Goal: Task Accomplishment & Management: Manage account settings

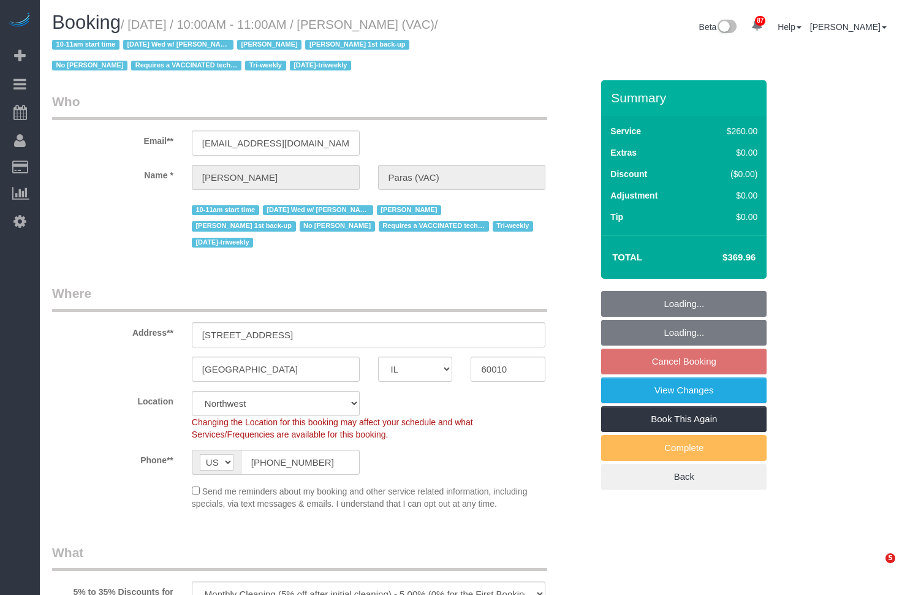
select select "IL"
select select "number:64"
select select "number:139"
select select "number:104"
select select "3"
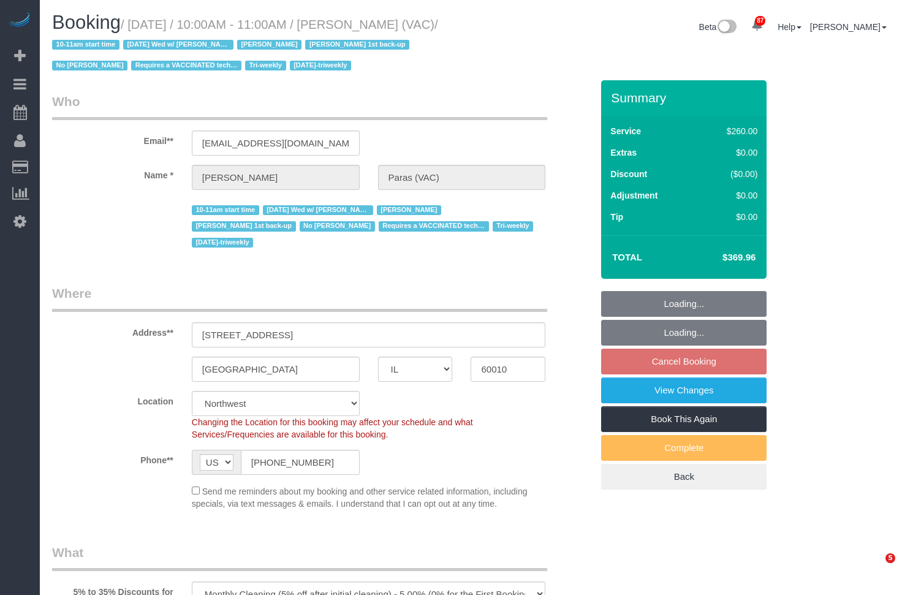
select select "2"
select select "1"
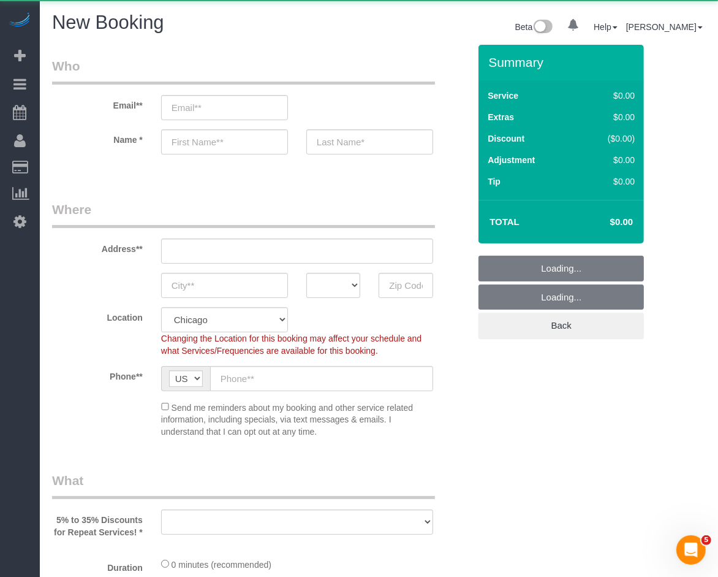
select select "object:921"
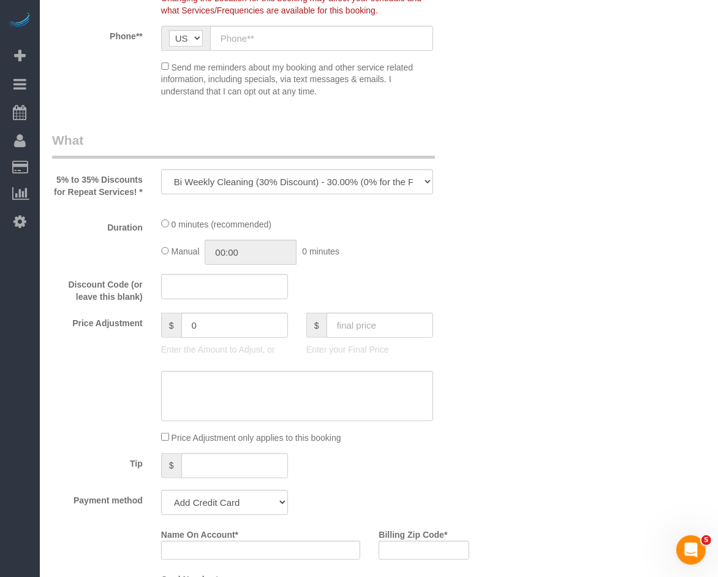
select select "512"
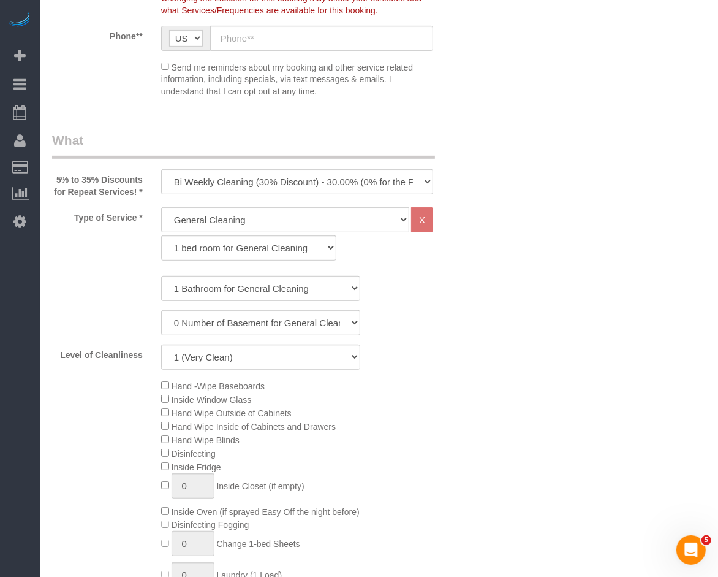
scroll to position [342, 0]
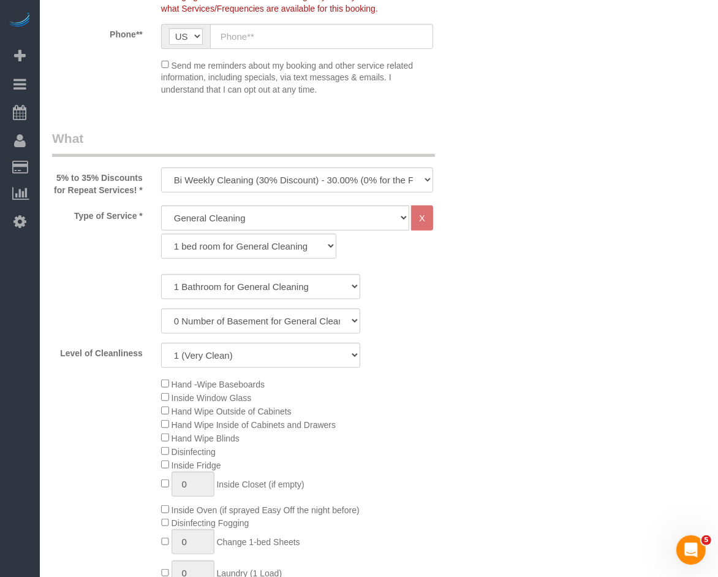
select select "object:1227"
click at [232, 186] on select "One Time Cleaning Weekly Cleaning (35% Discount) - 35.00% (0% for the First Boo…" at bounding box center [297, 179] width 272 height 25
click at [286, 229] on select "General Cleaning Deep Cleaning Move-in / Move-out Cleaning COUNTS Cleaning" at bounding box center [285, 217] width 248 height 25
select select "513"
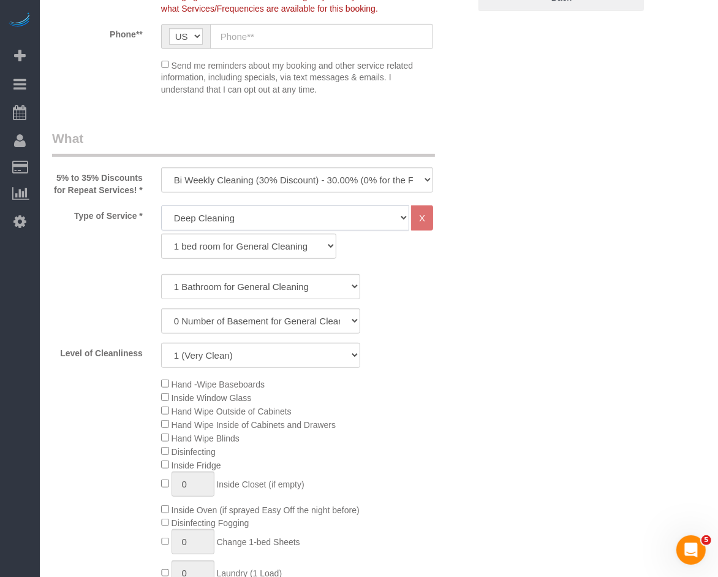
click at [161, 216] on select "General Cleaning Deep Cleaning Move-in / Move-out Cleaning COUNTS Cleaning" at bounding box center [285, 217] width 248 height 25
click at [276, 258] on select "1 bed room for Deep Cleaning 2 bed room for Deep Cleaning 3 bed room for Deep C…" at bounding box center [248, 245] width 175 height 25
select select "292"
click at [161, 245] on select "1 bed room for Deep Cleaning 2 bed room for Deep Cleaning 3 bed room for Deep C…" at bounding box center [248, 245] width 175 height 25
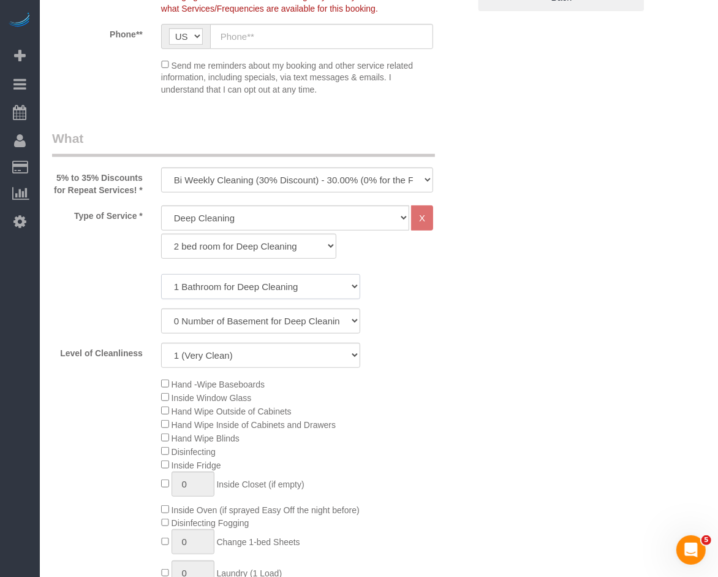
click at [248, 292] on select "1 Bathroom for Deep Cleaning 2 Bathroom for Deep Cleanings 3 Bathroom for Deep …" at bounding box center [261, 286] width 200 height 25
select select "2"
click at [161, 286] on select "1 Bathroom for Deep Cleaning 2 Bathroom for Deep Cleanings 3 Bathroom for Deep …" at bounding box center [261, 286] width 200 height 25
drag, startPoint x: 240, startPoint y: 364, endPoint x: 241, endPoint y: 378, distance: 14.2
click at [240, 365] on select "1 (Very Clean) 2 3 4 5 (Average Condition) 6 7 8 9 10 (Extremely Dirty)" at bounding box center [261, 355] width 200 height 25
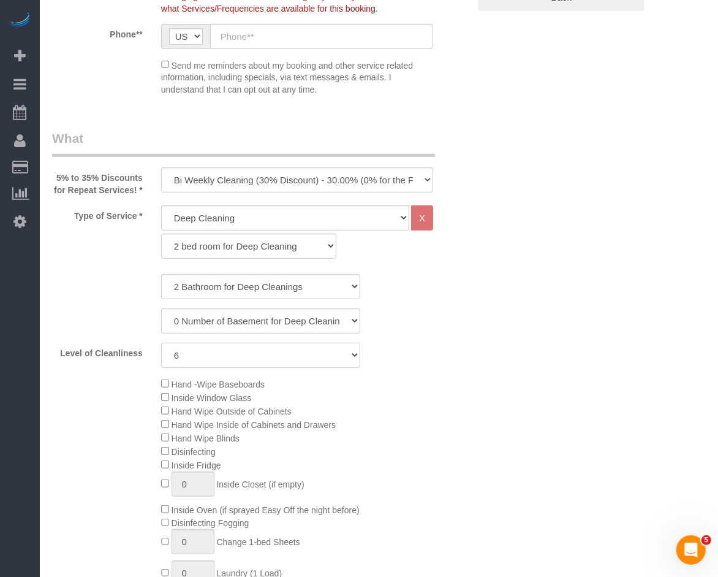
click at [161, 354] on select "1 (Very Clean) 2 3 4 5 (Average Condition) 6 7 8 9 10 (Extremely Dirty)" at bounding box center [261, 355] width 200 height 25
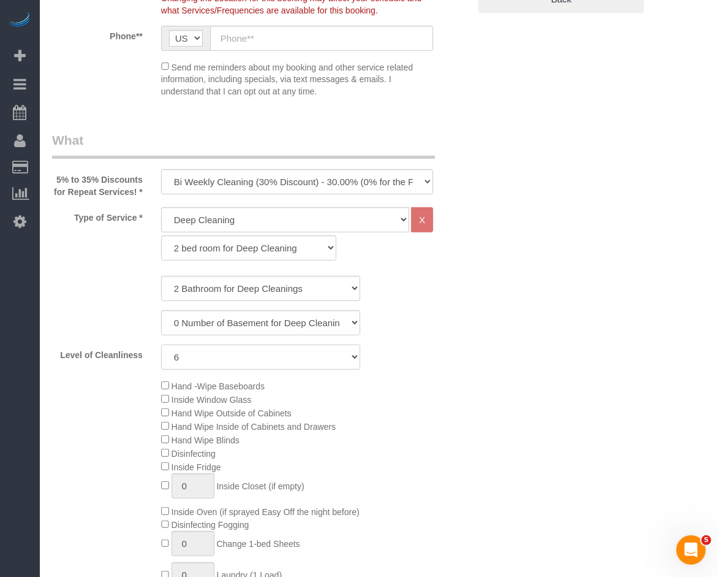
scroll to position [544, 0]
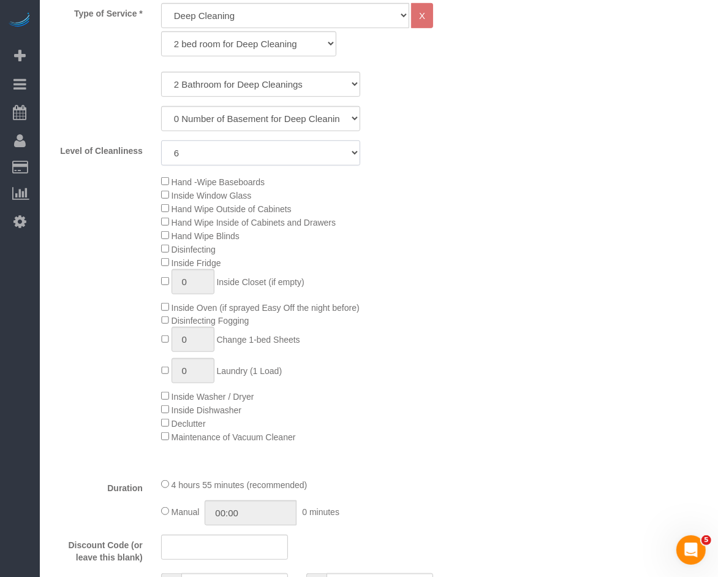
click at [195, 165] on select "1 (Very Clean) 2 3 4 5 (Average Condition) 6 7 8 9 10 (Extremely Dirty)" at bounding box center [261, 152] width 200 height 25
click at [161, 152] on select "1 (Very Clean) 2 3 4 5 (Average Condition) 6 7 8 9 10 (Extremely Dirty)" at bounding box center [261, 152] width 200 height 25
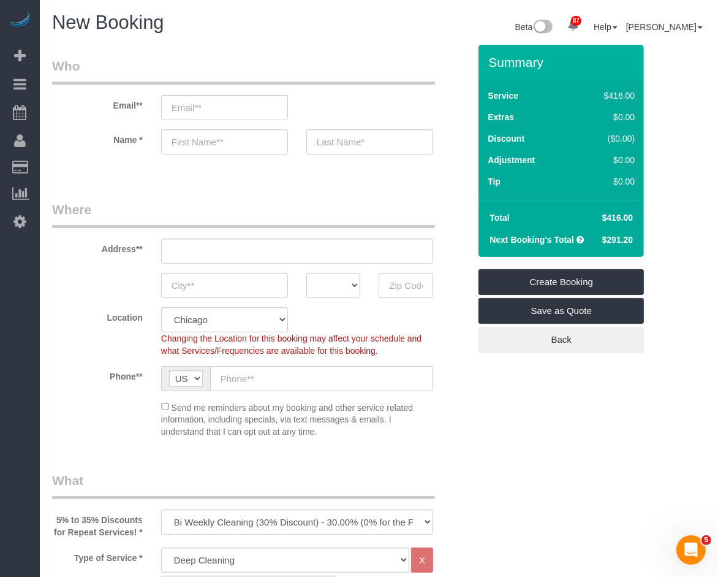
scroll to position [408, 0]
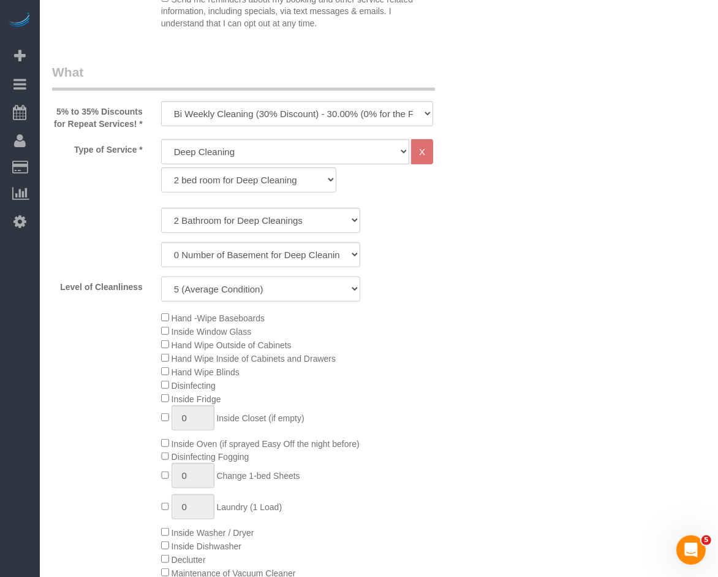
click at [219, 301] on select "1 (Very Clean) 2 3 4 5 (Average Condition) 6 7 8 9 10 (Extremely Dirty)" at bounding box center [261, 288] width 200 height 25
click at [161, 288] on select "1 (Very Clean) 2 3 4 5 (Average Condition) 6 7 8 9 10 (Extremely Dirty)" at bounding box center [261, 288] width 200 height 25
click at [243, 301] on select "1 (Very Clean) 2 3 4 5 (Average Condition) 6 7 8 9 10 (Extremely Dirty)" at bounding box center [261, 288] width 200 height 25
select select "8"
click at [161, 288] on select "1 (Very Clean) 2 3 4 5 (Average Condition) 6 7 8 9 10 (Extremely Dirty)" at bounding box center [261, 288] width 200 height 25
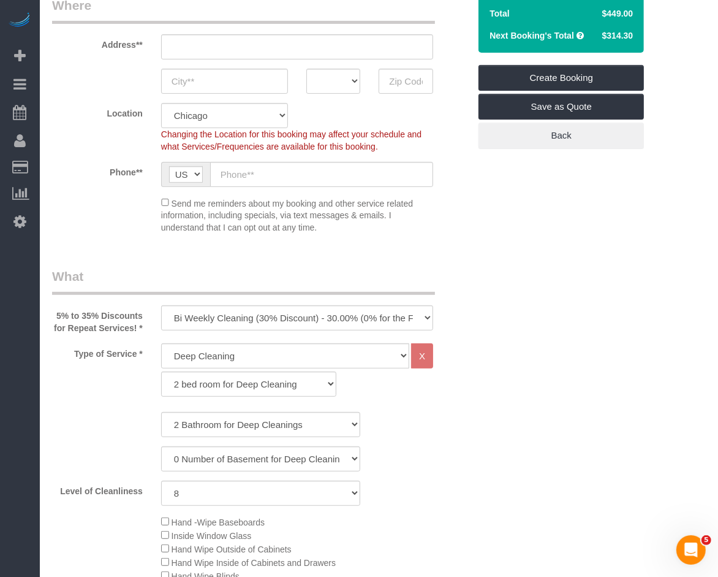
scroll to position [272, 0]
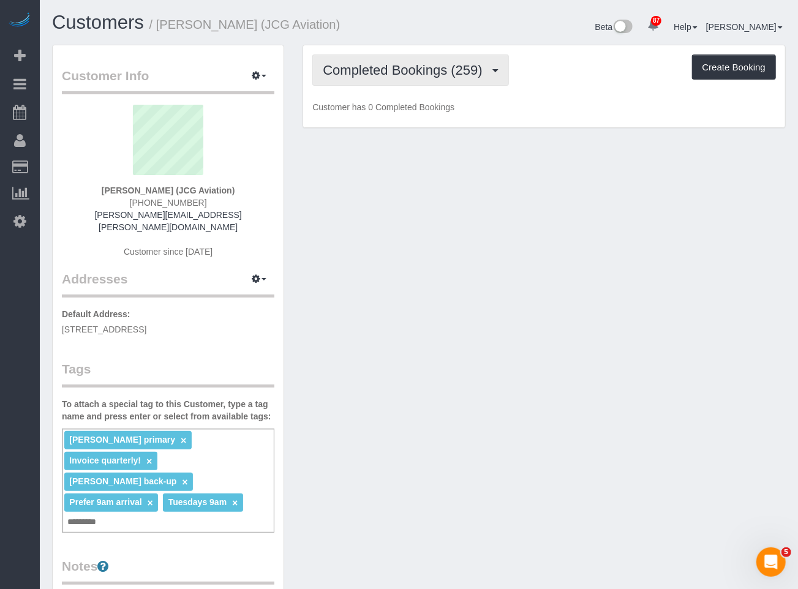
click at [461, 78] on button "Completed Bookings (259)" at bounding box center [411, 70] width 197 height 31
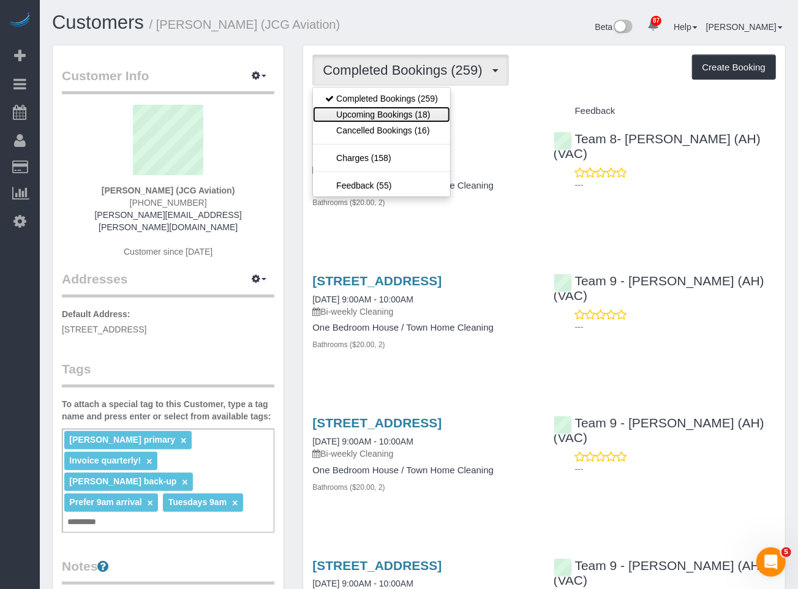
click at [425, 115] on link "Upcoming Bookings (18)" at bounding box center [381, 115] width 137 height 16
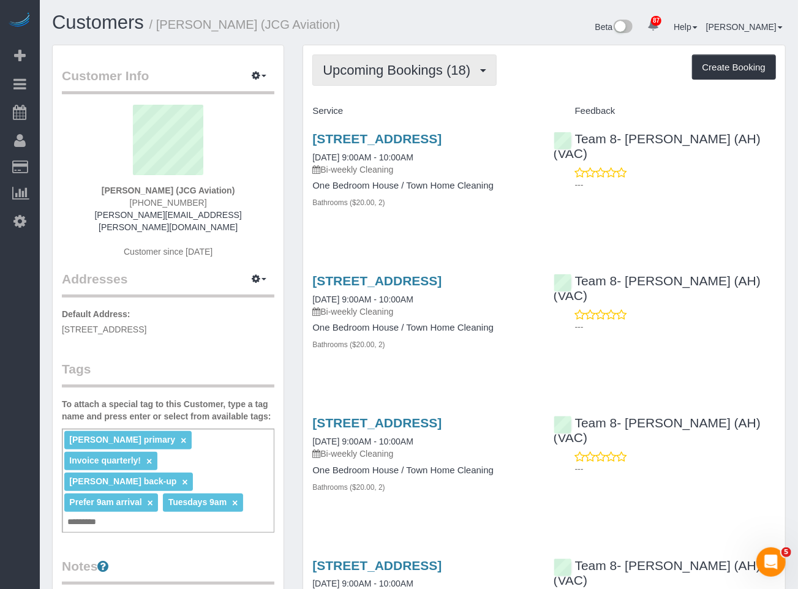
click at [430, 67] on span "Upcoming Bookings (18)" at bounding box center [400, 70] width 154 height 15
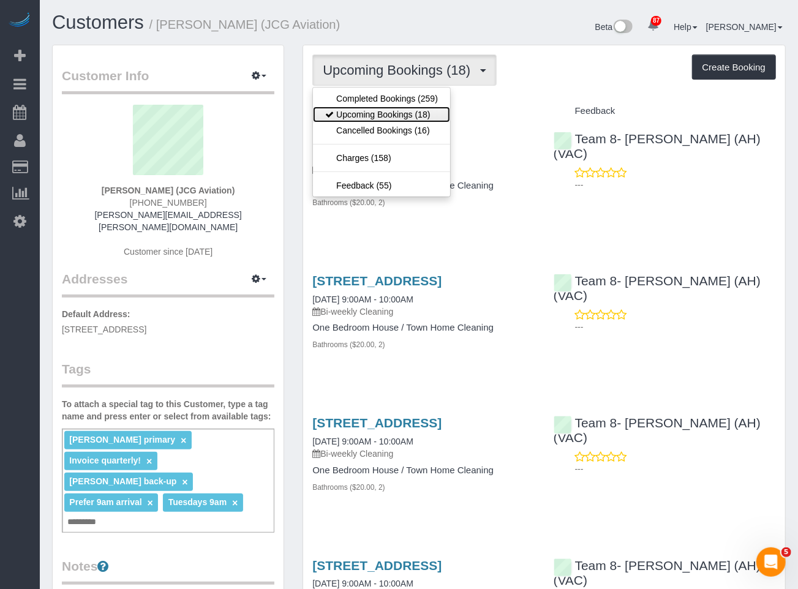
click at [405, 115] on link "Upcoming Bookings (18)" at bounding box center [381, 115] width 137 height 16
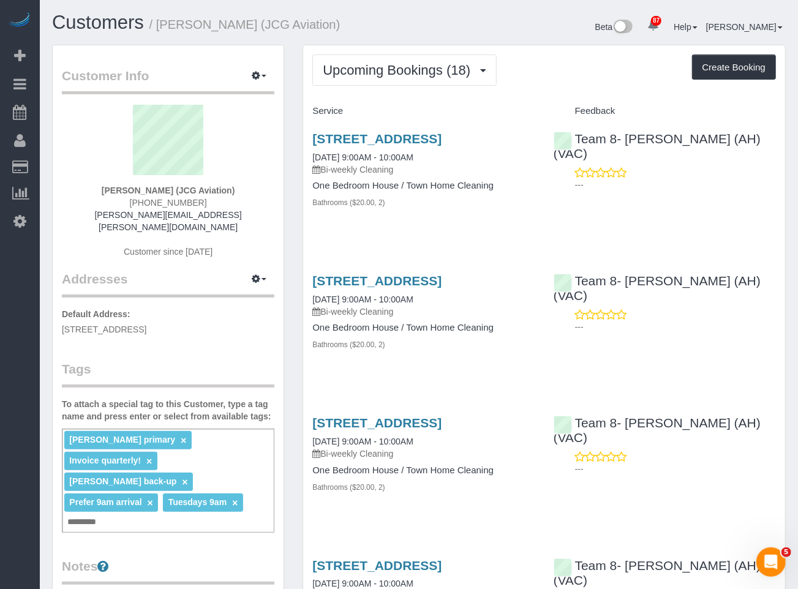
drag, startPoint x: 99, startPoint y: 194, endPoint x: 252, endPoint y: 192, distance: 153.2
click at [252, 192] on div "Steve Cloyd (JCG Aviation) (414) 378-4543 steven.cloyd@jcgaviation.com Customer…" at bounding box center [168, 187] width 213 height 165
copy strong "Steve Cloyd (JCG Aviation)"
click at [116, 21] on link "Customers" at bounding box center [98, 22] width 92 height 21
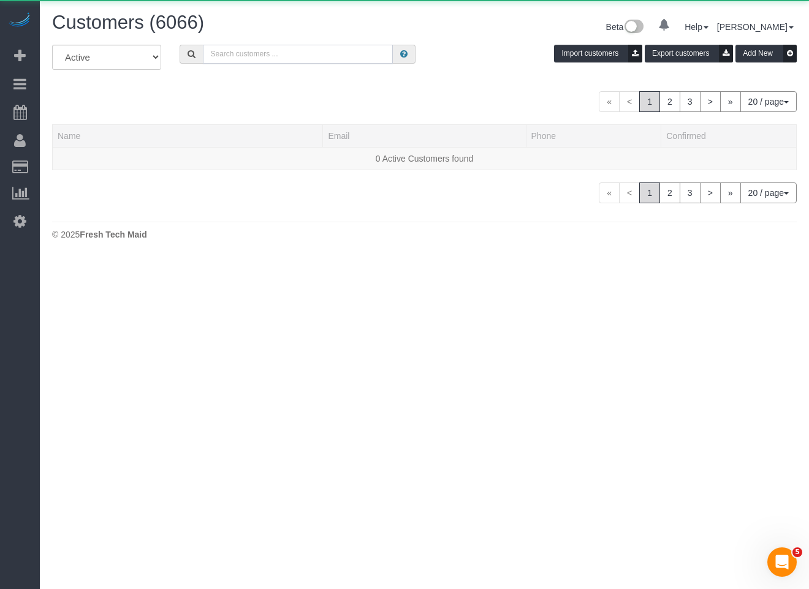
click at [325, 53] on input "text" at bounding box center [298, 54] width 190 height 19
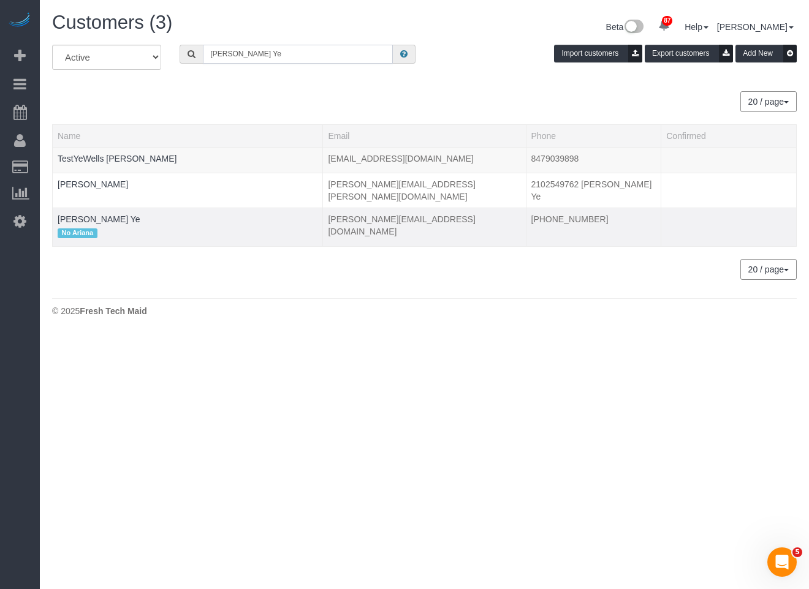
type input "Wells Ye"
click at [78, 226] on div "No Ariana" at bounding box center [188, 234] width 260 height 16
click at [78, 214] on link "Wells Ye" at bounding box center [99, 219] width 83 height 10
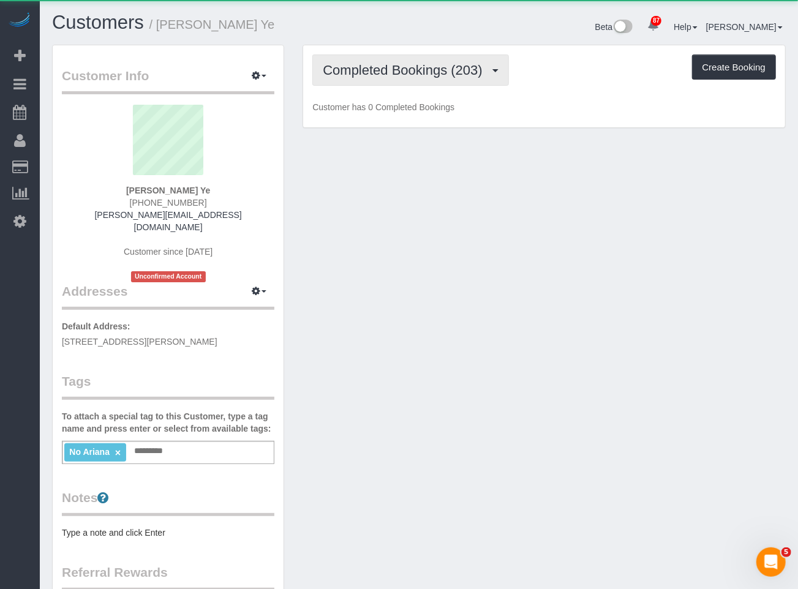
click at [375, 72] on span "Completed Bookings (203)" at bounding box center [405, 70] width 165 height 15
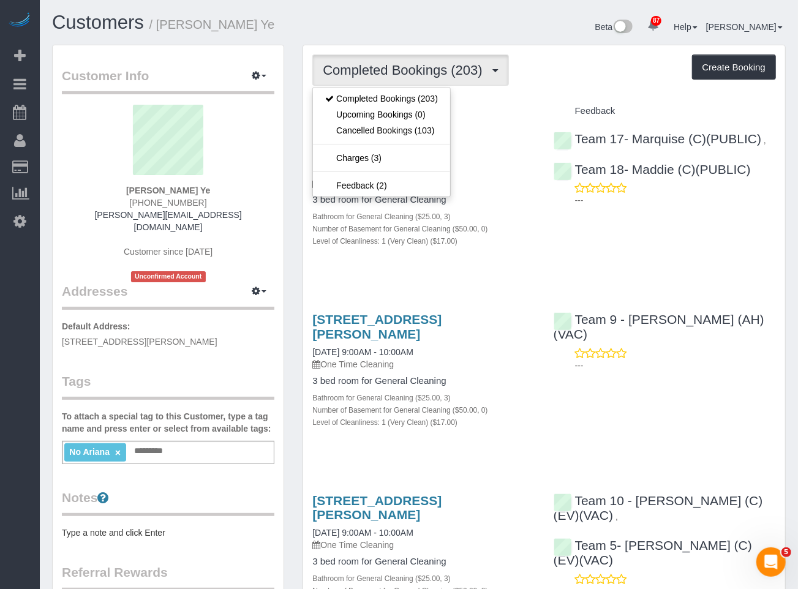
click at [418, 33] on div "Customers / Wells Ye" at bounding box center [231, 25] width 376 height 26
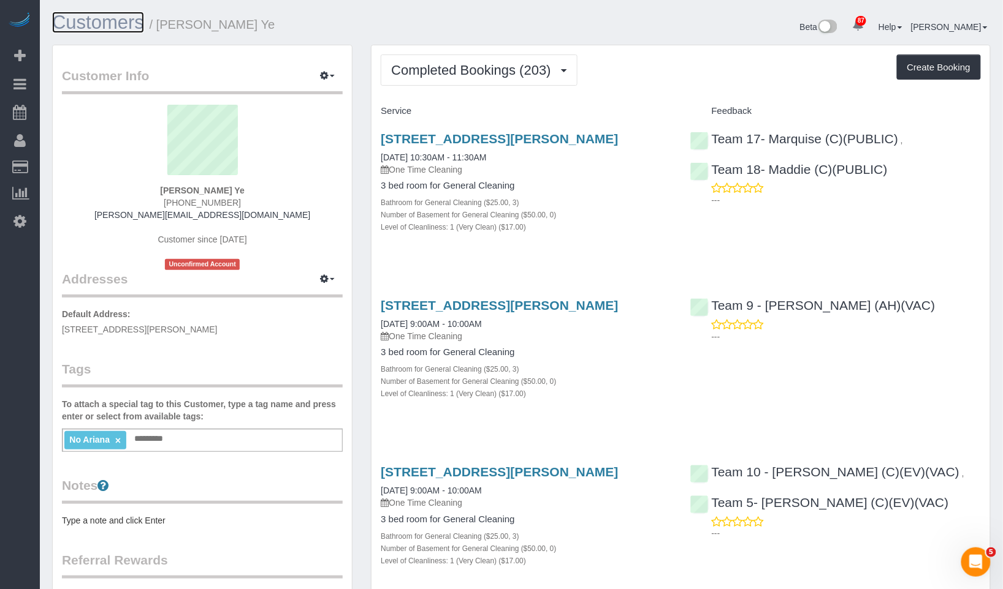
click at [118, 25] on link "Customers" at bounding box center [98, 22] width 92 height 21
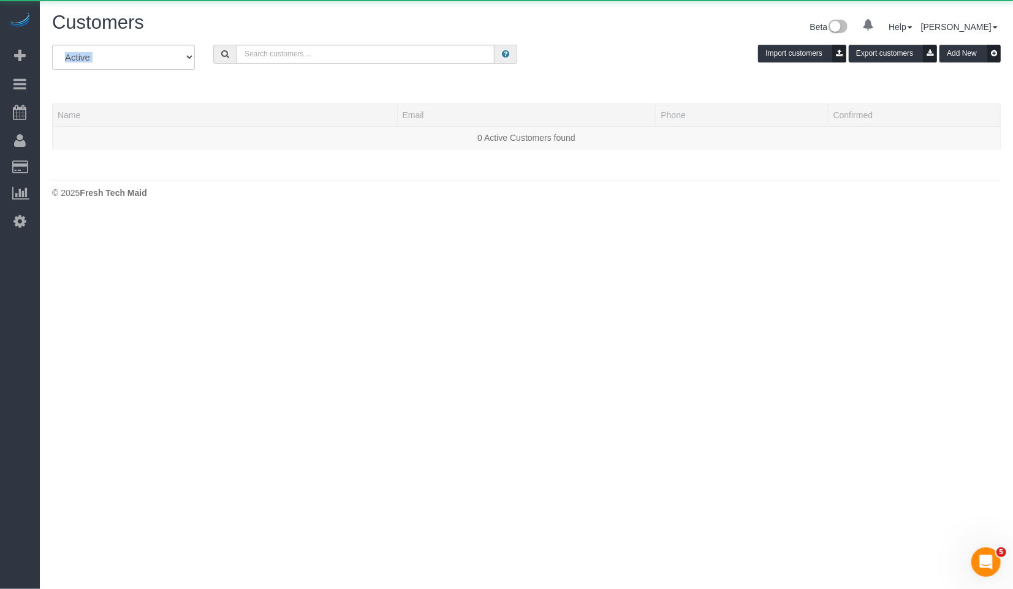
click at [327, 44] on div "Customers Beta 0 Your Notifications You have 0 alerts × You have 1 to charge fo…" at bounding box center [526, 108] width 973 height 217
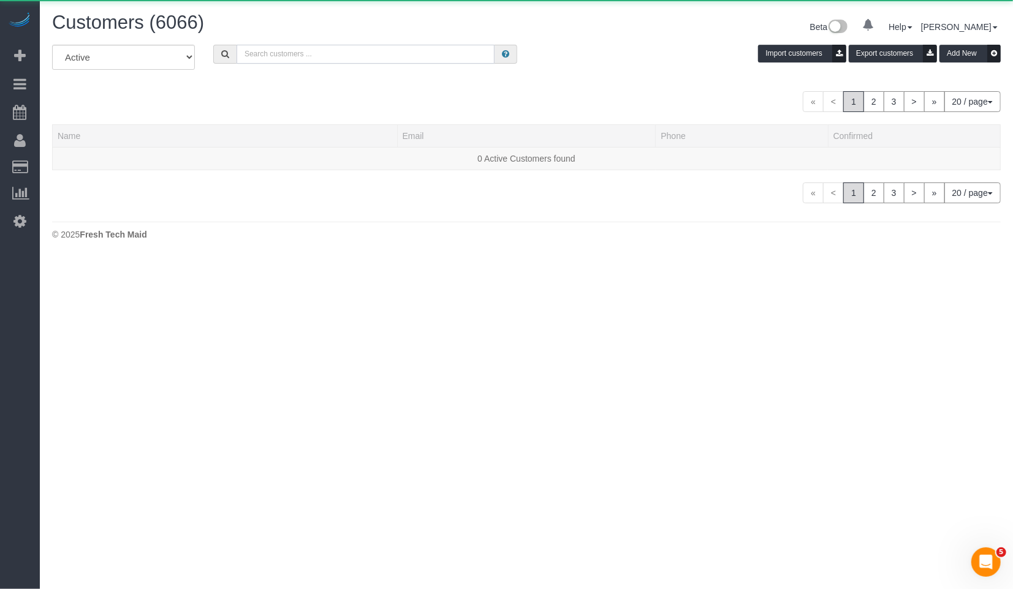
click at [329, 58] on input "text" at bounding box center [366, 54] width 258 height 19
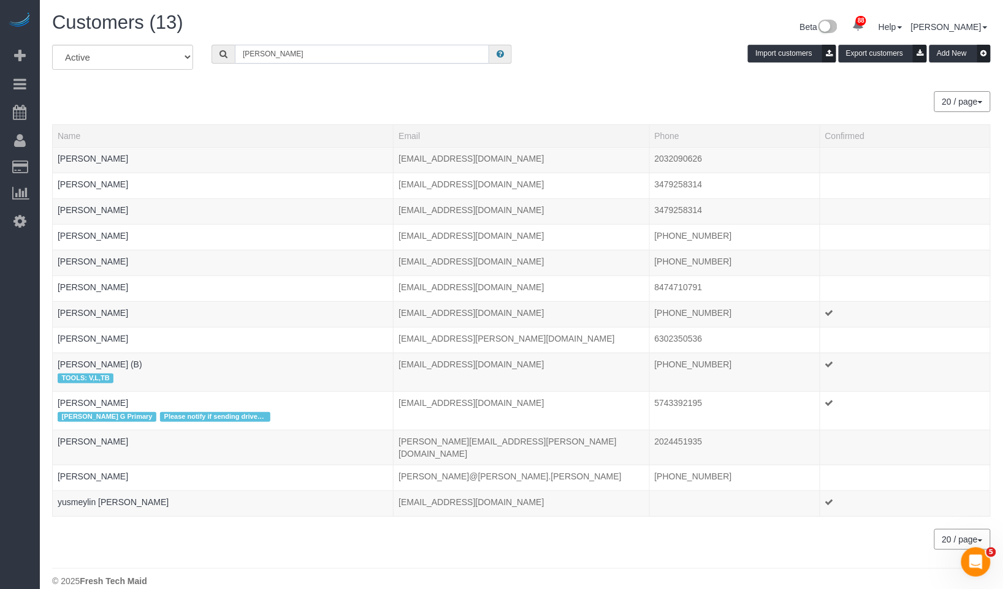
type input "Tara Marazita"
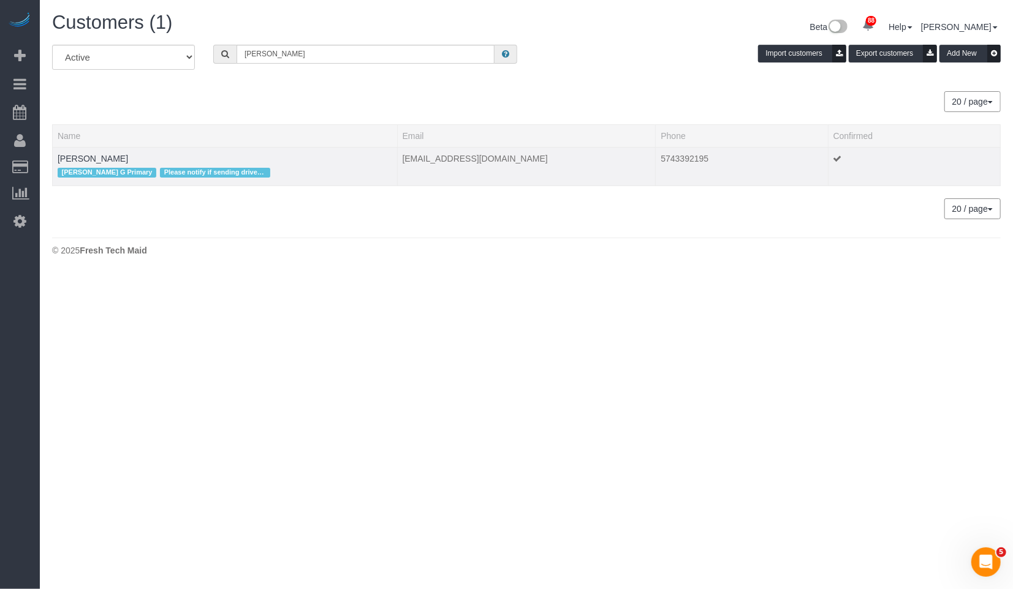
click at [81, 164] on td "Tara Marazita Candice G Primary Please notify if sending driver so we can use t…" at bounding box center [225, 166] width 345 height 39
click at [83, 158] on link "Tara Marazita" at bounding box center [93, 159] width 70 height 10
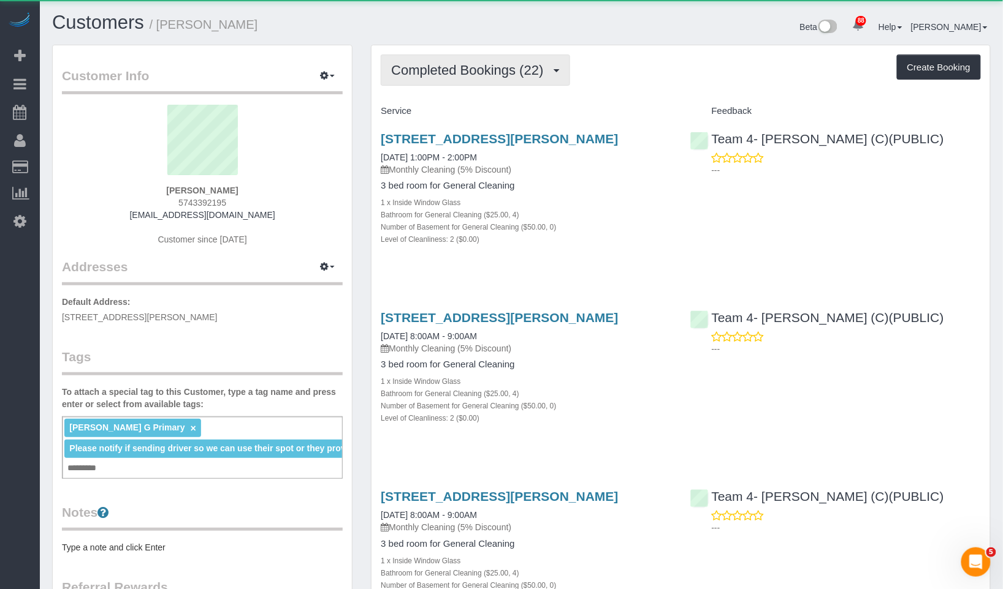
click at [450, 72] on span "Completed Bookings (22)" at bounding box center [470, 70] width 158 height 15
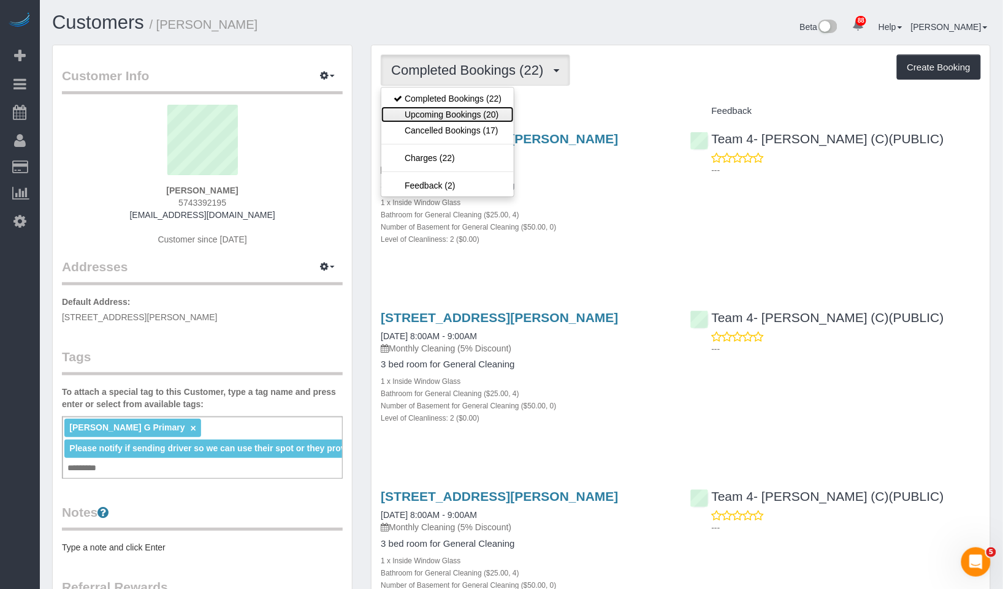
click at [461, 113] on link "Upcoming Bookings (20)" at bounding box center [447, 115] width 132 height 16
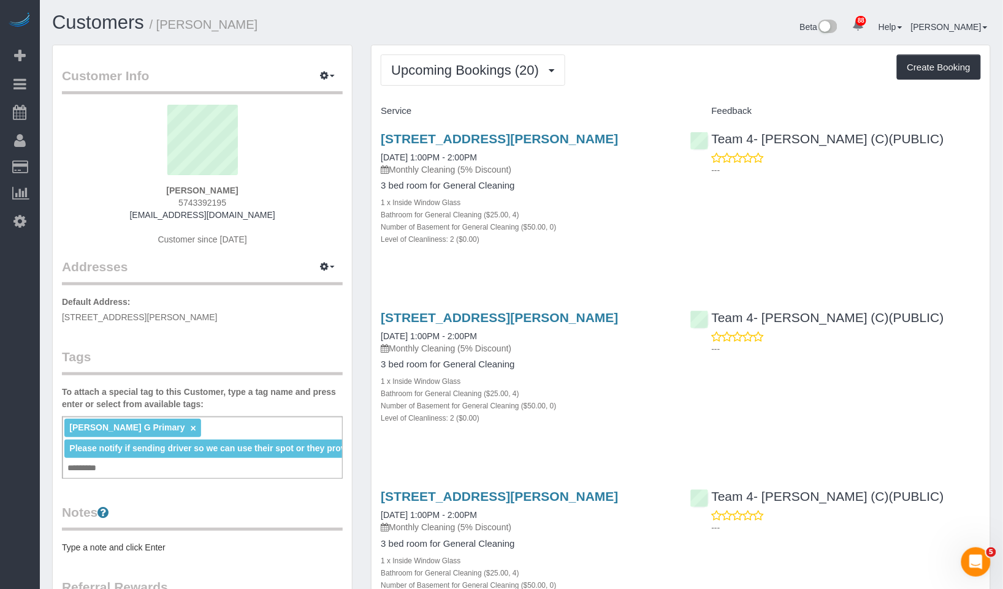
click at [118, 34] on div "Customers / Tara Marazita" at bounding box center [282, 25] width 479 height 26
click at [126, 22] on link "Customers" at bounding box center [98, 22] width 92 height 21
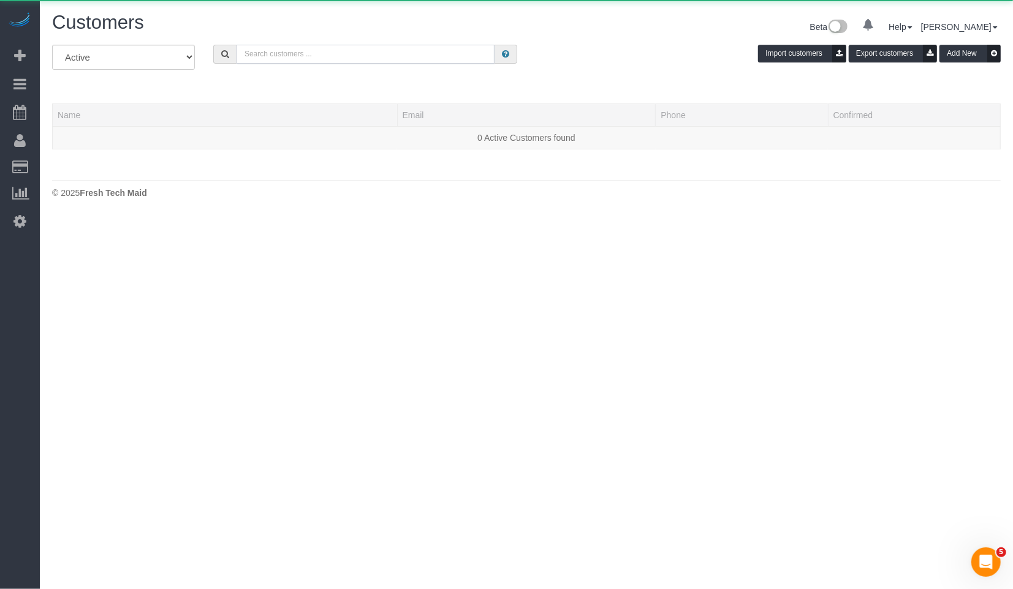
click at [402, 49] on input "text" at bounding box center [366, 54] width 258 height 19
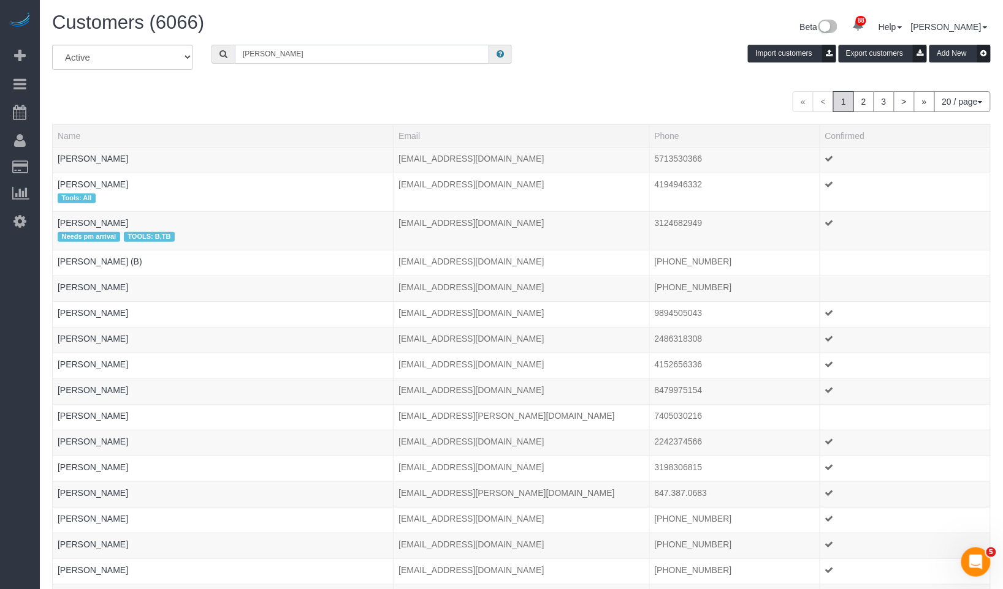
click at [336, 51] on input "Lea Krivinskas" at bounding box center [362, 54] width 254 height 19
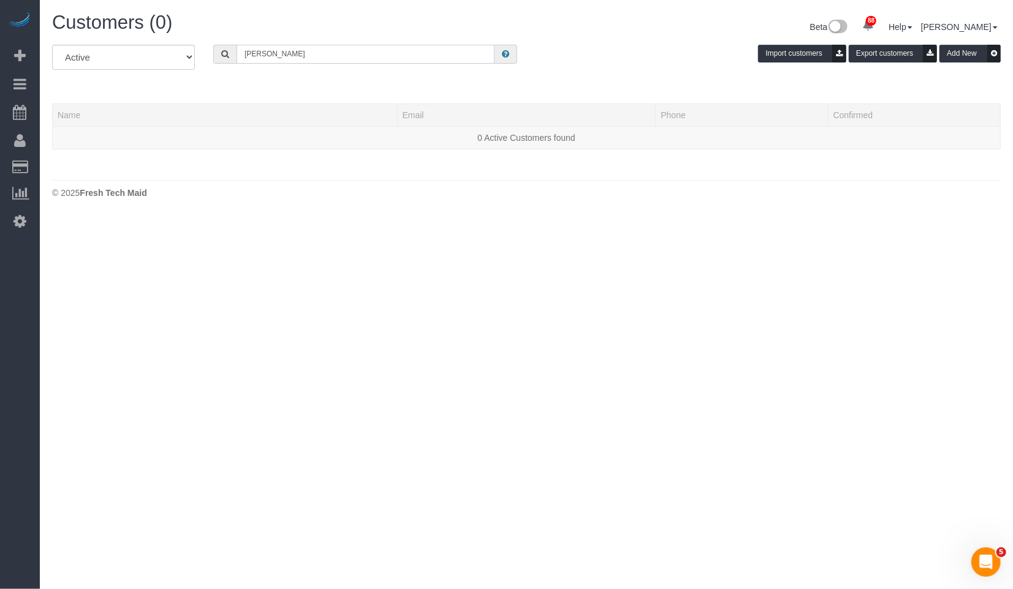
click at [299, 54] on input "Lea Krivinskas+" at bounding box center [366, 54] width 258 height 19
type input "Lea Krivinskas"
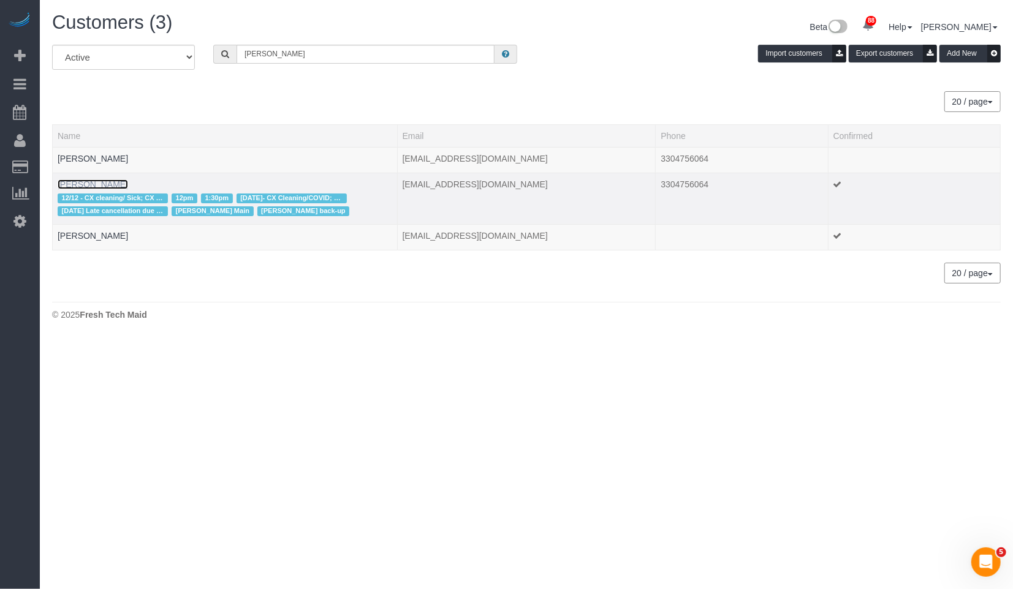
click at [97, 186] on link "Lea Krivinskas" at bounding box center [93, 185] width 70 height 10
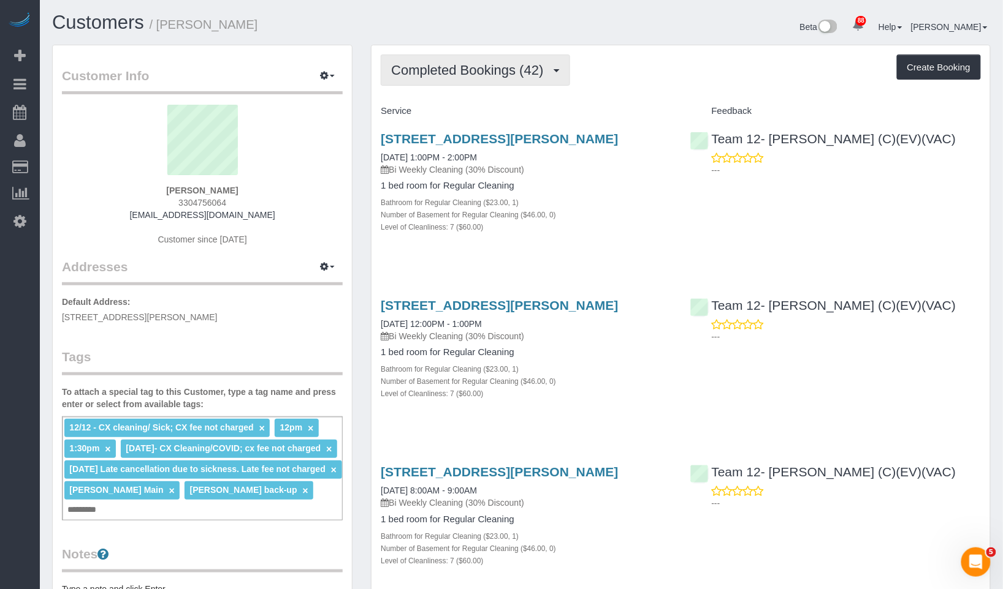
click at [487, 63] on span "Completed Bookings (42)" at bounding box center [470, 70] width 158 height 15
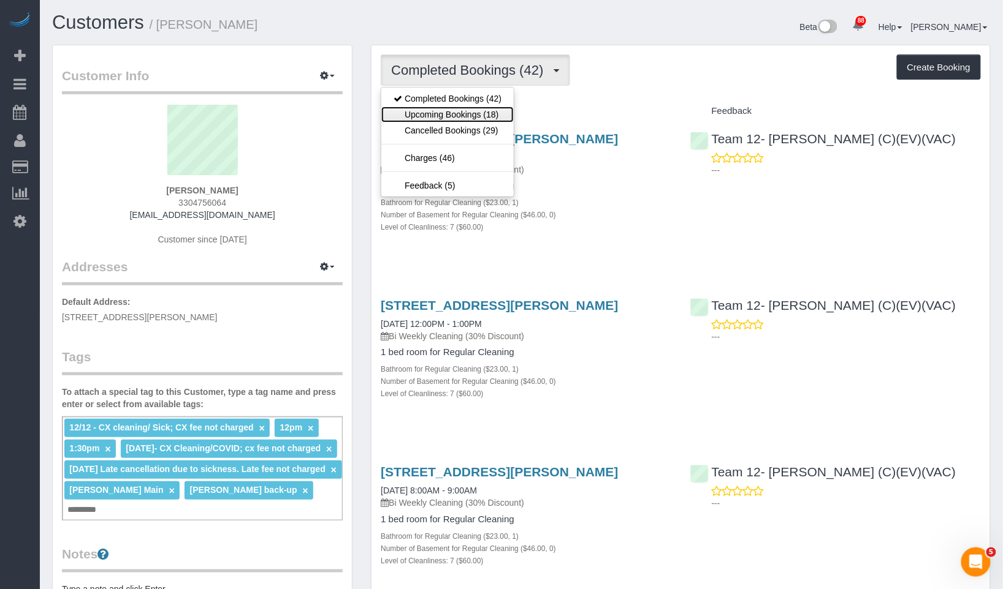
click at [485, 120] on link "Upcoming Bookings (18)" at bounding box center [447, 115] width 132 height 16
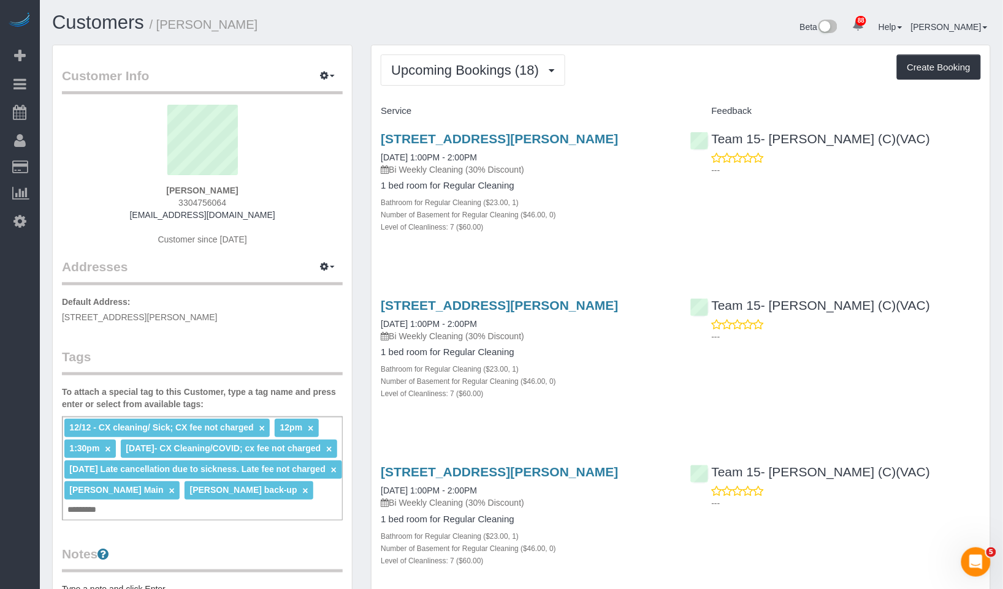
drag, startPoint x: 371, startPoint y: 155, endPoint x: 524, endPoint y: 159, distance: 153.3
copy link "10/20/2025 1:00PM - 2:00PM"
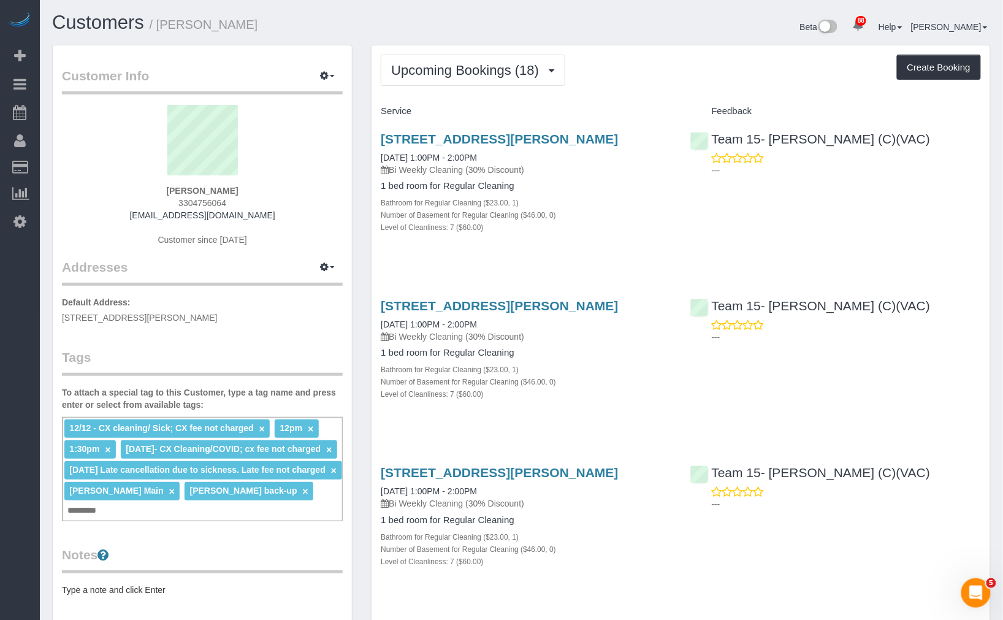
drag, startPoint x: 468, startPoint y: 137, endPoint x: 733, endPoint y: 61, distance: 275.8
click at [733, 61] on div "Upcoming Bookings (18) Completed Bookings (42) Upcoming Bookings (18) Cancelled…" at bounding box center [681, 70] width 600 height 31
click at [118, 16] on link "Customers" at bounding box center [98, 22] width 92 height 21
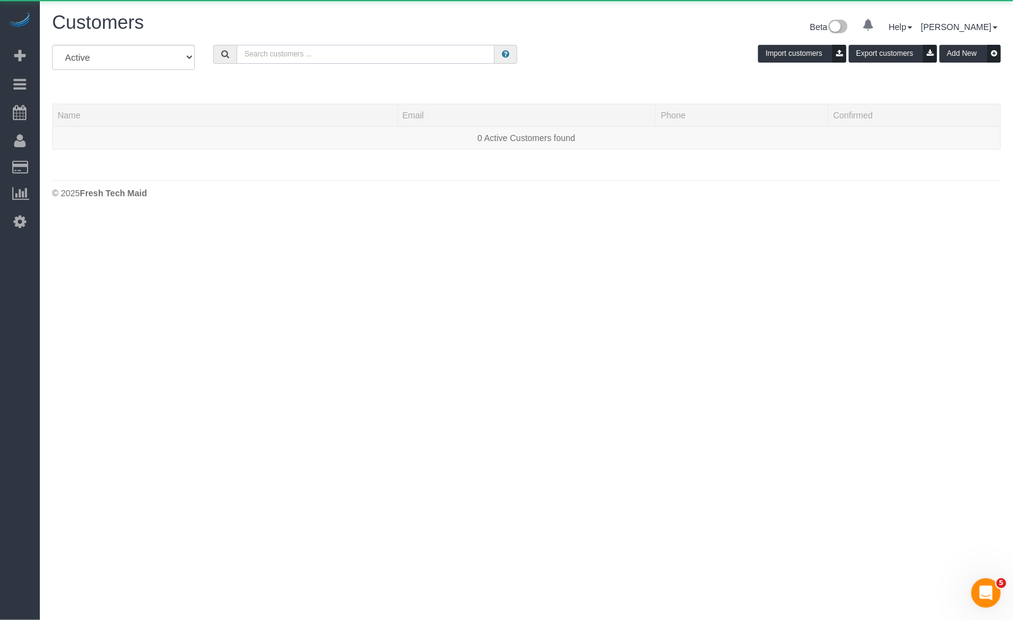
click at [319, 54] on input "text" at bounding box center [366, 54] width 258 height 19
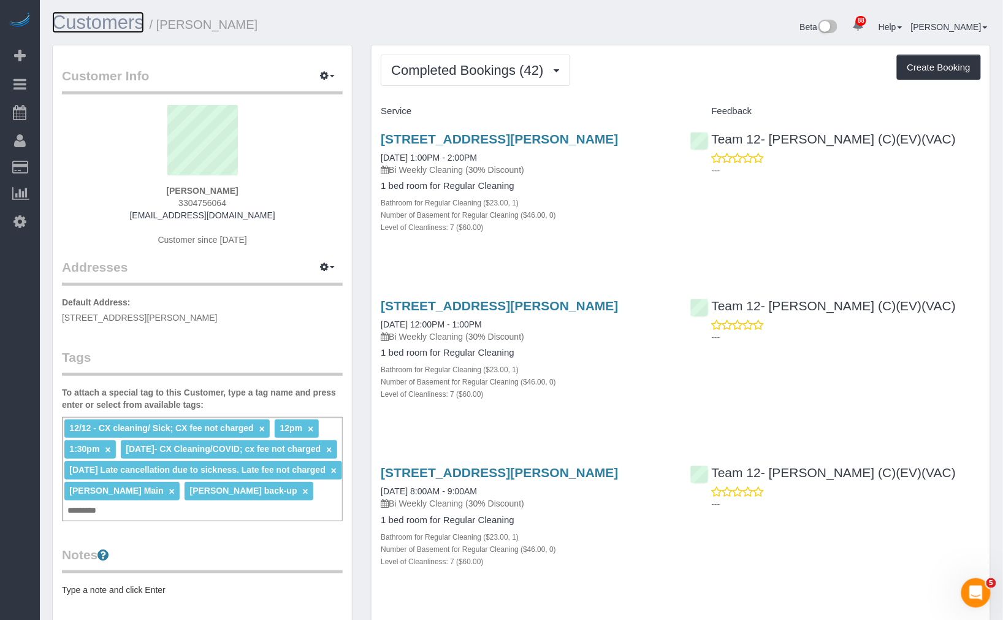
drag, startPoint x: 188, startPoint y: 28, endPoint x: 108, endPoint y: 21, distance: 80.5
click at [527, 76] on span "Completed Bookings (42)" at bounding box center [470, 70] width 158 height 15
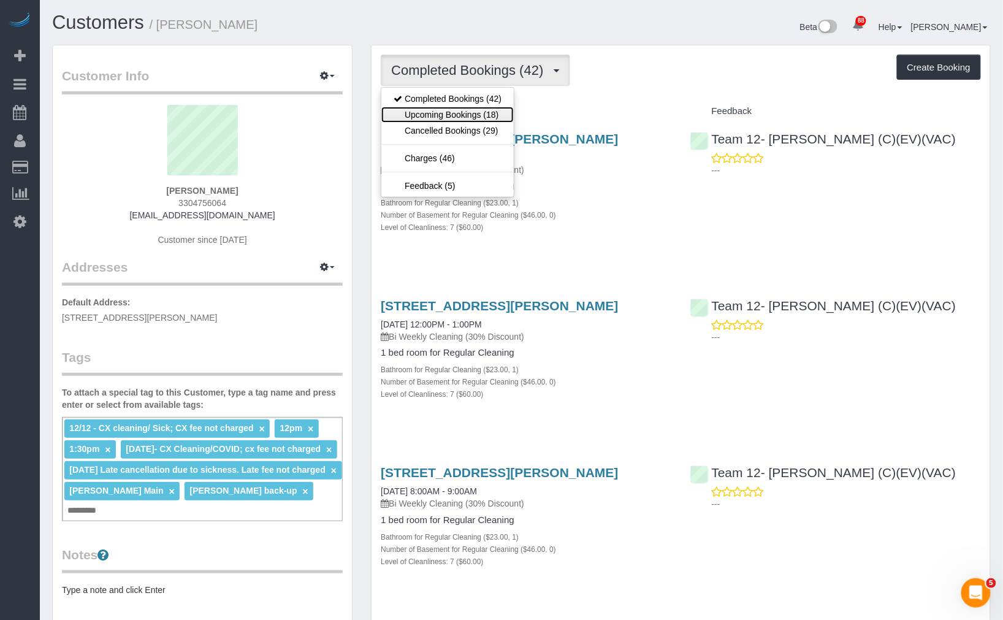
click at [491, 115] on link "Upcoming Bookings (18)" at bounding box center [447, 115] width 132 height 16
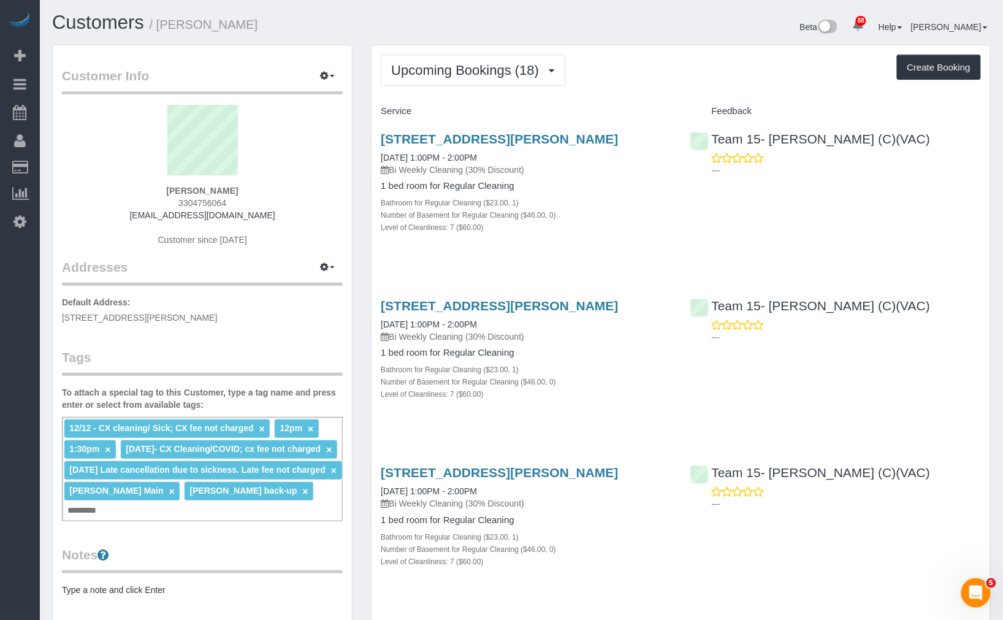
drag, startPoint x: 369, startPoint y: 131, endPoint x: 632, endPoint y: 133, distance: 262.9
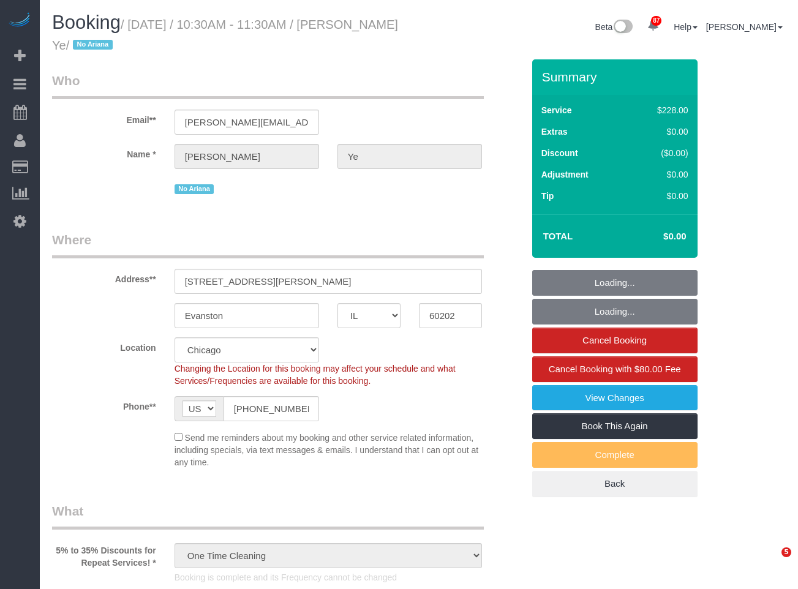
select select "IL"
select select "512"
select select "3"
select select "string:cash"
select select "number:1"
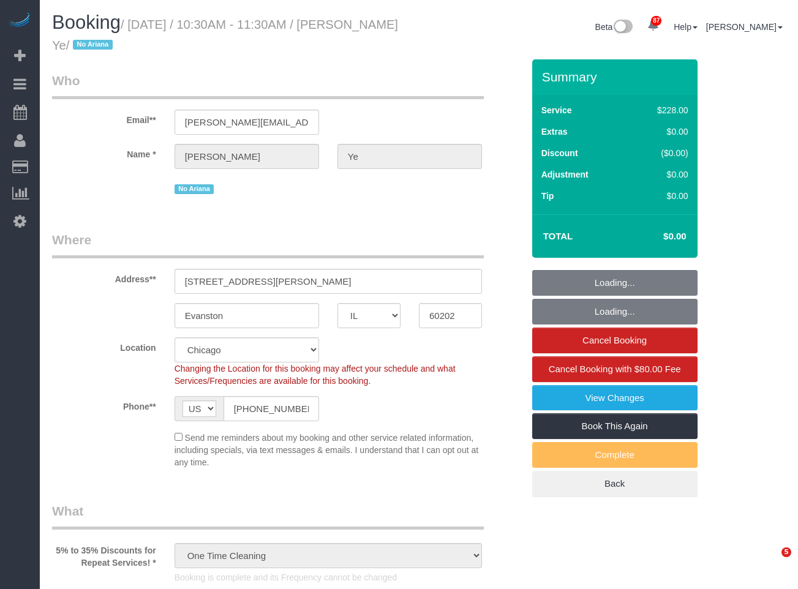
select select "number:69"
select select "number:139"
select select "number:104"
select select "object:1287"
select select "3"
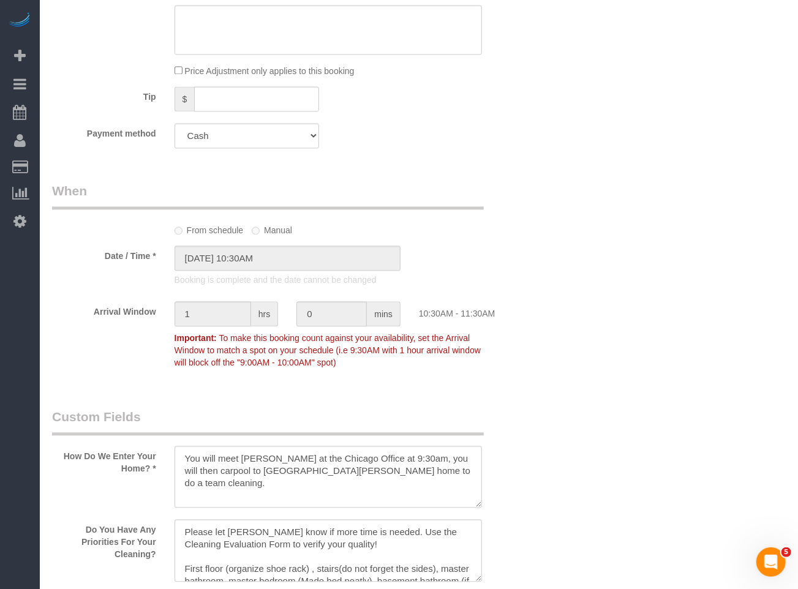
scroll to position [1498, 0]
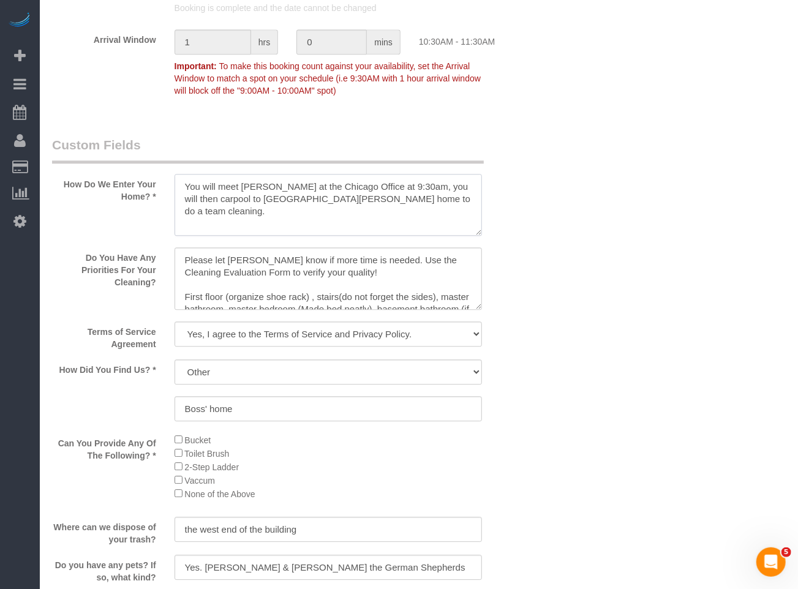
click at [425, 205] on textarea at bounding box center [329, 205] width 308 height 63
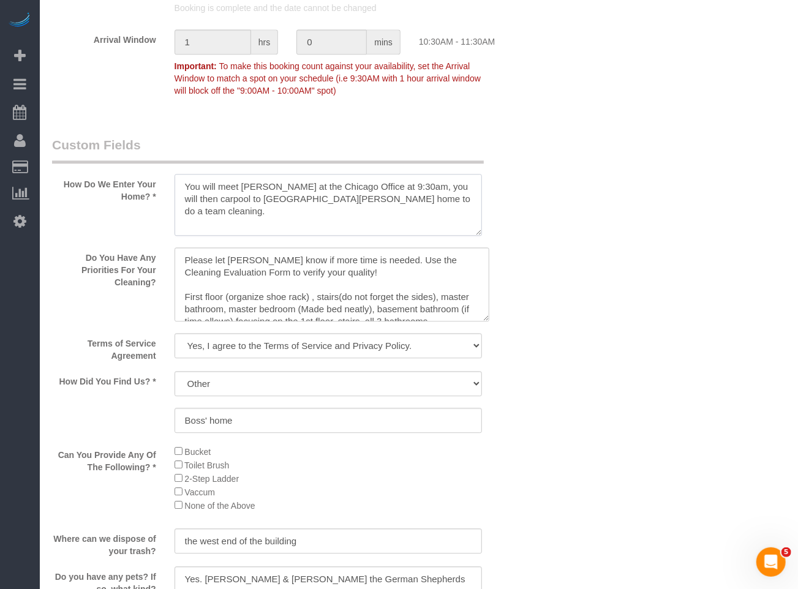
drag, startPoint x: 480, startPoint y: 317, endPoint x: 539, endPoint y: 376, distance: 82.8
click at [490, 322] on textarea at bounding box center [332, 285] width 315 height 74
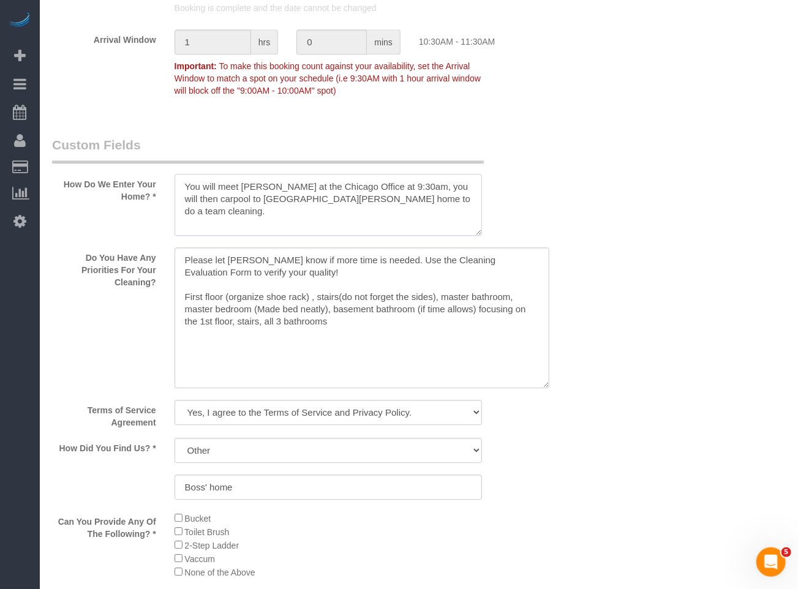
click at [403, 226] on textarea at bounding box center [329, 205] width 308 height 63
click at [264, 192] on textarea at bounding box center [329, 205] width 308 height 63
click at [252, 187] on textarea at bounding box center [329, 205] width 308 height 63
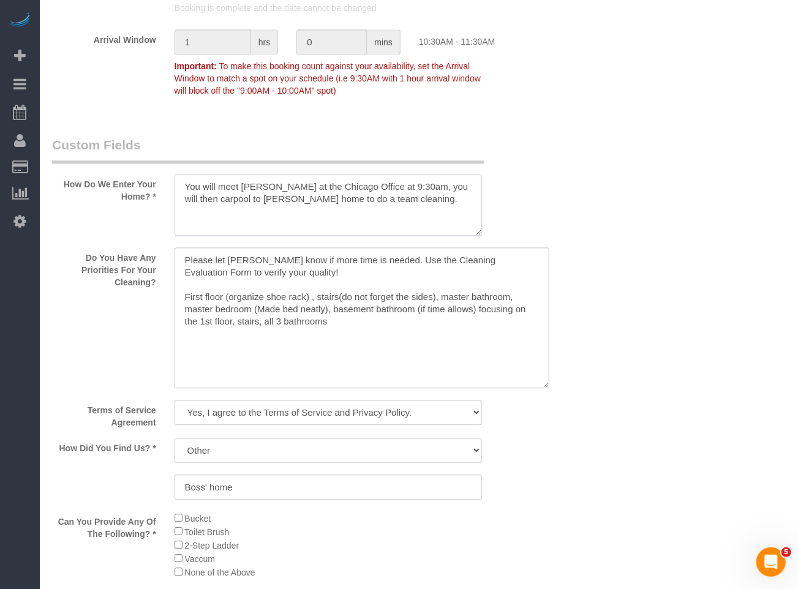
click at [442, 219] on textarea at bounding box center [329, 205] width 308 height 63
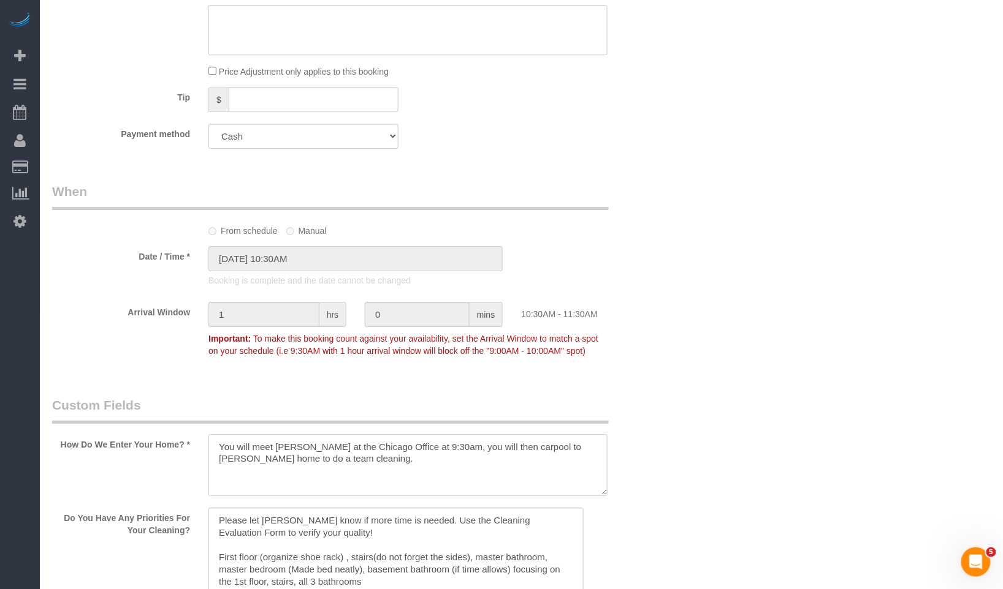
scroll to position [1334, 0]
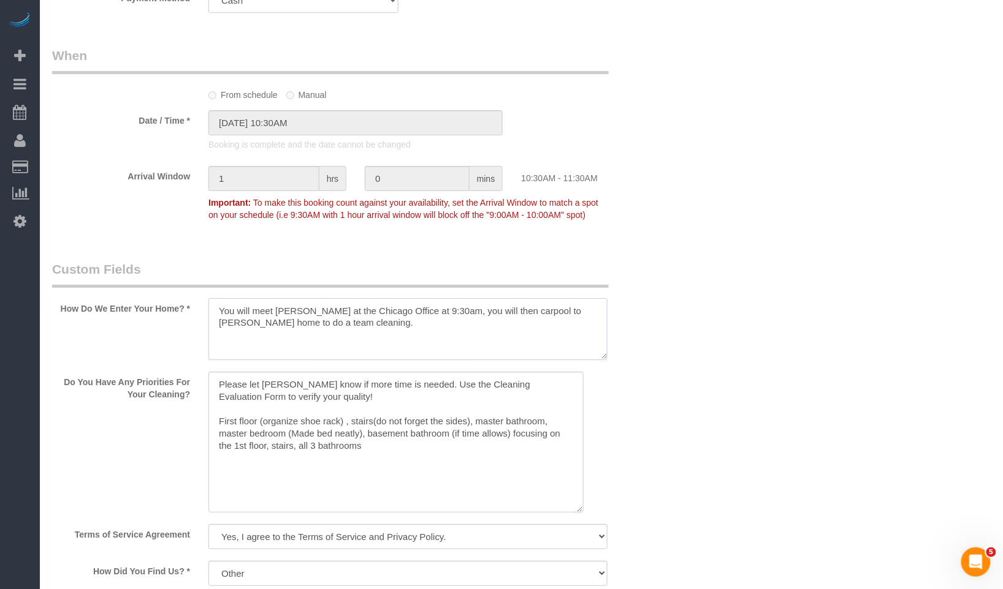
drag, startPoint x: 347, startPoint y: 327, endPoint x: 451, endPoint y: 326, distance: 103.6
click at [451, 326] on textarea at bounding box center [407, 329] width 398 height 63
paste textarea "The Evanston train station!"
drag, startPoint x: 227, startPoint y: 339, endPoint x: 187, endPoint y: 338, distance: 40.5
click at [188, 338] on div "How Do We Enter Your Home? *" at bounding box center [356, 311] width 626 height 103
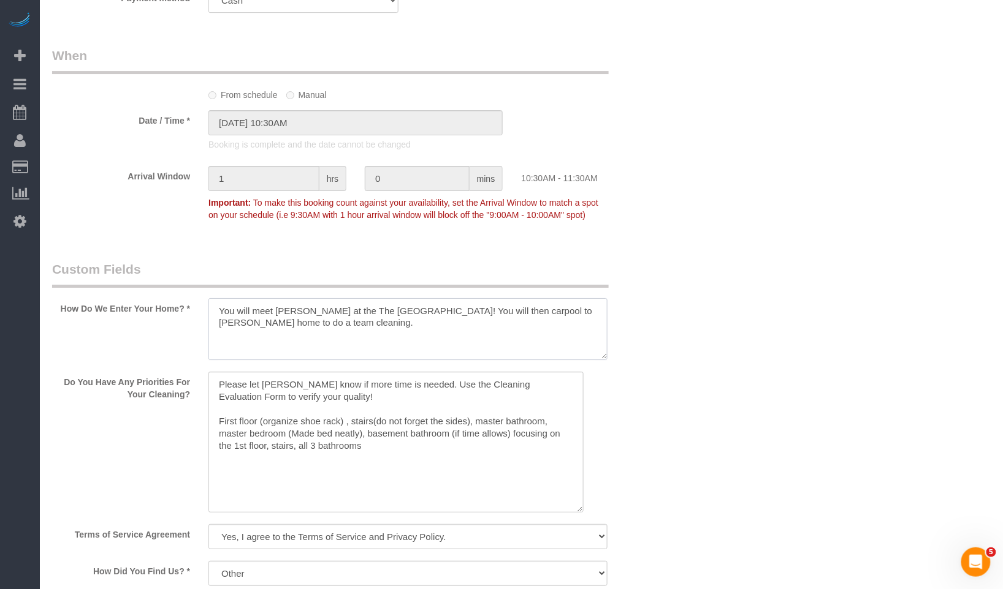
click at [452, 329] on textarea at bounding box center [407, 329] width 398 height 63
click at [478, 341] on textarea at bounding box center [407, 329] width 398 height 63
drag, startPoint x: 462, startPoint y: 352, endPoint x: 72, endPoint y: 300, distance: 393.2
click at [75, 305] on div "How Do We Enter Your Home? *" at bounding box center [356, 311] width 626 height 103
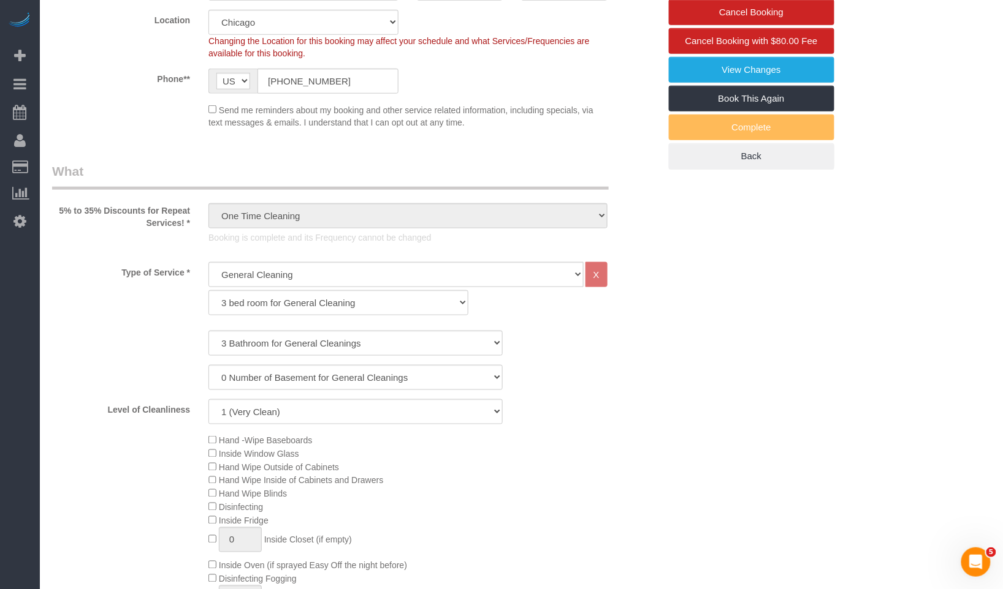
scroll to position [108, 0]
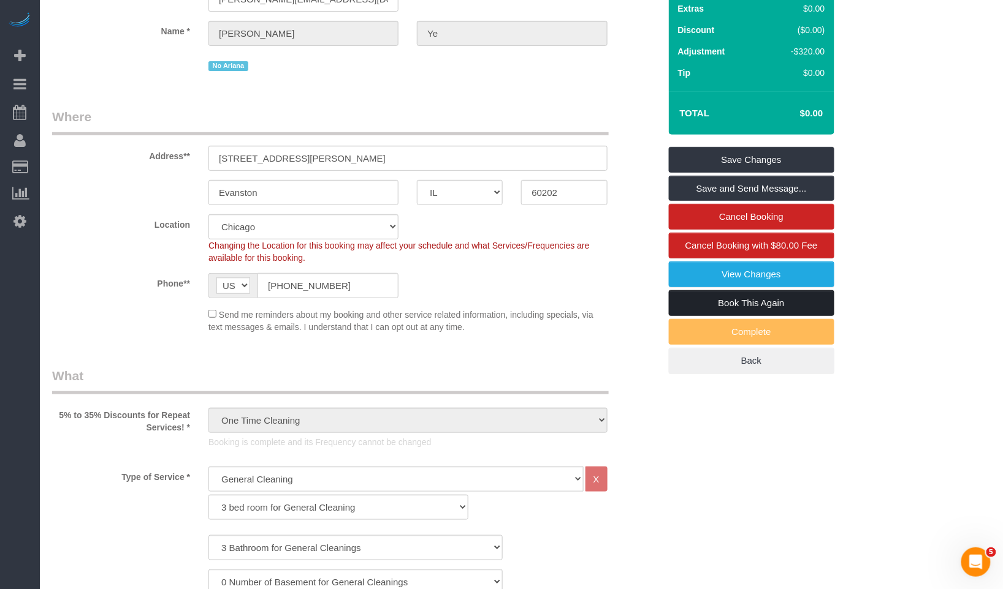
type textarea "You will meet Susanna at the The Evanston train station! You will then carpool …"
click at [776, 303] on link "Book This Again" at bounding box center [751, 303] width 165 height 26
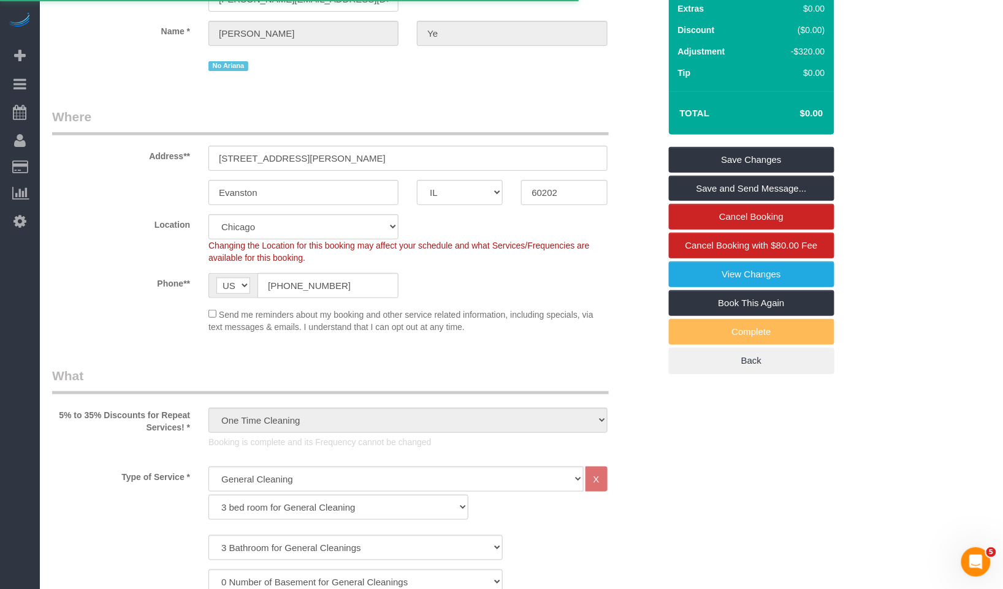
select select "IL"
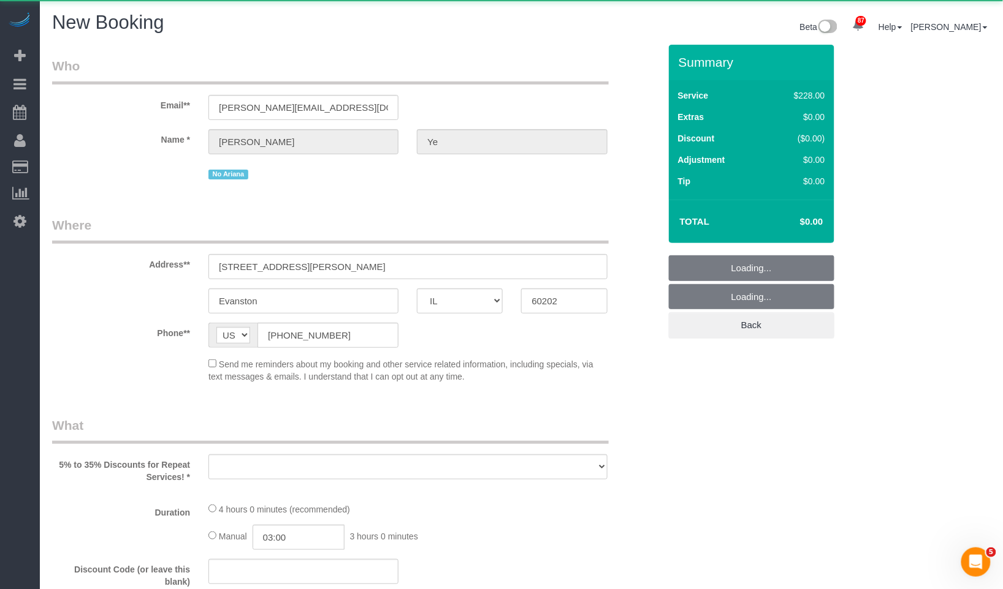
select select "string:fspay"
select select "number:1"
select select "number:69"
select select "number:139"
select select "number:104"
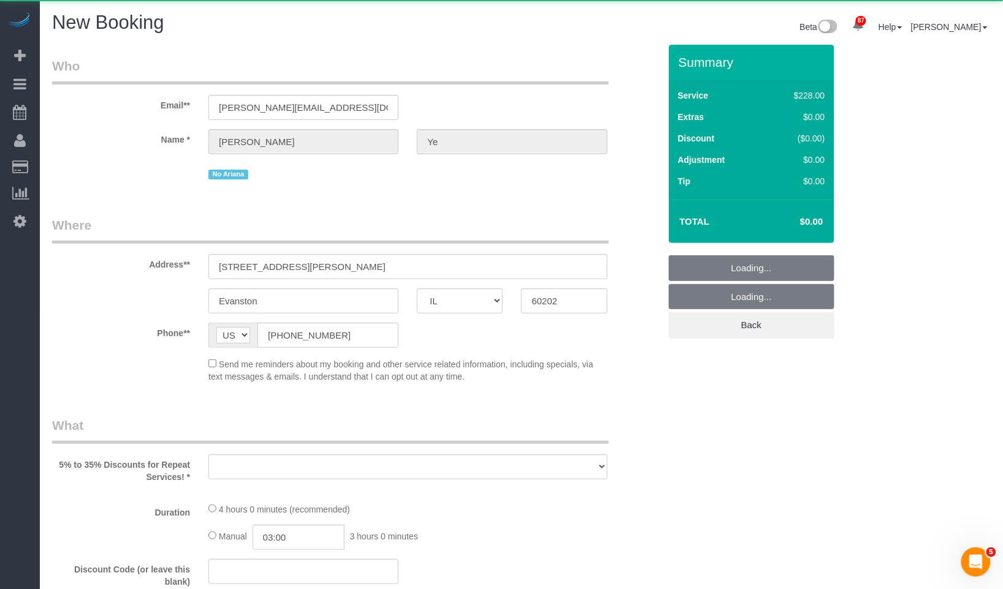
select select "object:1993"
select select "512"
select select "3"
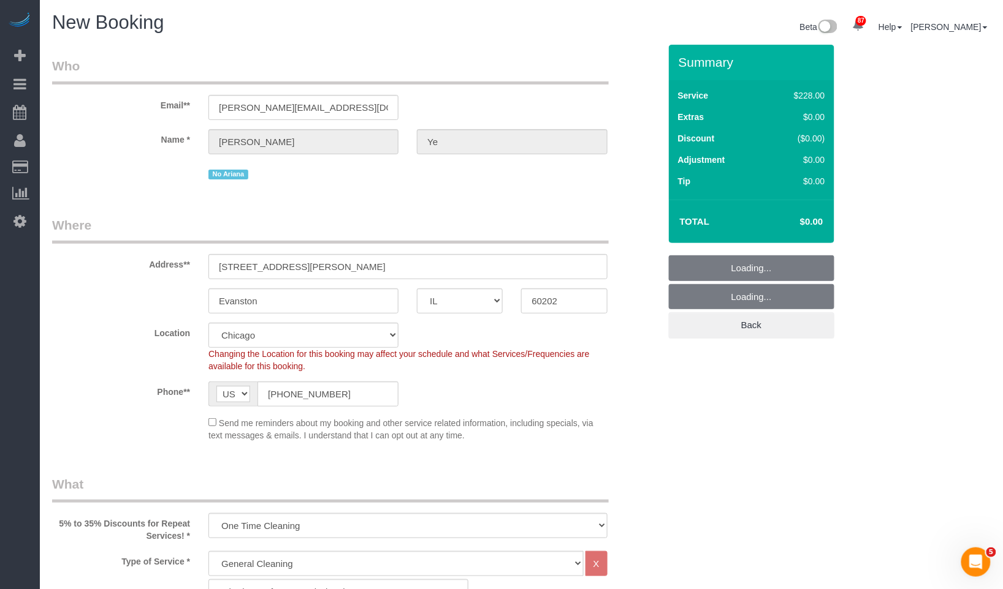
select select "object:2145"
select select "3"
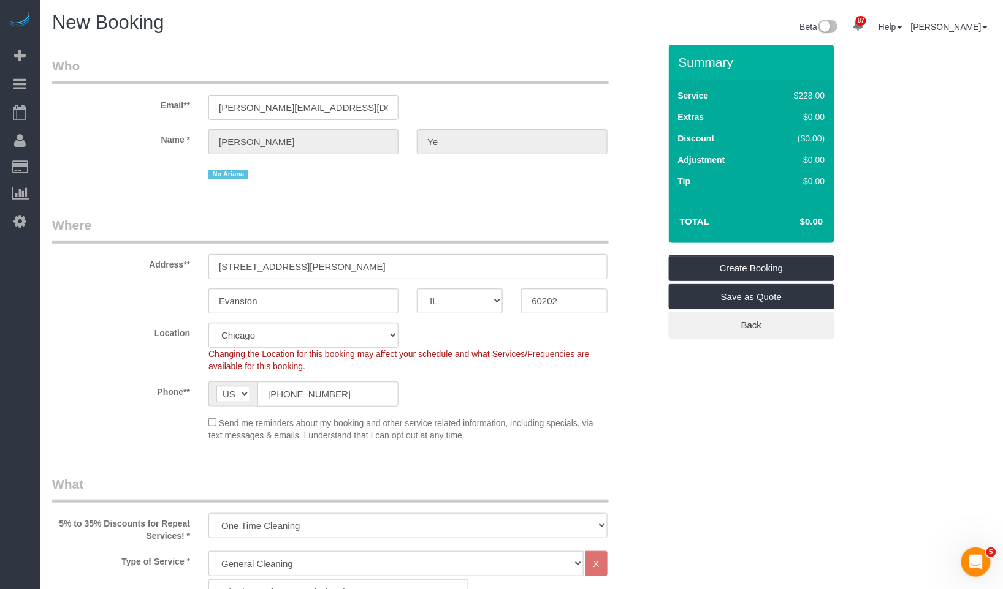
select select "object:2221"
select select "3"
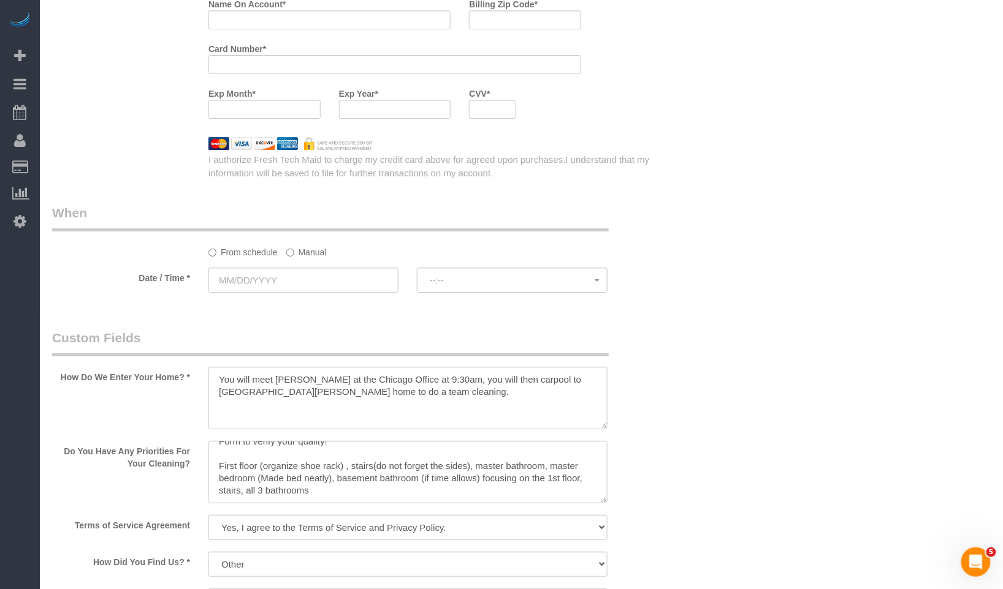
scroll to position [1566, 0]
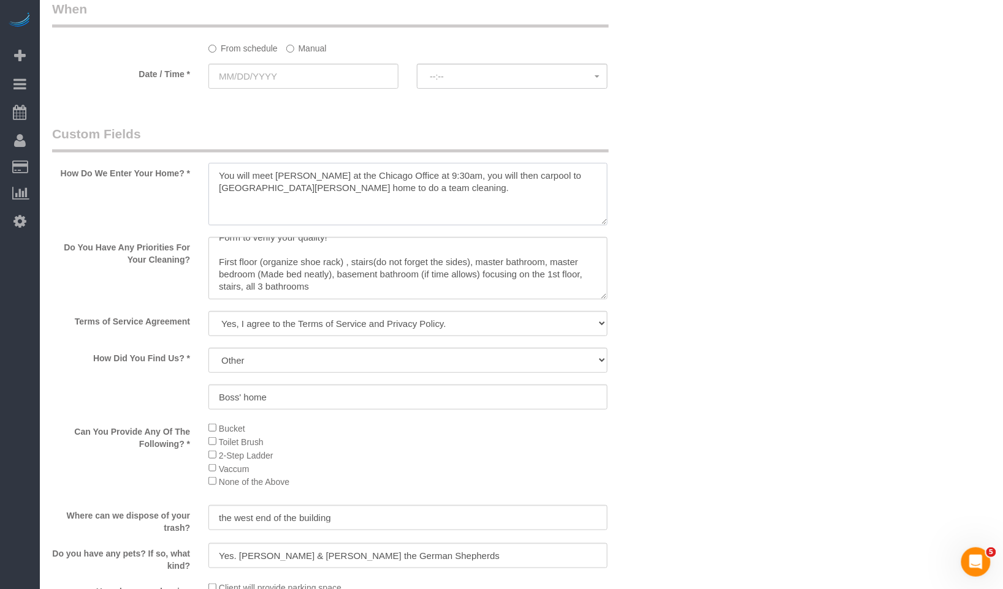
drag, startPoint x: 377, startPoint y: 198, endPoint x: 98, endPoint y: 138, distance: 285.8
click at [98, 138] on fieldset "Custom Fields How Do We Enter Your Home? * Do You Have Any Priorities For Your …" at bounding box center [355, 471] width 607 height 692
paste textarea "Susanna at the The Evanston train station! Y"
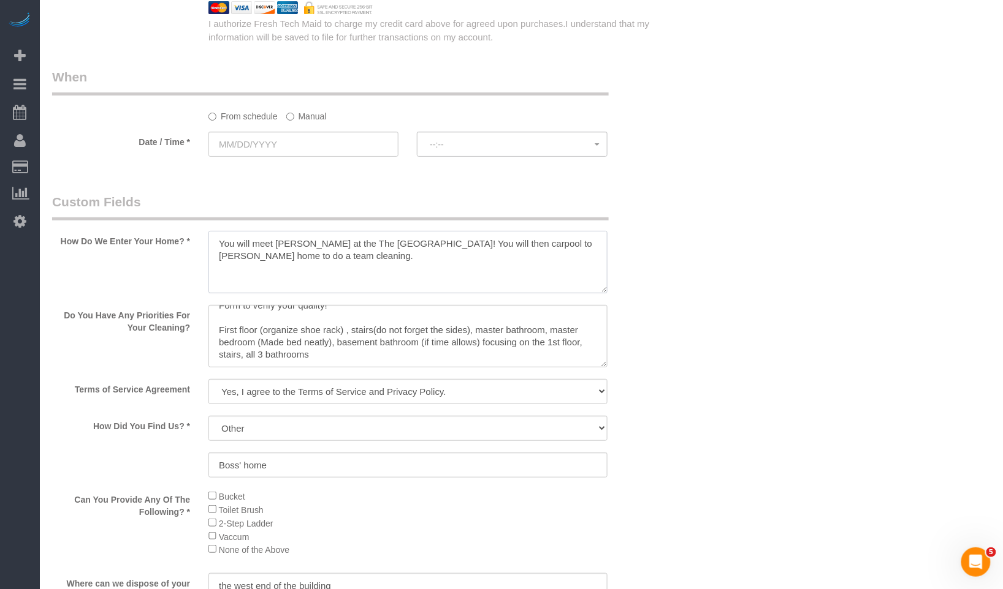
click at [455, 248] on textarea at bounding box center [407, 262] width 398 height 63
click at [479, 278] on textarea at bounding box center [407, 262] width 398 height 63
click at [579, 254] on textarea at bounding box center [407, 262] width 398 height 63
click at [572, 262] on textarea at bounding box center [407, 262] width 398 height 63
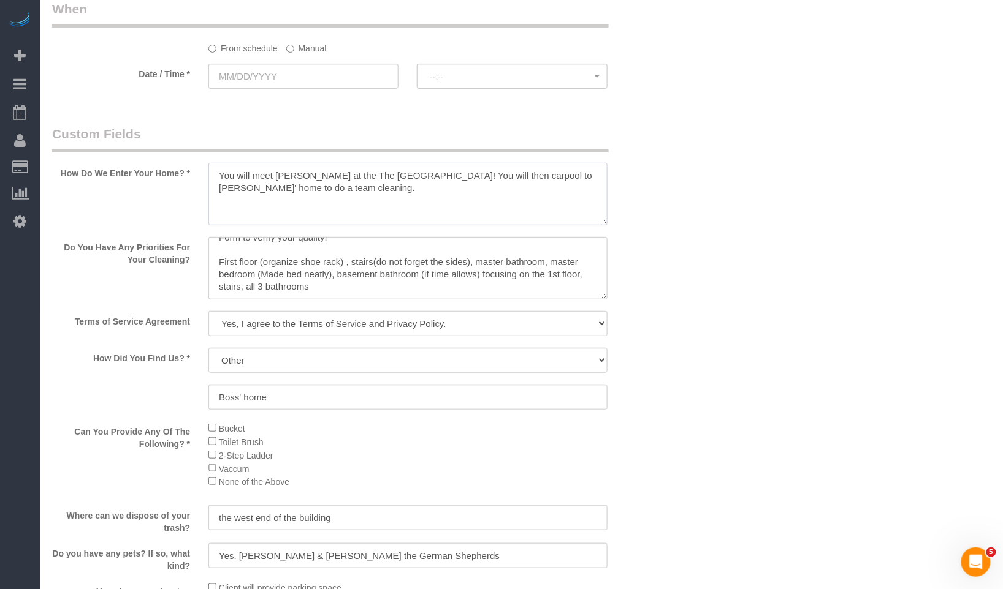
type textarea "You will meet Susanna at the The Evanston train station! You will then carpool …"
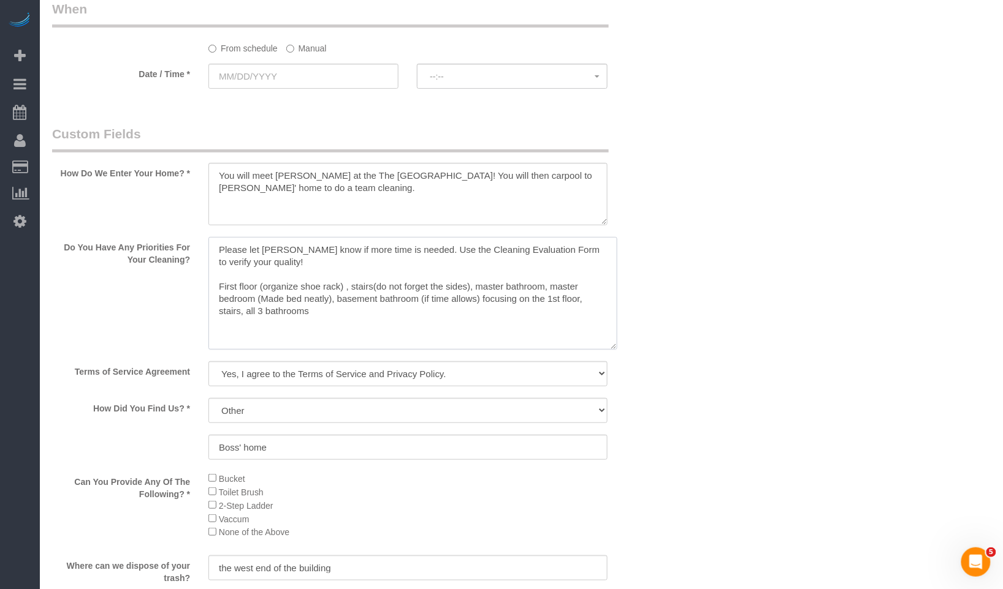
drag, startPoint x: 602, startPoint y: 302, endPoint x: 613, endPoint y: 352, distance: 51.4
click at [613, 350] on textarea at bounding box center [412, 293] width 409 height 113
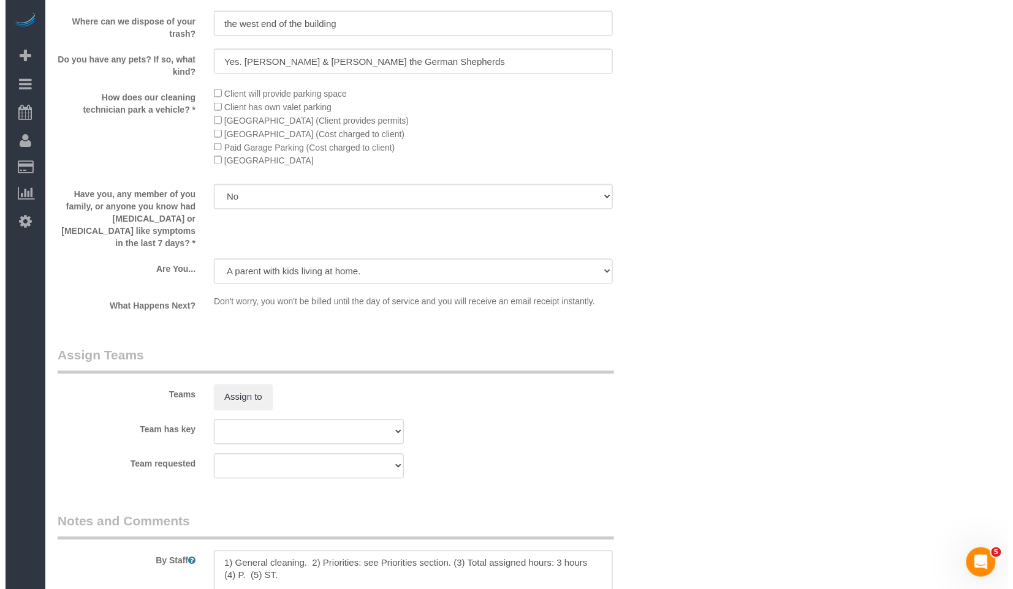
scroll to position [2178, 0]
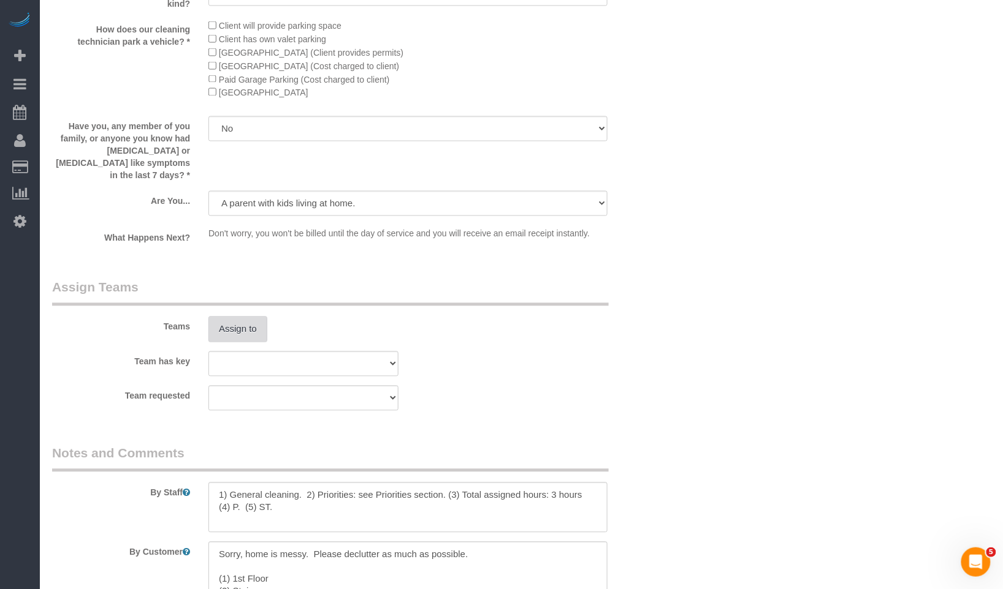
click at [238, 317] on button "Assign to" at bounding box center [237, 330] width 59 height 26
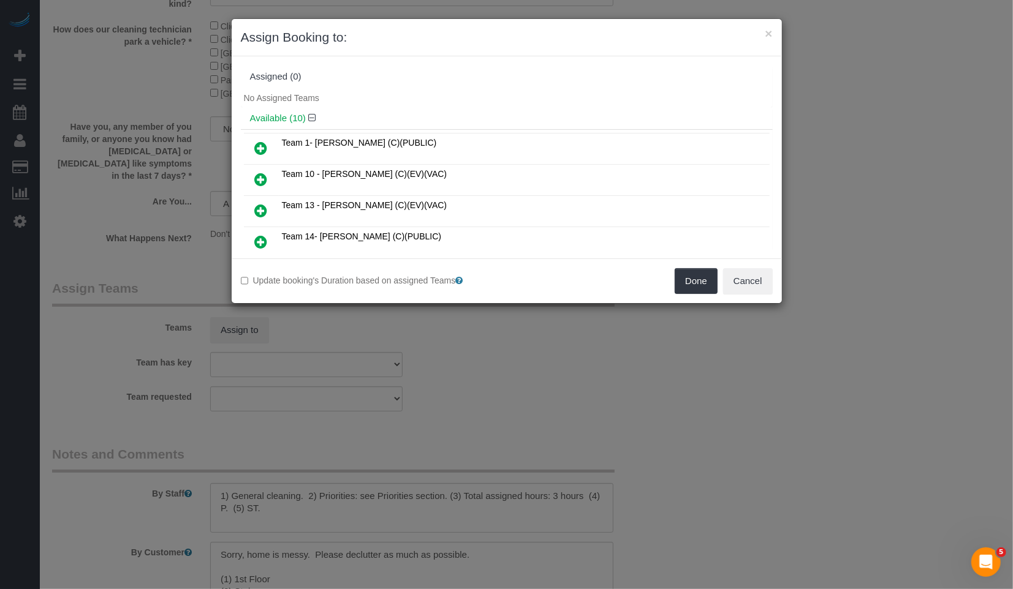
click at [263, 176] on icon at bounding box center [261, 179] width 13 height 15
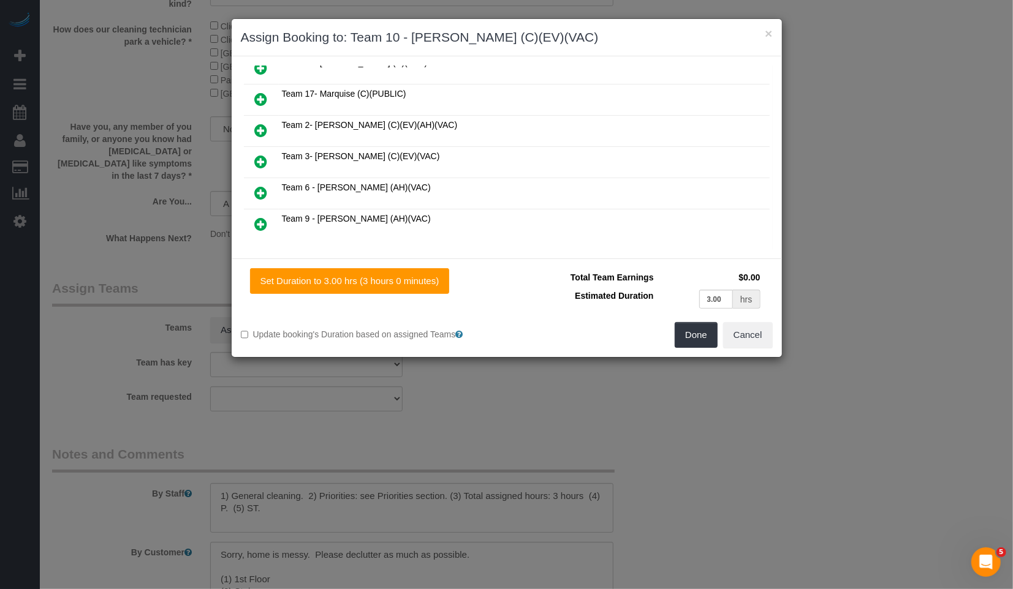
scroll to position [408, 0]
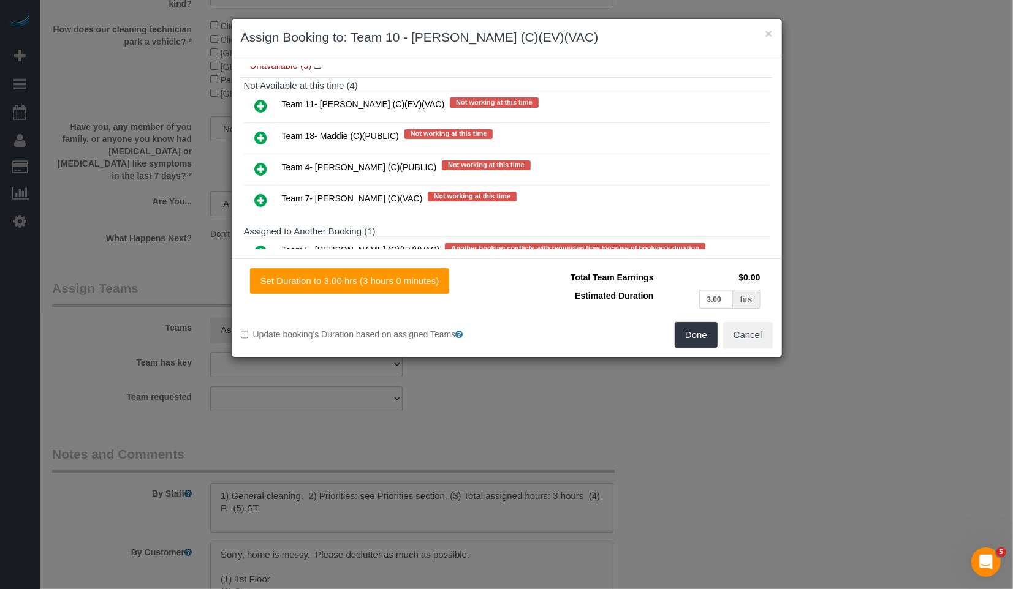
click at [262, 132] on icon at bounding box center [261, 138] width 13 height 15
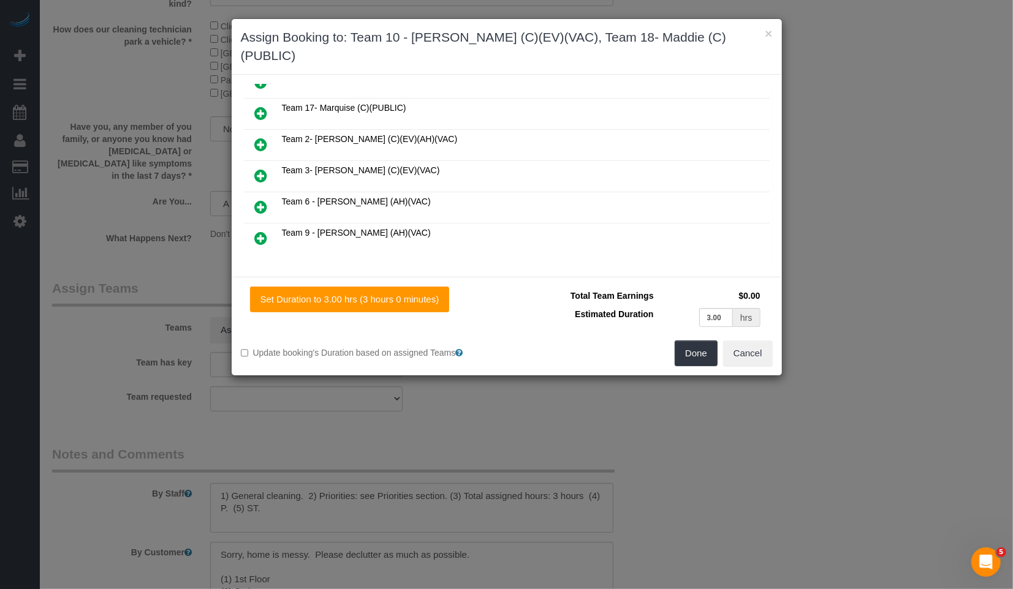
scroll to position [172, 0]
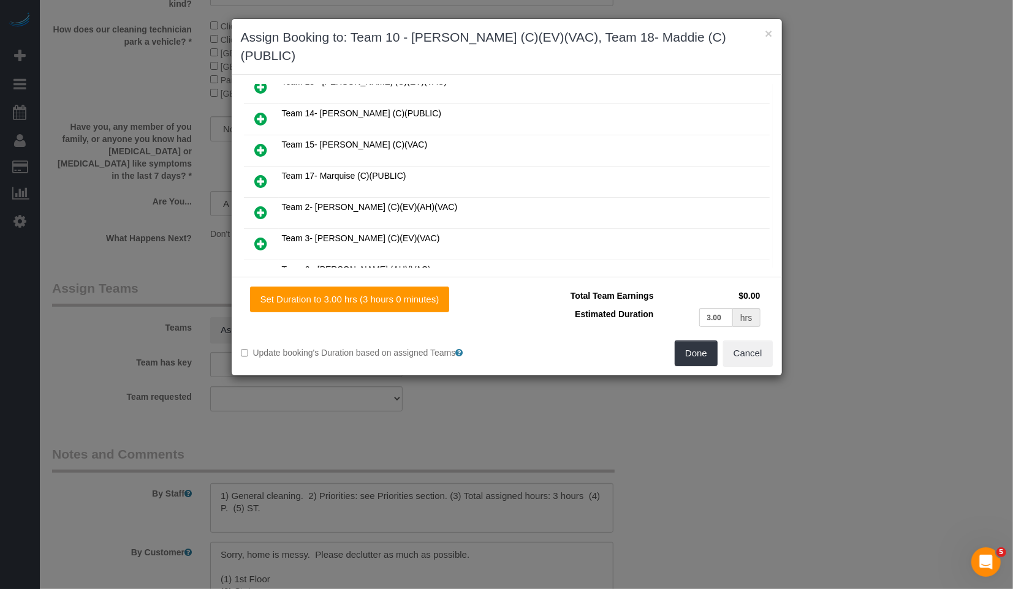
click at [258, 174] on icon at bounding box center [261, 181] width 13 height 15
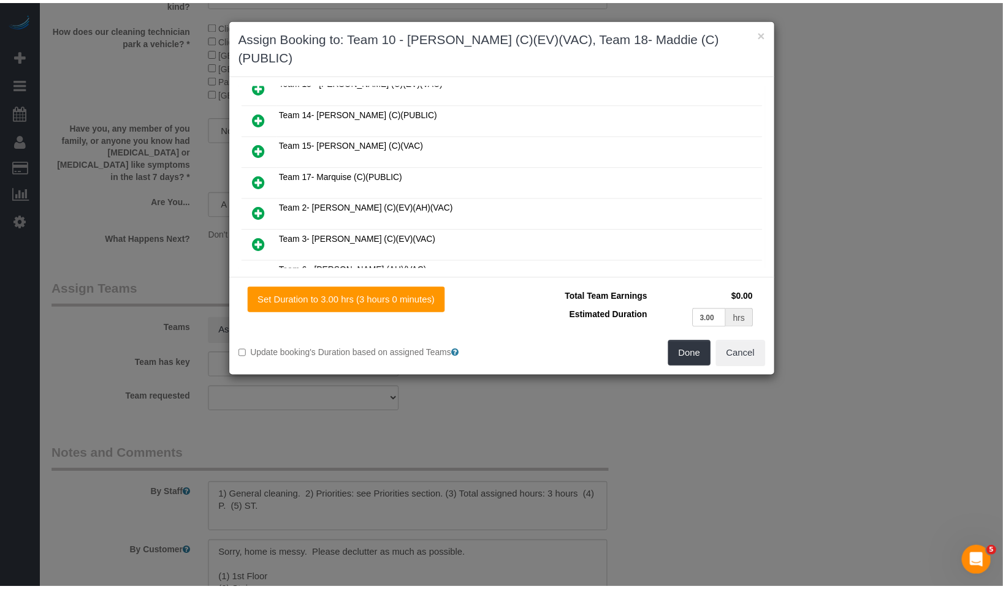
scroll to position [202, 0]
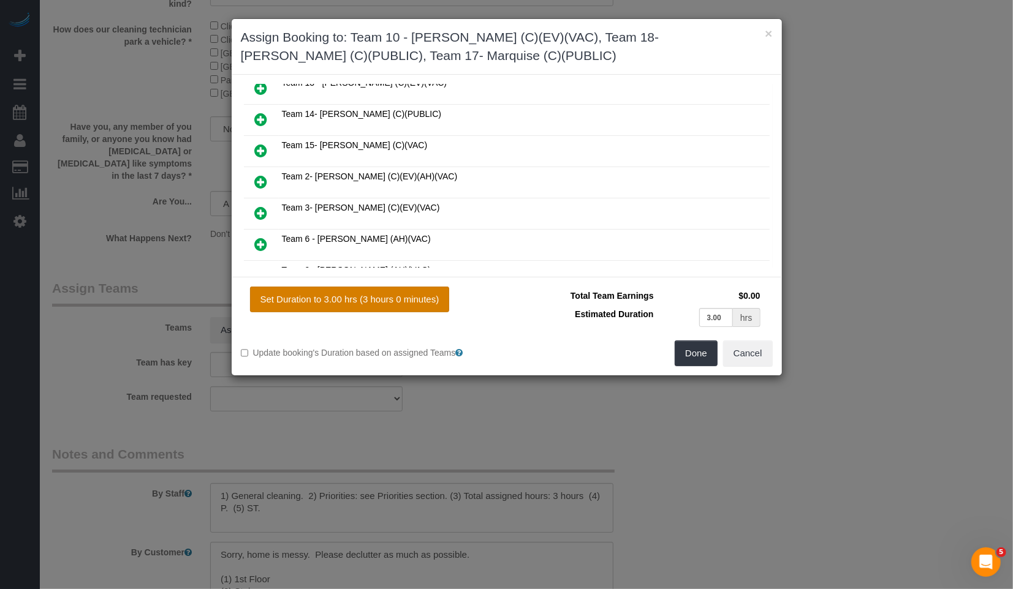
click at [387, 294] on button "Set Duration to 3.00 hrs (3 hours 0 minutes)" at bounding box center [350, 300] width 200 height 26
type input "3.00"
click at [689, 351] on button "Done" at bounding box center [696, 354] width 43 height 26
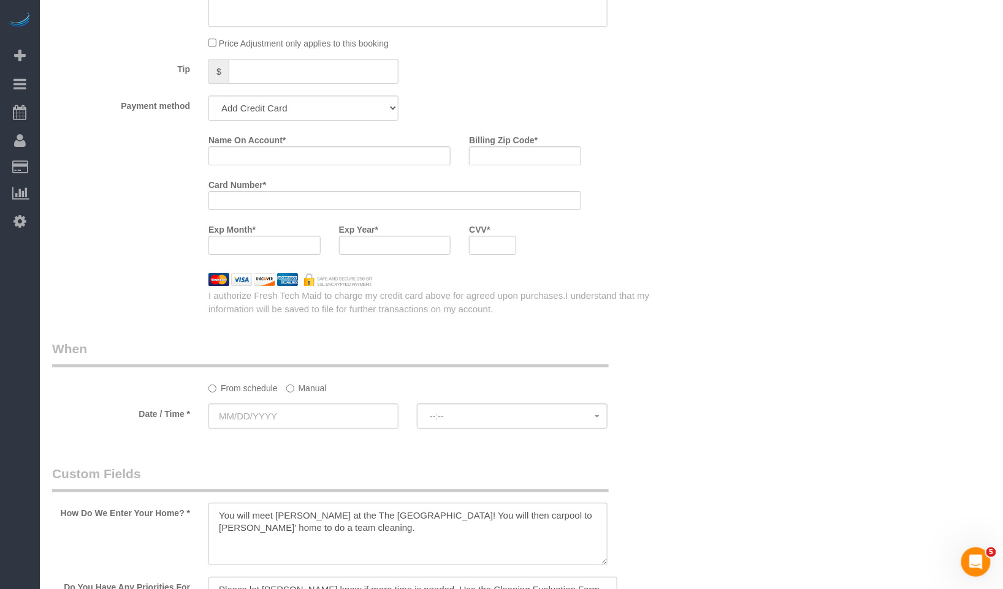
scroll to position [1362, 0]
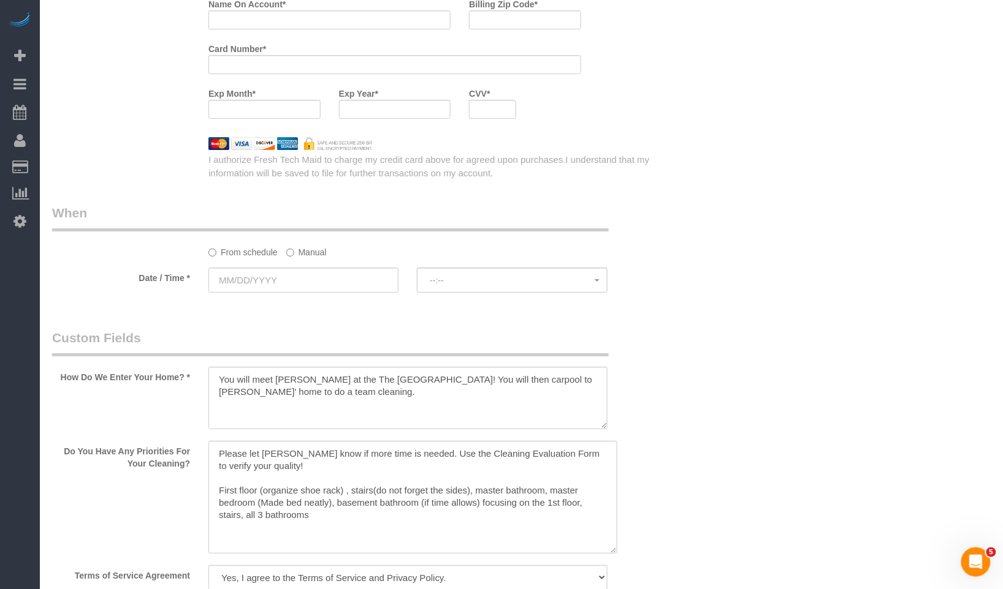
click at [317, 265] on sui-booking-spot "From schedule Manual Date / Time * --:-- --:--" at bounding box center [355, 249] width 607 height 91
click at [315, 256] on label "Manual" at bounding box center [306, 250] width 40 height 17
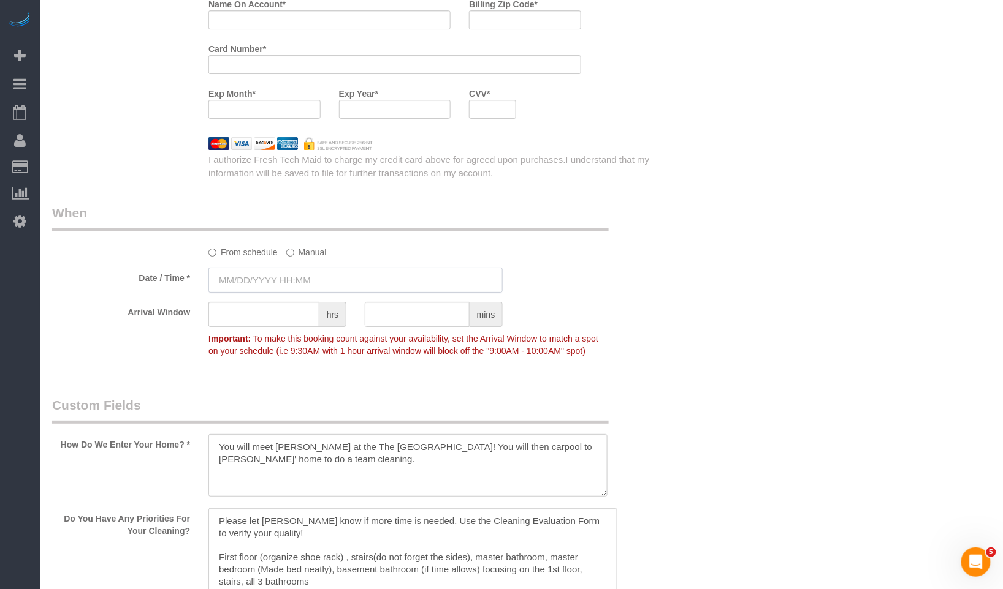
drag, startPoint x: 309, startPoint y: 271, endPoint x: 327, endPoint y: 298, distance: 31.4
click at [305, 288] on input "text" at bounding box center [355, 280] width 294 height 25
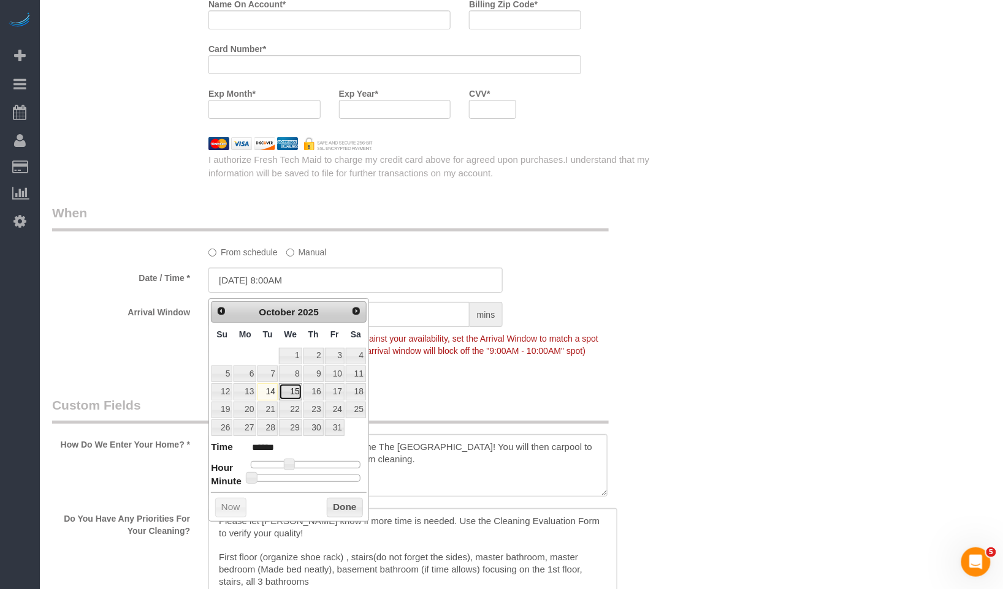
click at [290, 393] on link "15" at bounding box center [290, 392] width 23 height 17
type input "10/15/2025 9:00AM"
type input "******"
drag, startPoint x: 289, startPoint y: 463, endPoint x: 296, endPoint y: 463, distance: 7.4
click at [296, 463] on span at bounding box center [293, 464] width 11 height 11
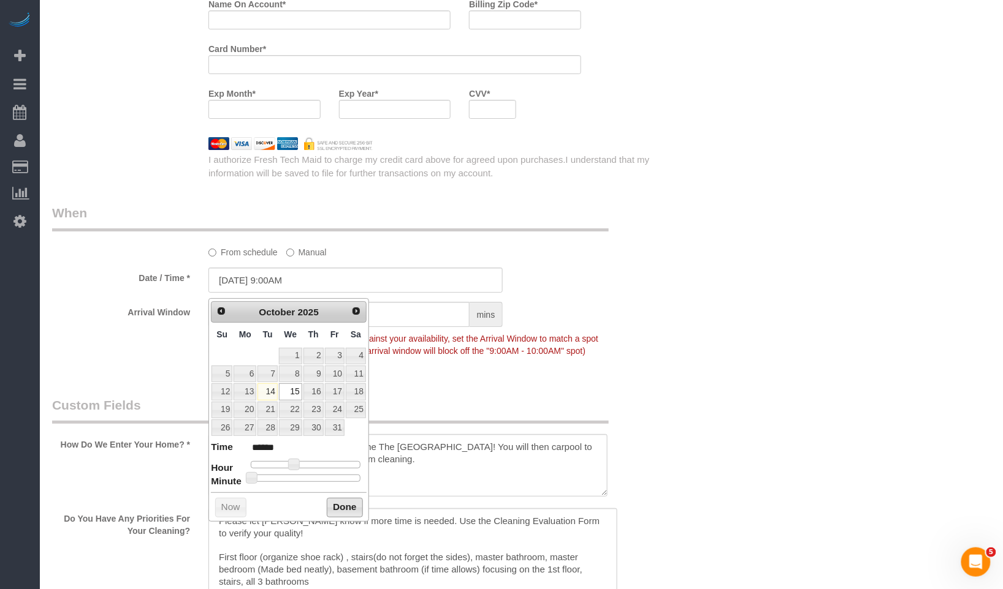
click at [351, 517] on button "Done" at bounding box center [345, 508] width 36 height 20
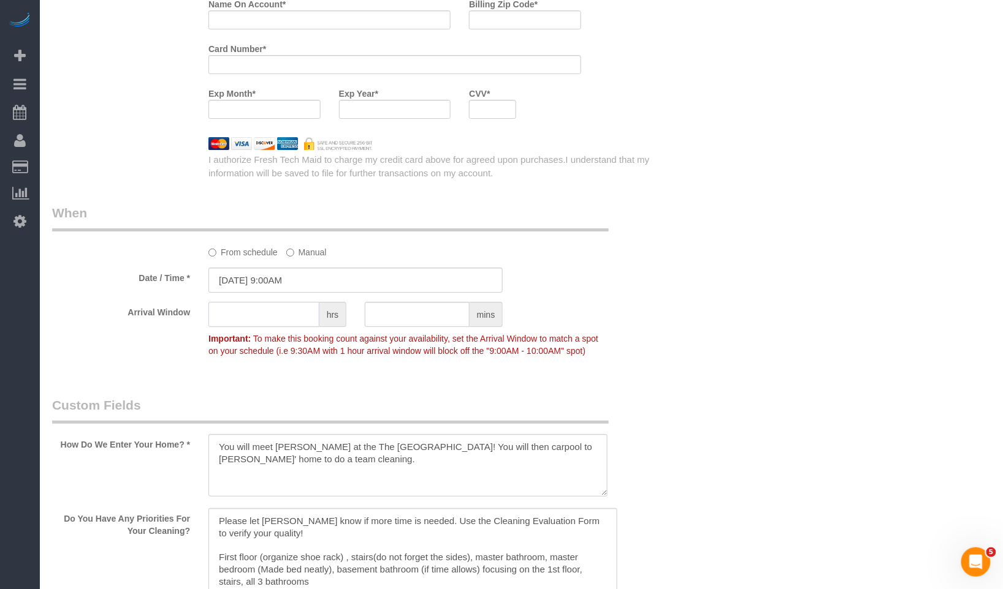
click at [244, 327] on input "text" at bounding box center [263, 314] width 111 height 25
type input "1"
click at [743, 337] on div "Who Email** wells@ye.com Name * Wells Ye No Ariana Where Address** 532 Wesley A…" at bounding box center [521, 127] width 938 height 2889
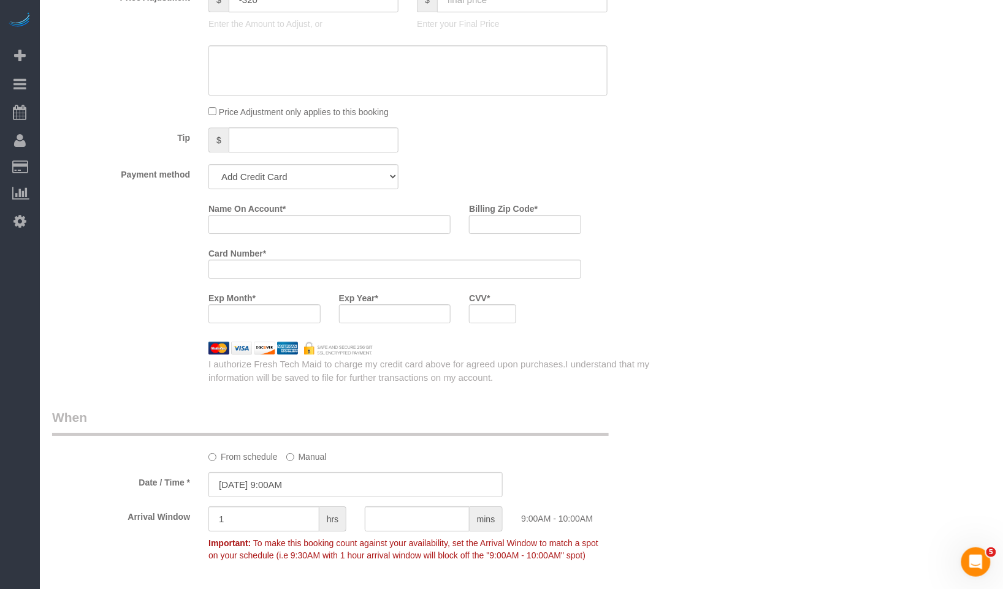
scroll to position [1021, 0]
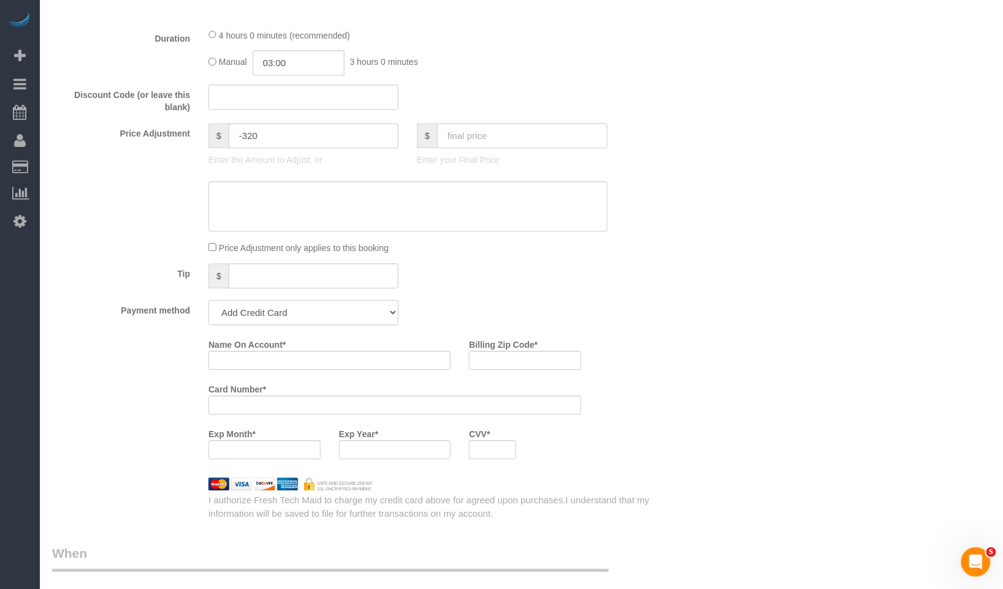
click at [346, 325] on select "Amex - 5024 - 07/2021 (Default) Add Credit Card ─────────────── Cash Check Payp…" at bounding box center [303, 312] width 190 height 25
select select "string:cash"
click at [208, 306] on select "Amex - 5024 - 07/2021 (Default) Add Credit Card ─────────────── Cash Check Payp…" at bounding box center [303, 312] width 190 height 25
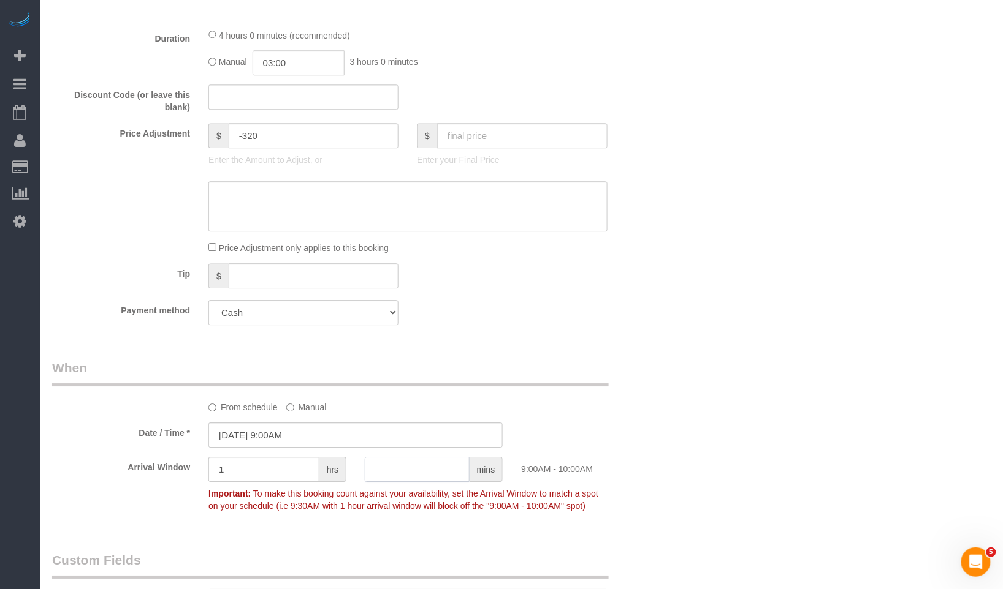
click at [432, 466] on input "text" at bounding box center [417, 469] width 105 height 25
click at [500, 139] on input "text" at bounding box center [522, 135] width 170 height 25
type input "0"
click at [735, 243] on div "Who Email** wells@ye.com Name * Wells Ye No Ariana Where Address** 532 Wesley A…" at bounding box center [521, 376] width 938 height 2704
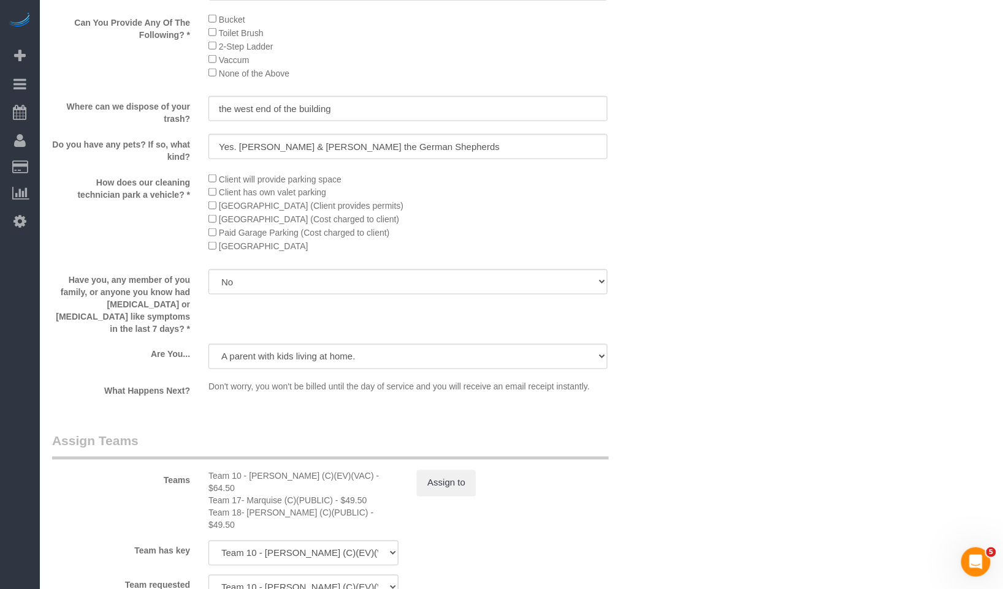
scroll to position [2185, 0]
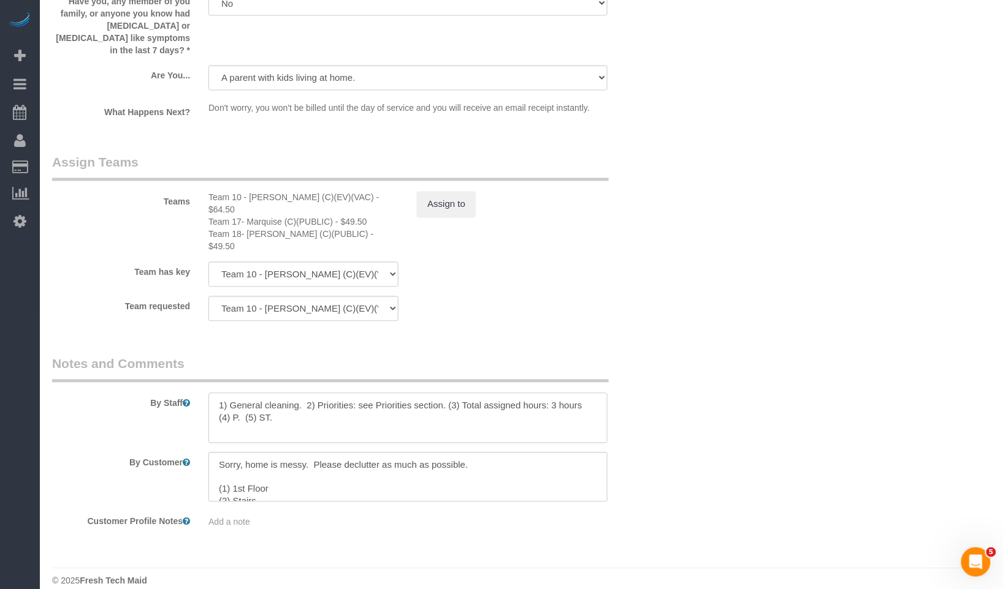
click at [478, 409] on textarea at bounding box center [407, 418] width 398 height 50
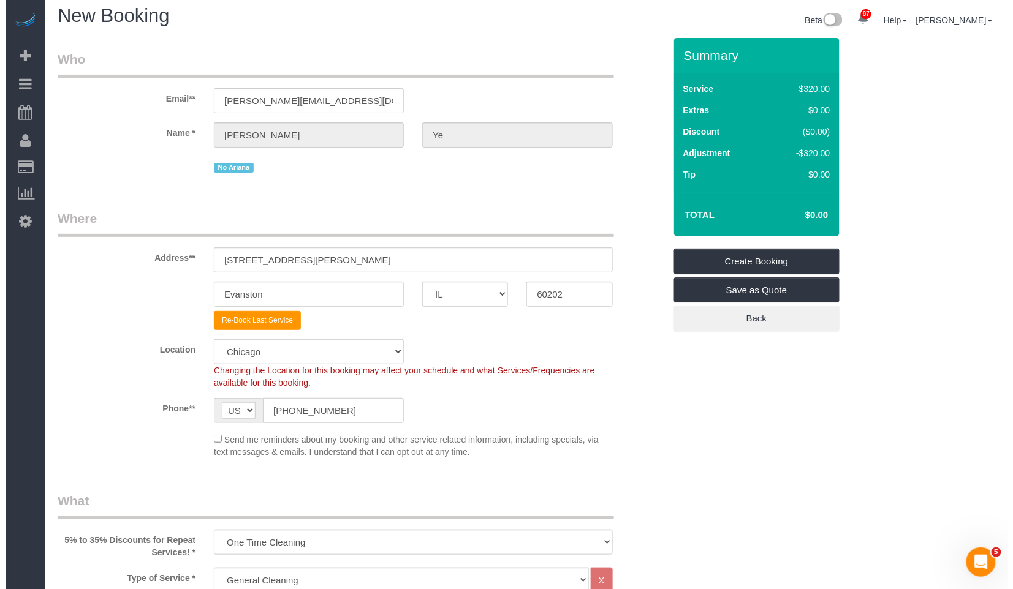
scroll to position [0, 0]
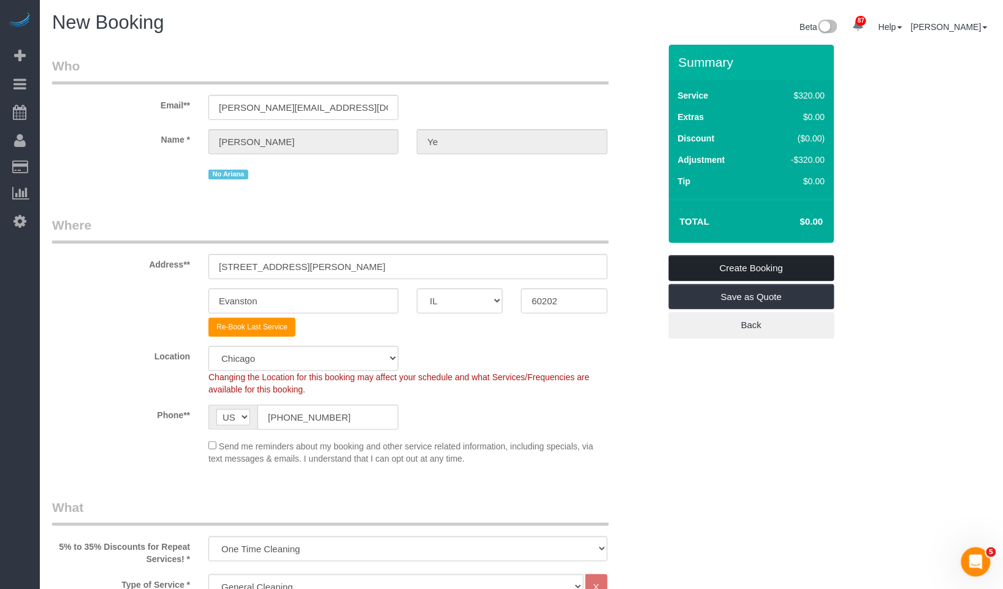
click at [751, 271] on link "Create Booking" at bounding box center [751, 269] width 165 height 26
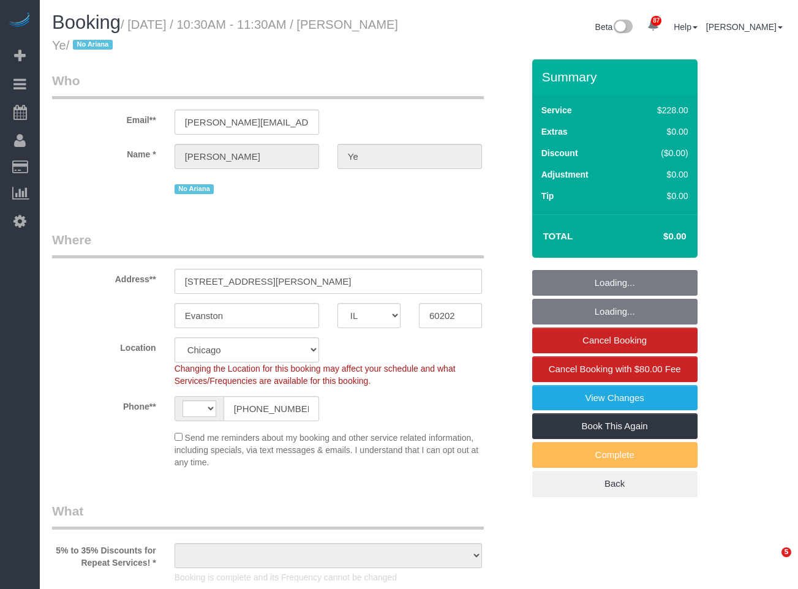
select select "IL"
select select "512"
select select "3"
select select "string:cash"
select select "object:797"
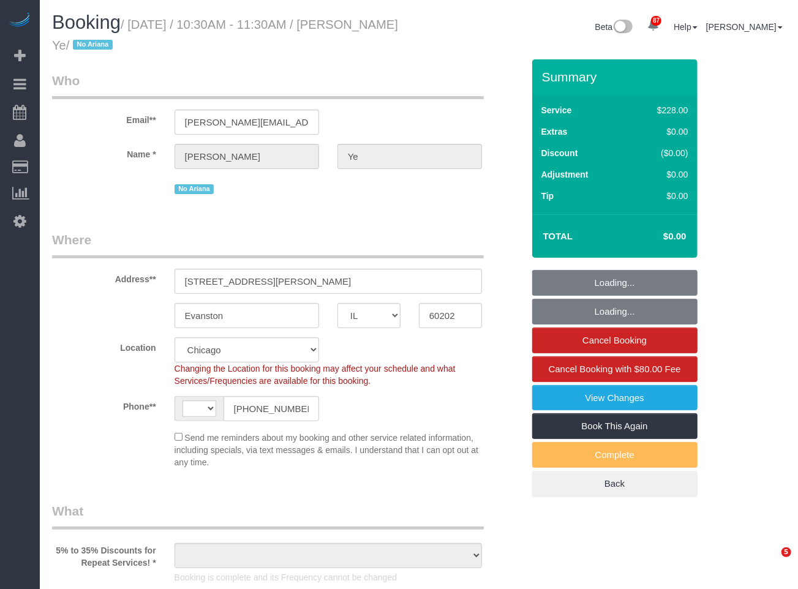
select select "3"
select select "string:[GEOGRAPHIC_DATA]"
select select "object:1358"
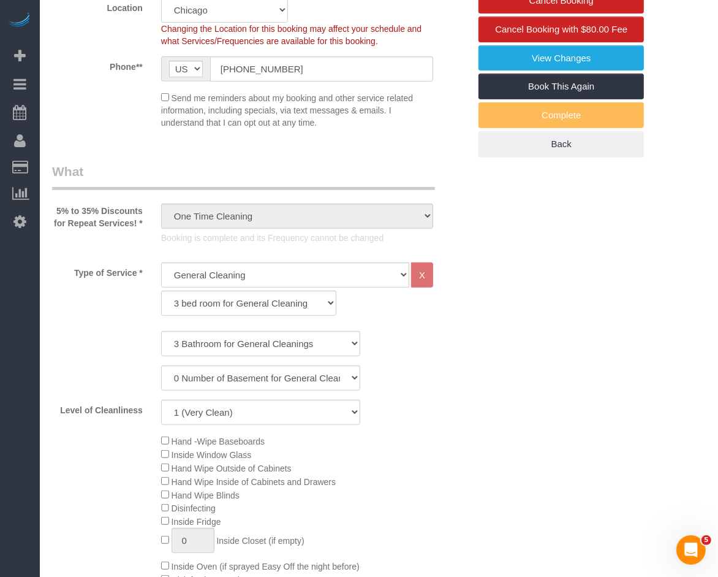
scroll to position [681, 0]
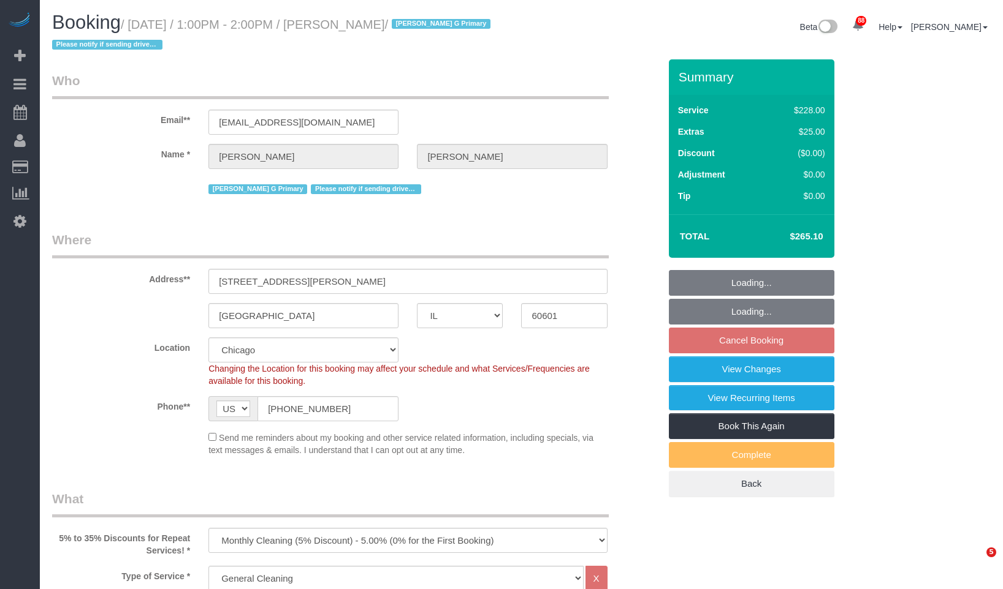
select select "IL"
select select "512"
select select "4"
select select "2"
select select "number:1"
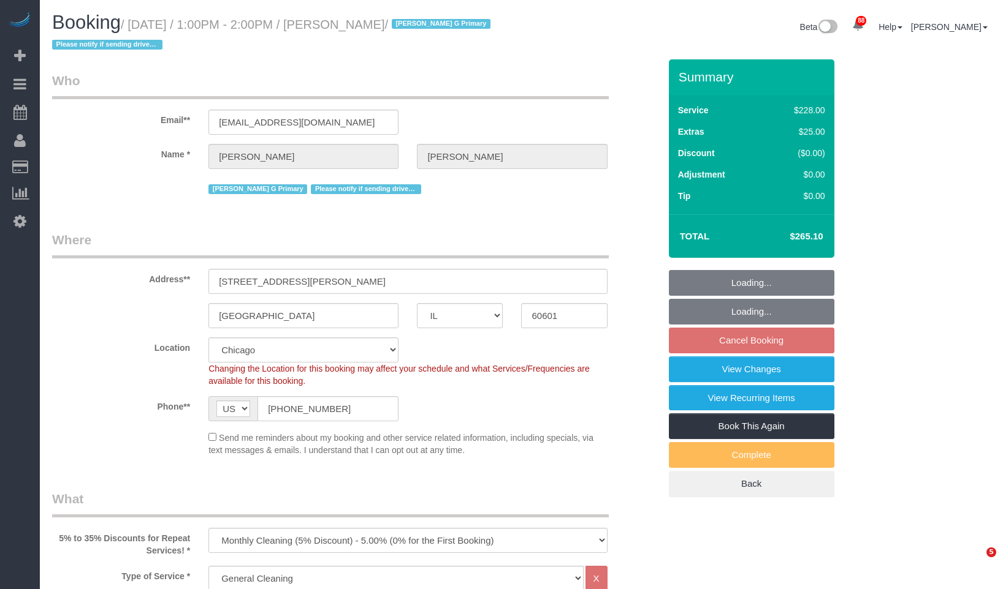
select select "number:63"
select select "number:139"
select select "number:104"
select select "object:1366"
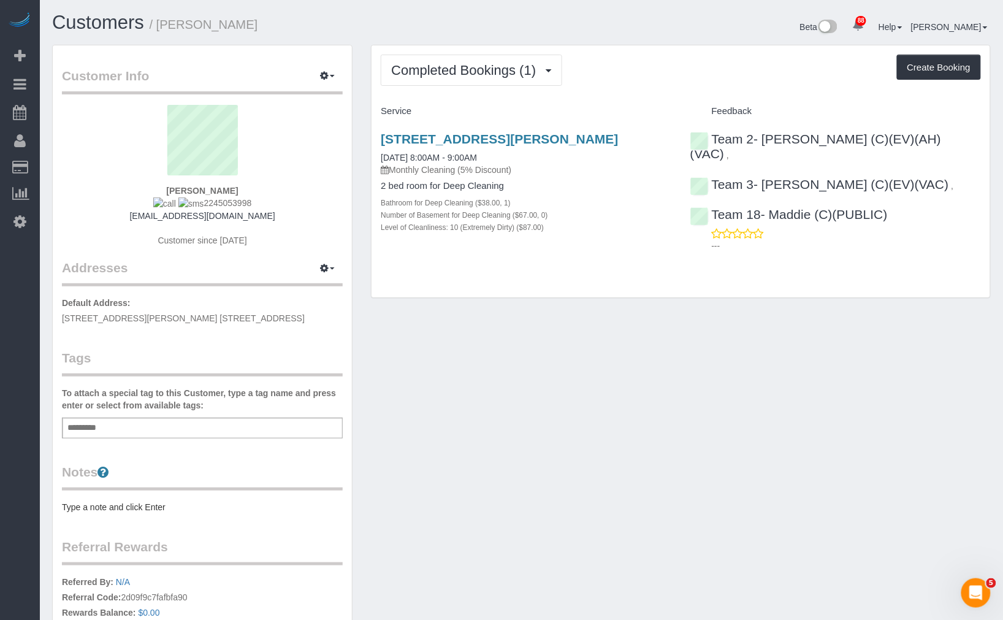
scroll to position [68, 0]
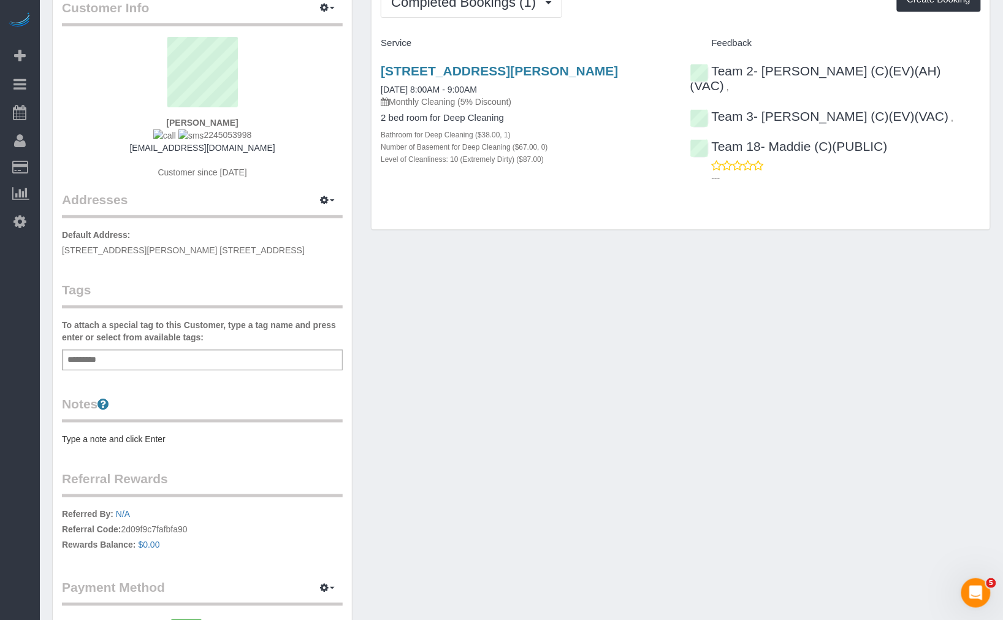
click at [190, 360] on div "Add a tag" at bounding box center [202, 359] width 281 height 21
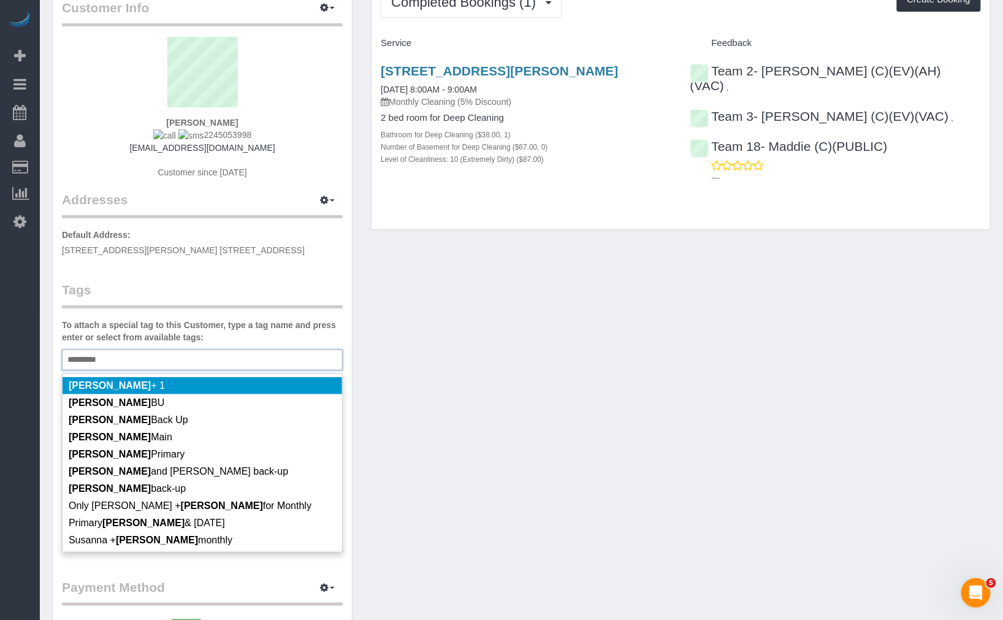
type input "********"
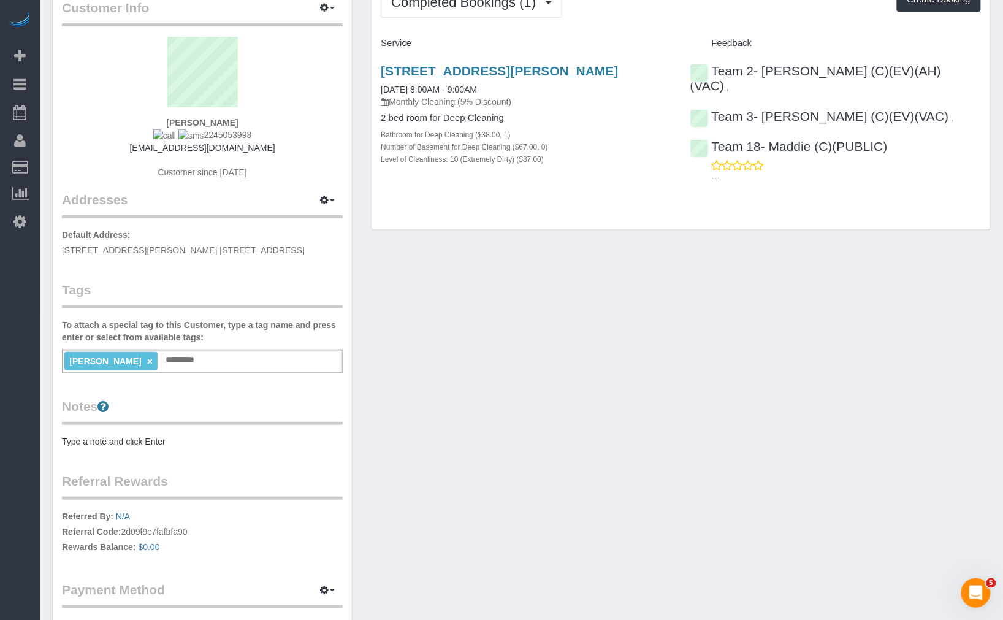
click at [495, 358] on div "Customer Info Edit Contact Info Send Message Email Preferences Special Sales Ta…" at bounding box center [521, 335] width 957 height 717
click at [241, 368] on div "Jannette × Add a tag" at bounding box center [202, 360] width 281 height 23
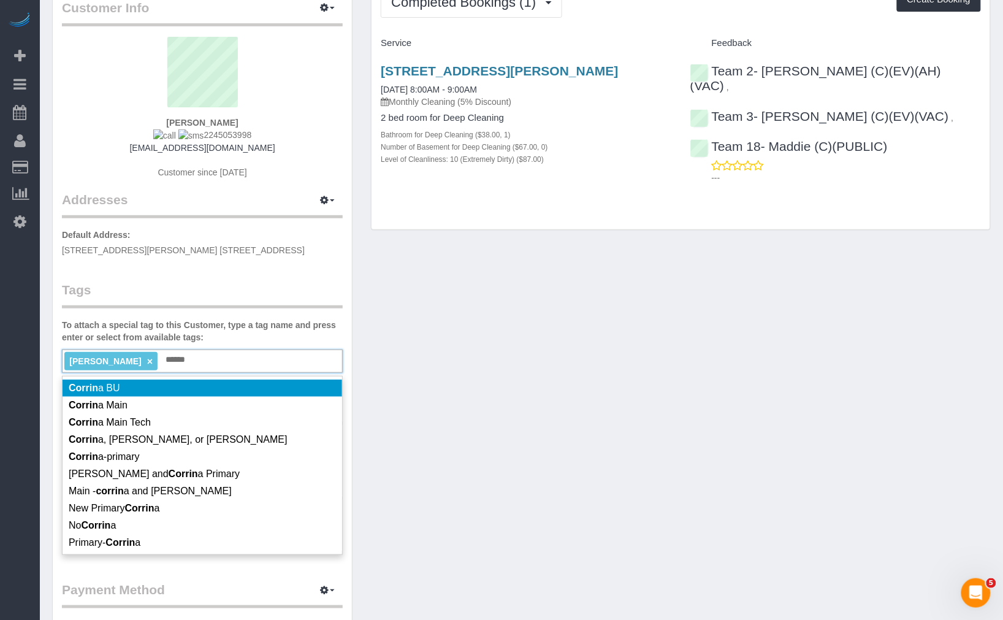
type input "******"
click at [147, 360] on link "×" at bounding box center [150, 361] width 6 height 10
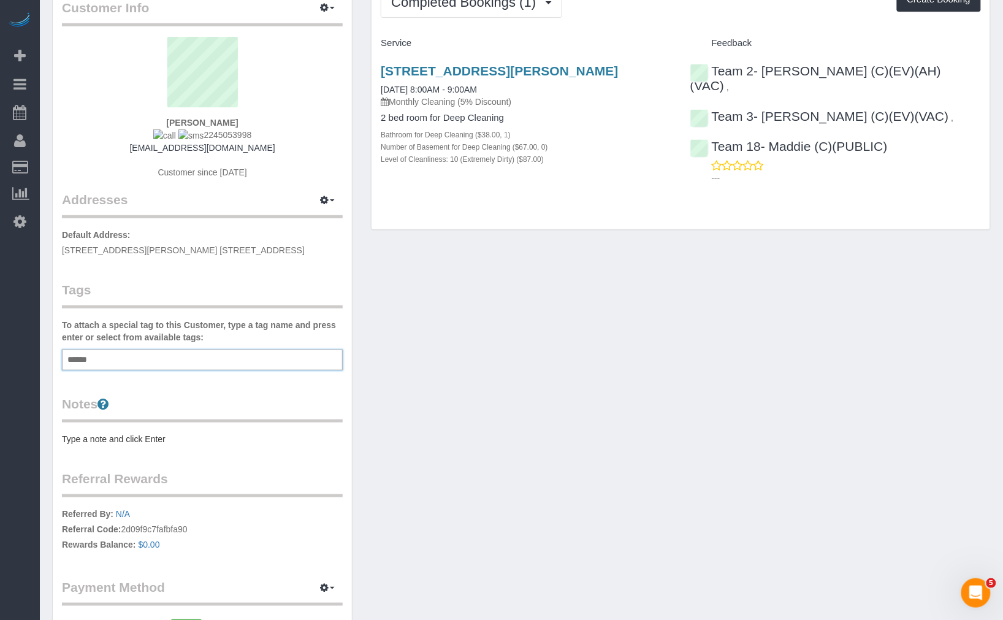
drag, startPoint x: 116, startPoint y: 360, endPoint x: 25, endPoint y: 356, distance: 92.0
click at [25, 356] on div "88 Beta Your Notifications You have 0 alerts × You have 1 to charge for 10/13/2…" at bounding box center [501, 333] width 1003 height 802
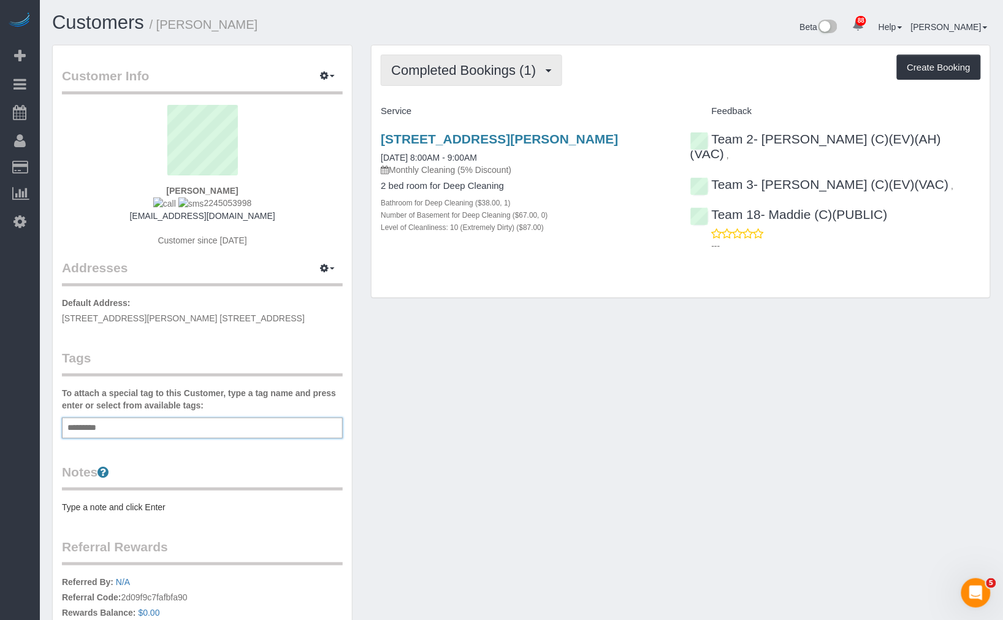
click at [490, 63] on span "Completed Bookings (1)" at bounding box center [466, 70] width 151 height 15
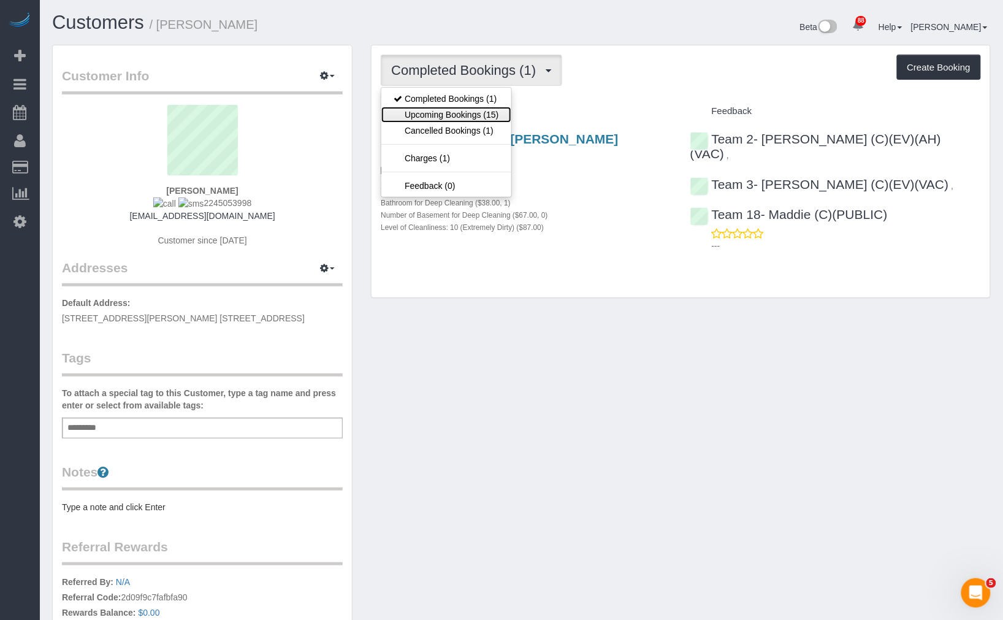
click at [480, 116] on link "Upcoming Bookings (15)" at bounding box center [445, 115] width 129 height 16
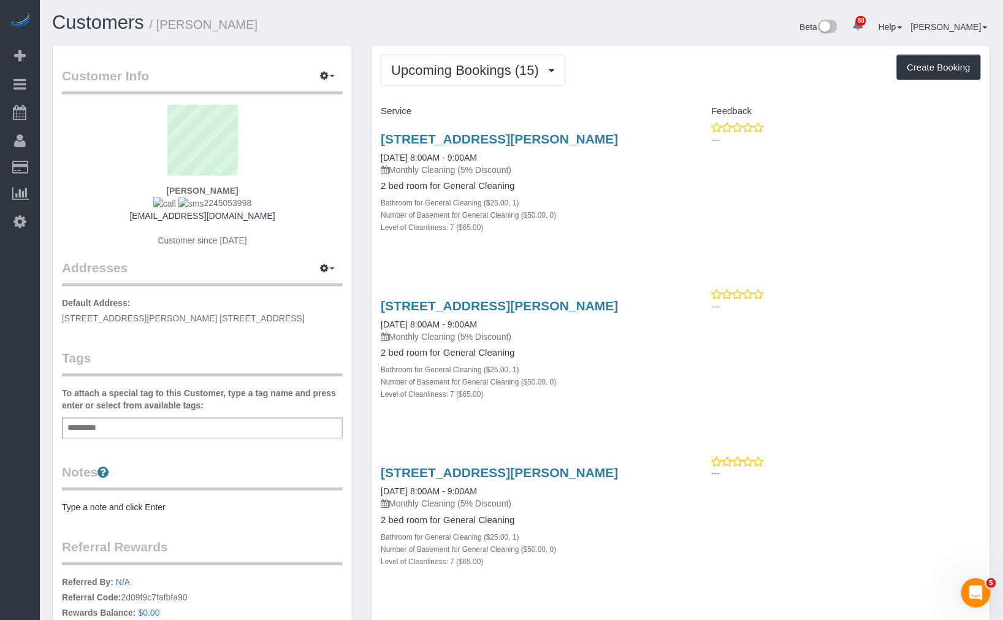
drag, startPoint x: 278, startPoint y: 22, endPoint x: 161, endPoint y: 37, distance: 118.6
click at [161, 37] on div "Customers / Kellye Fleming" at bounding box center [282, 25] width 479 height 26
copy small "Kellye Fleming"
click at [488, 82] on button "Upcoming Bookings (15)" at bounding box center [473, 70] width 184 height 31
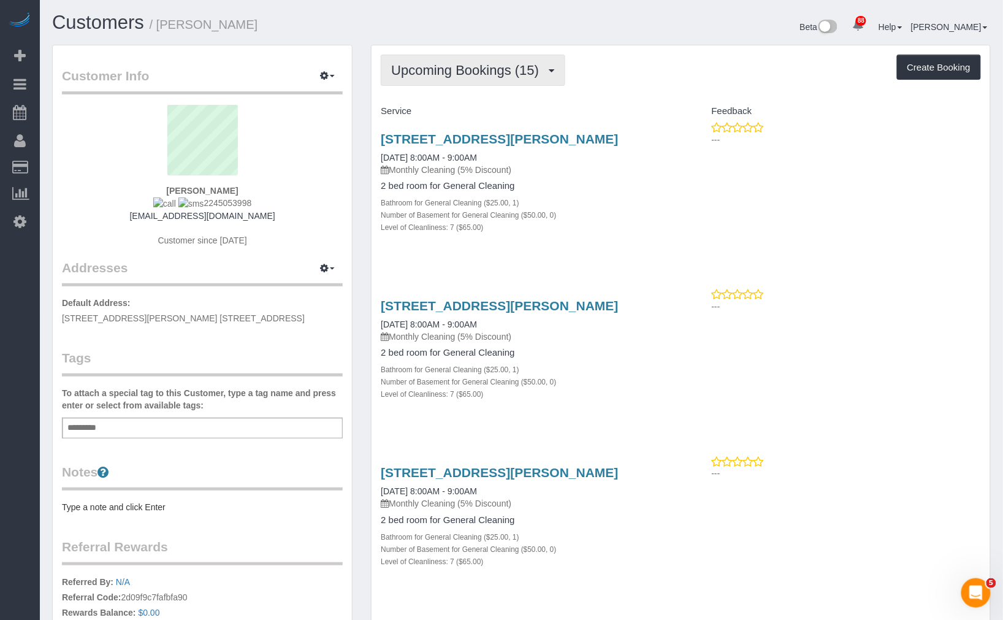
click at [511, 69] on span "Upcoming Bookings (15)" at bounding box center [468, 70] width 154 height 15
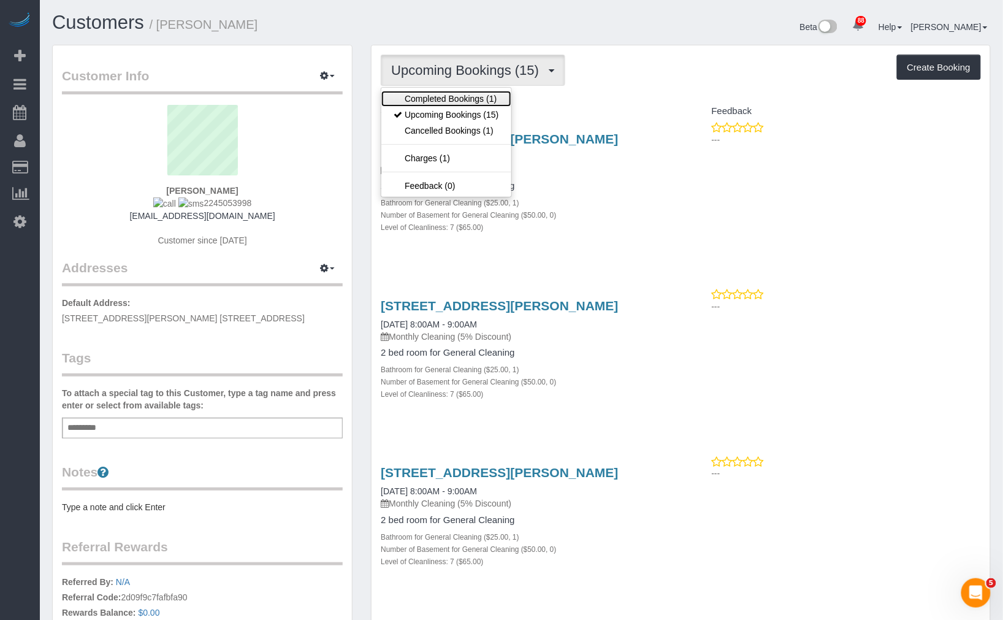
click at [495, 94] on link "Completed Bookings (1)" at bounding box center [445, 99] width 129 height 16
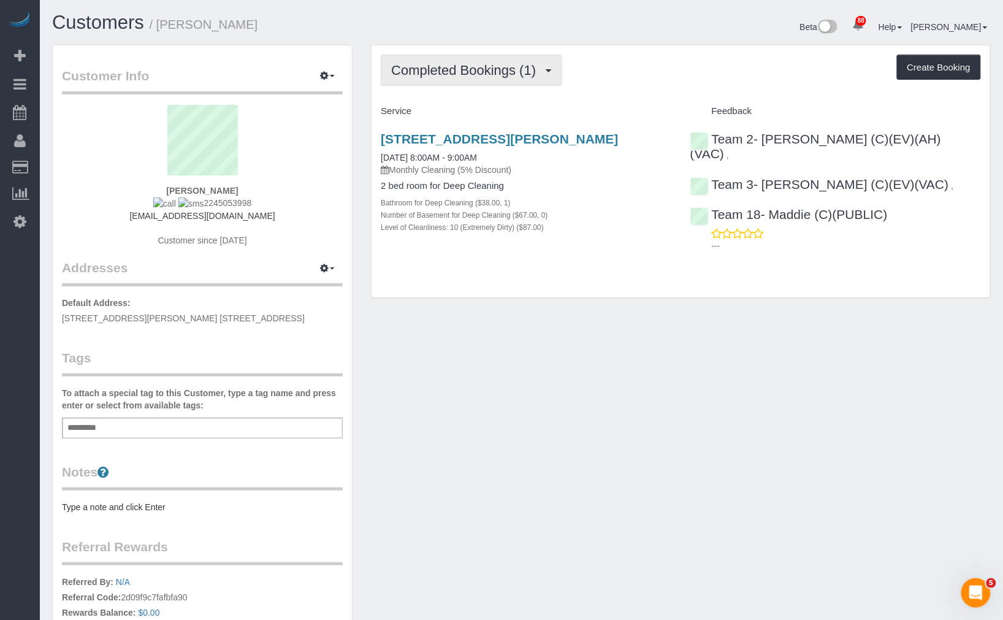
click at [495, 71] on span "Completed Bookings (1)" at bounding box center [466, 70] width 151 height 15
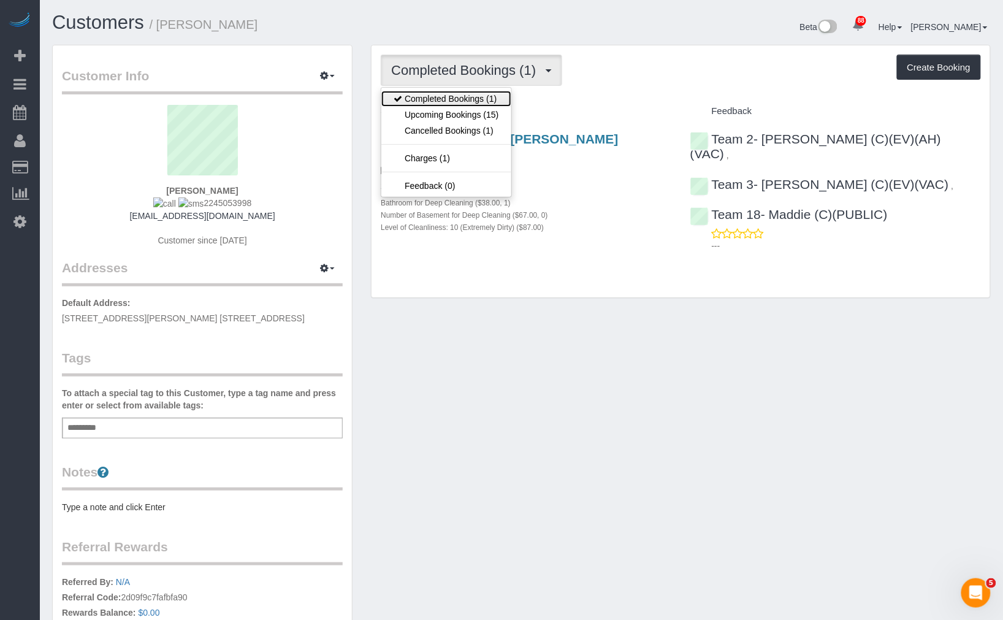
click at [491, 103] on link "Completed Bookings (1)" at bounding box center [445, 99] width 129 height 16
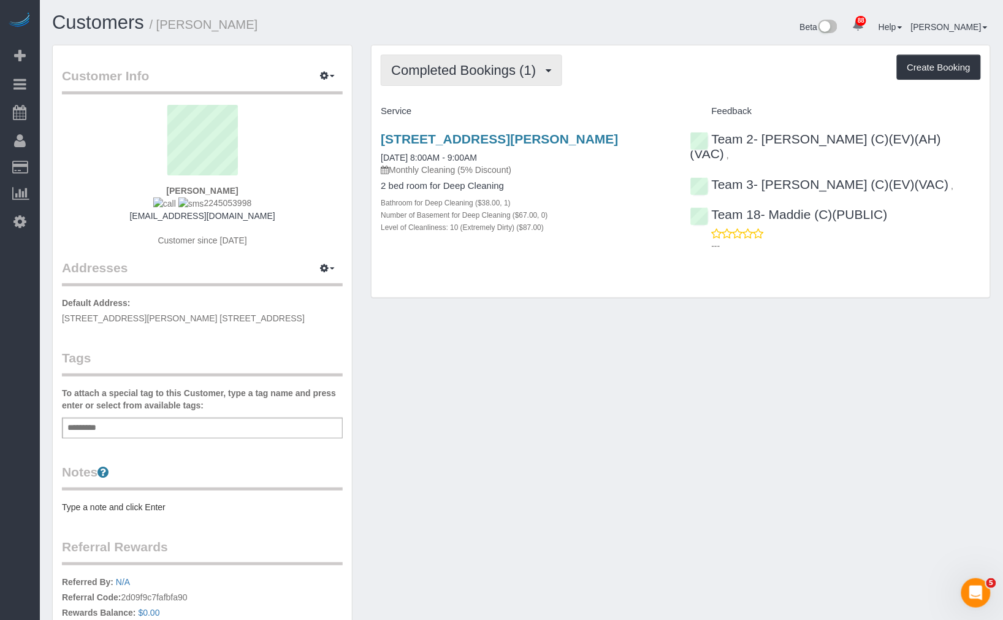
click at [488, 77] on button "Completed Bookings (1)" at bounding box center [471, 70] width 181 height 31
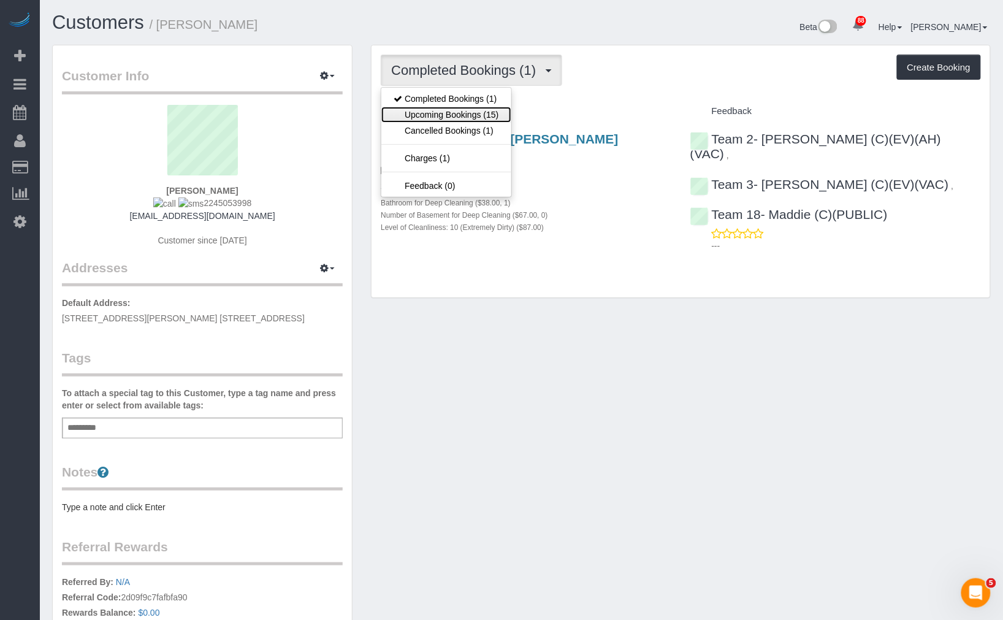
click at [488, 121] on link "Upcoming Bookings (15)" at bounding box center [445, 115] width 129 height 16
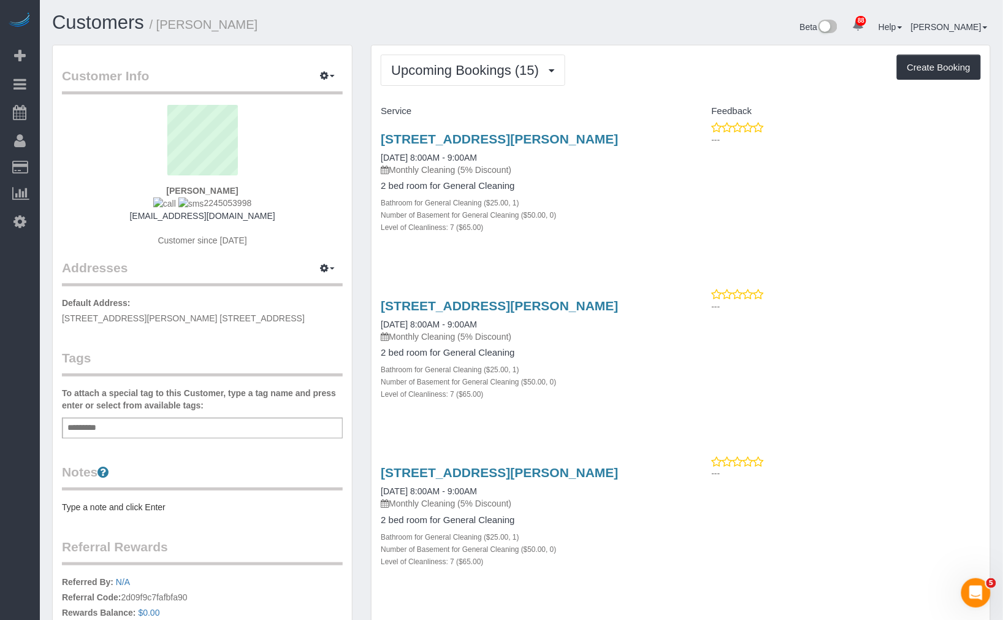
drag, startPoint x: 689, startPoint y: 132, endPoint x: 377, endPoint y: 149, distance: 312.4
click at [630, 170] on p "Monthly Cleaning (5% Discount)" at bounding box center [526, 170] width 290 height 12
drag, startPoint x: 678, startPoint y: 144, endPoint x: 378, endPoint y: 145, distance: 299.6
click at [378, 145] on div "637 Sherman Ave, Apt. 1, Evanston, IL 60202 10/20/2025 8:00AM - 9:00AM Monthly …" at bounding box center [525, 189] width 309 height 136
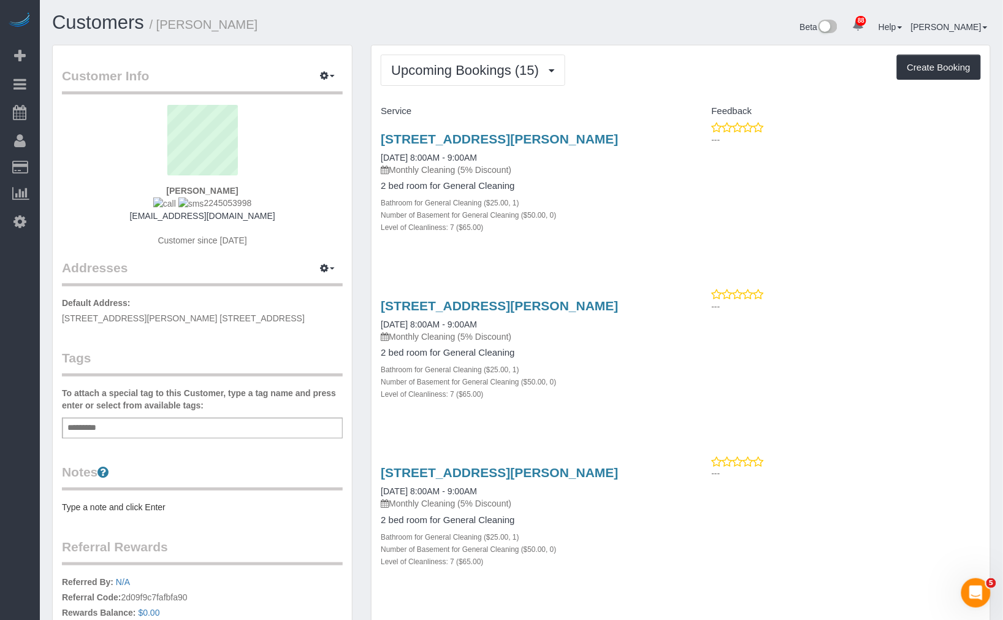
copy link "637 Sherman Ave, Apt. 1, Evanston, IL 60202"
click at [507, 72] on span "Upcoming Bookings (15)" at bounding box center [468, 70] width 154 height 15
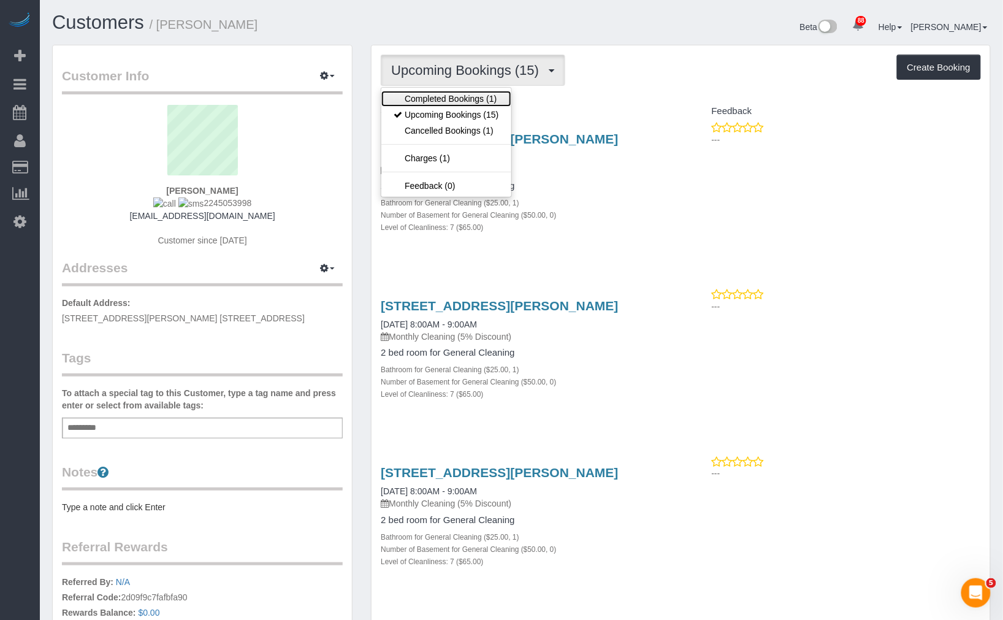
click at [485, 98] on link "Completed Bookings (1)" at bounding box center [445, 99] width 129 height 16
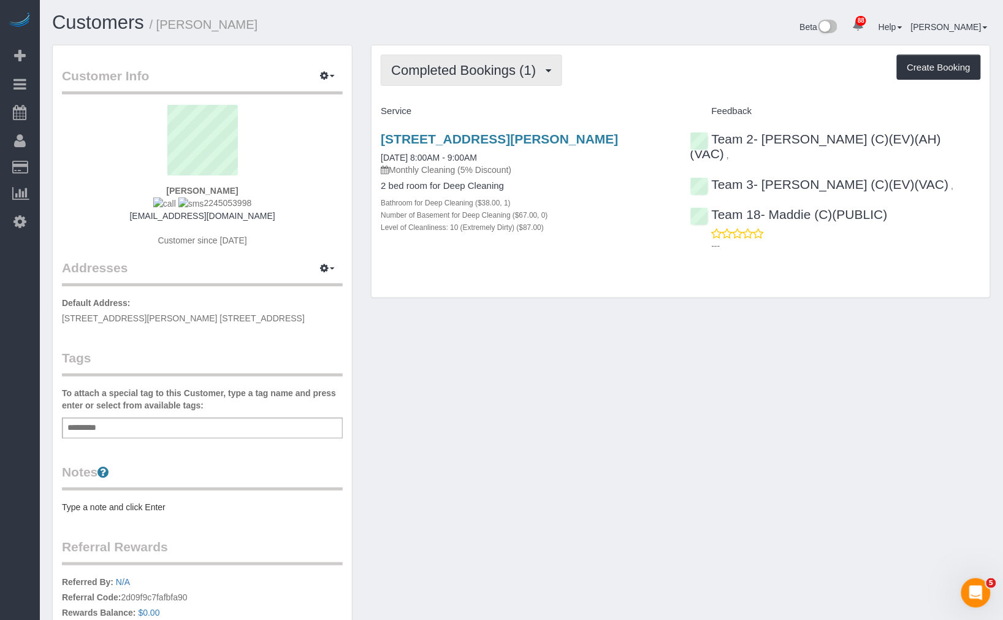
click at [490, 64] on span "Completed Bookings (1)" at bounding box center [466, 70] width 151 height 15
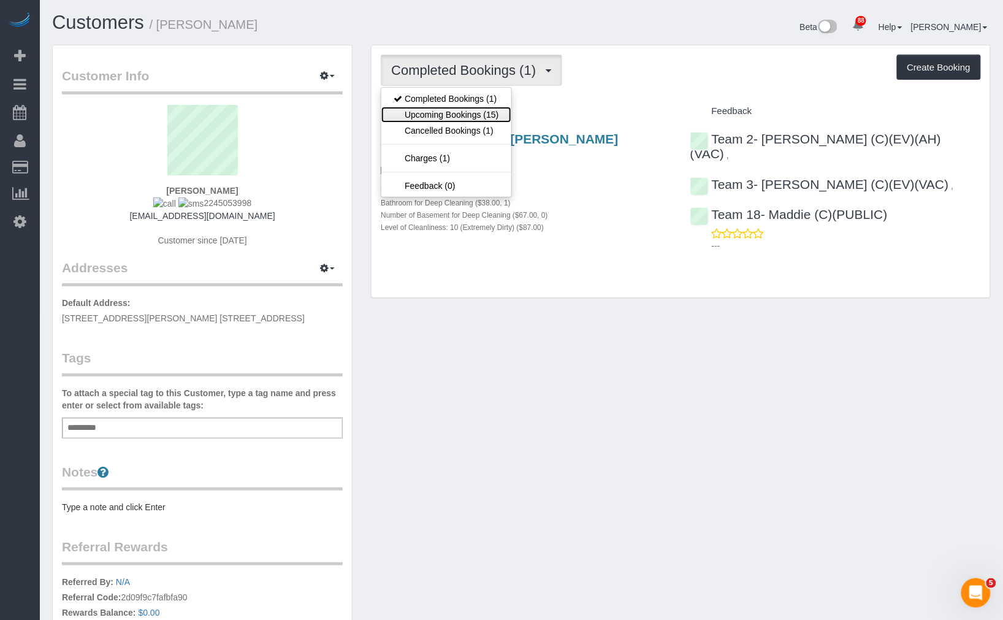
click at [480, 112] on link "Upcoming Bookings (15)" at bounding box center [445, 115] width 129 height 16
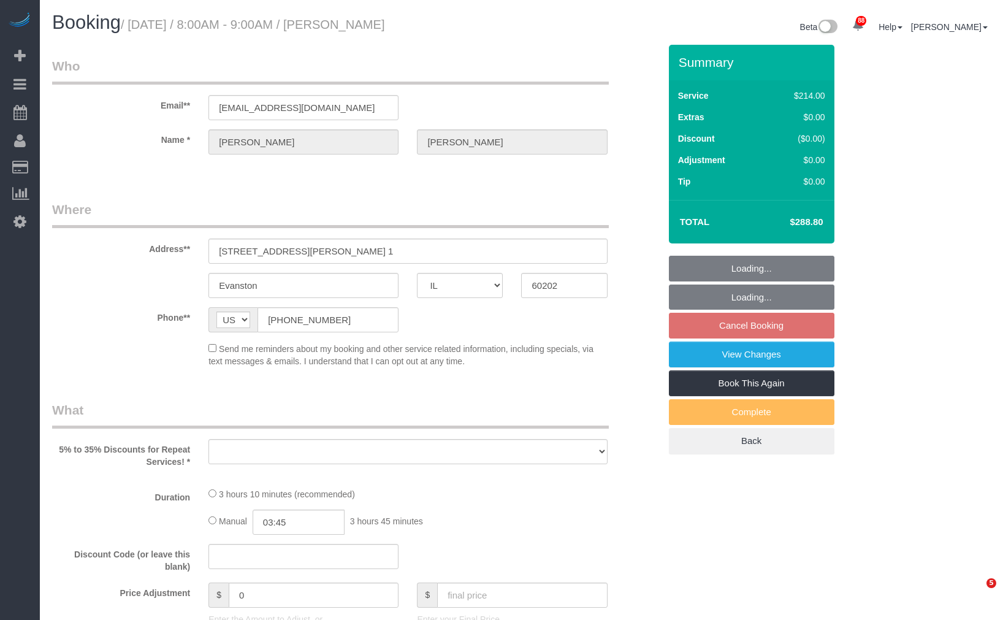
select select "IL"
select select "string:fspay-18afa05c-ad2b-4d79-842e-27d1f7d4543c"
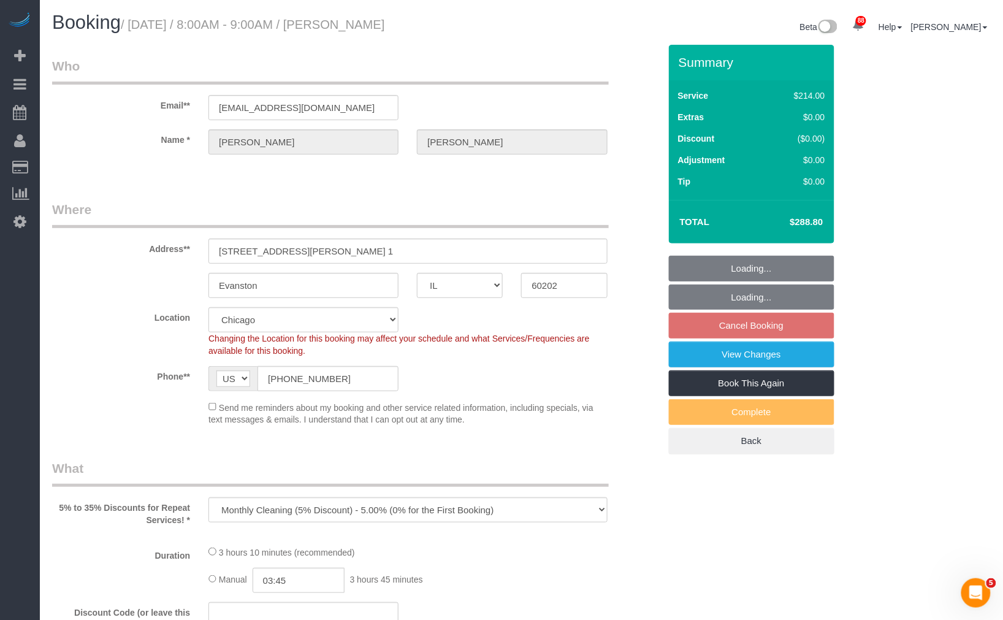
select select "object:1031"
select select "spot1"
select select "number:1"
select select "number:66"
select select "number:139"
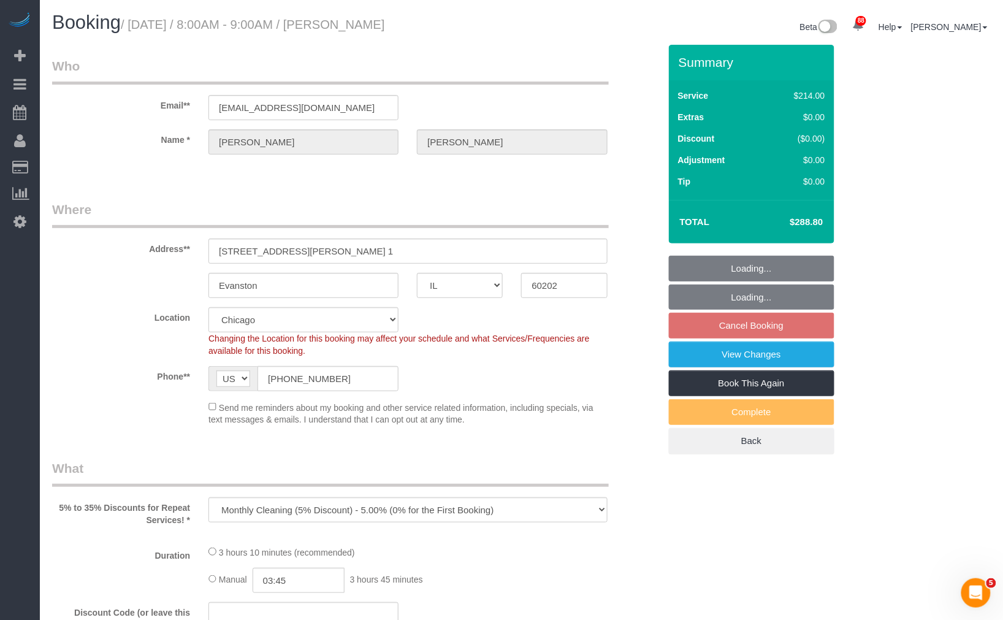
select select "number:106"
select select "512"
select select "7"
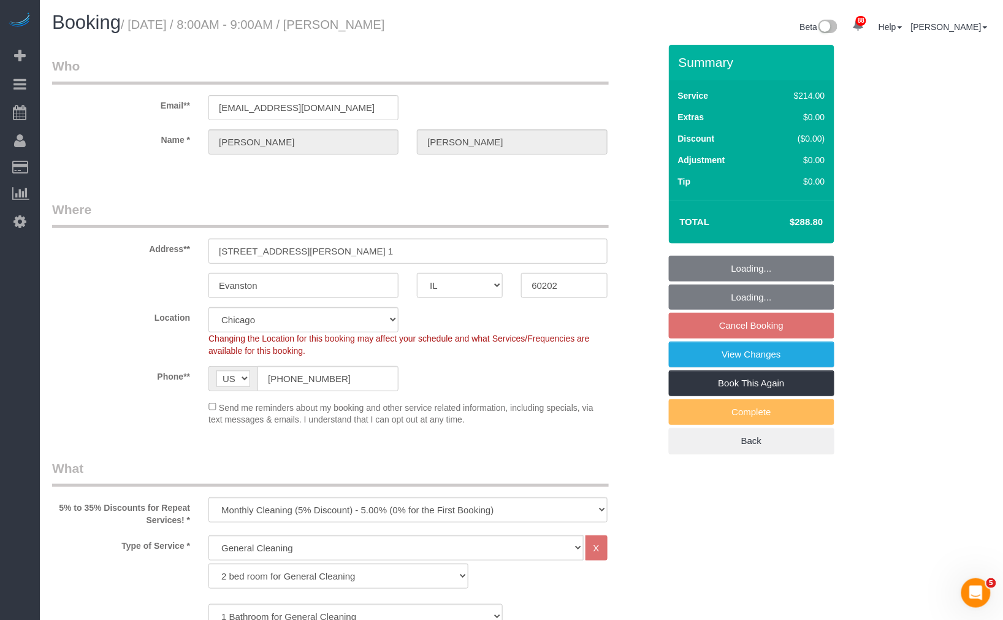
scroll to position [68, 0]
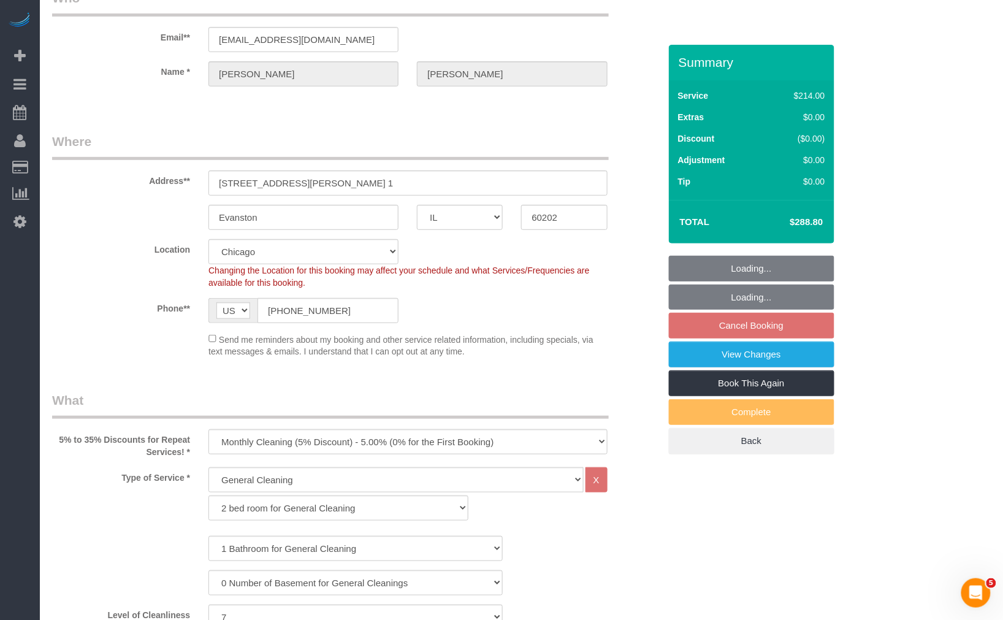
select select "7"
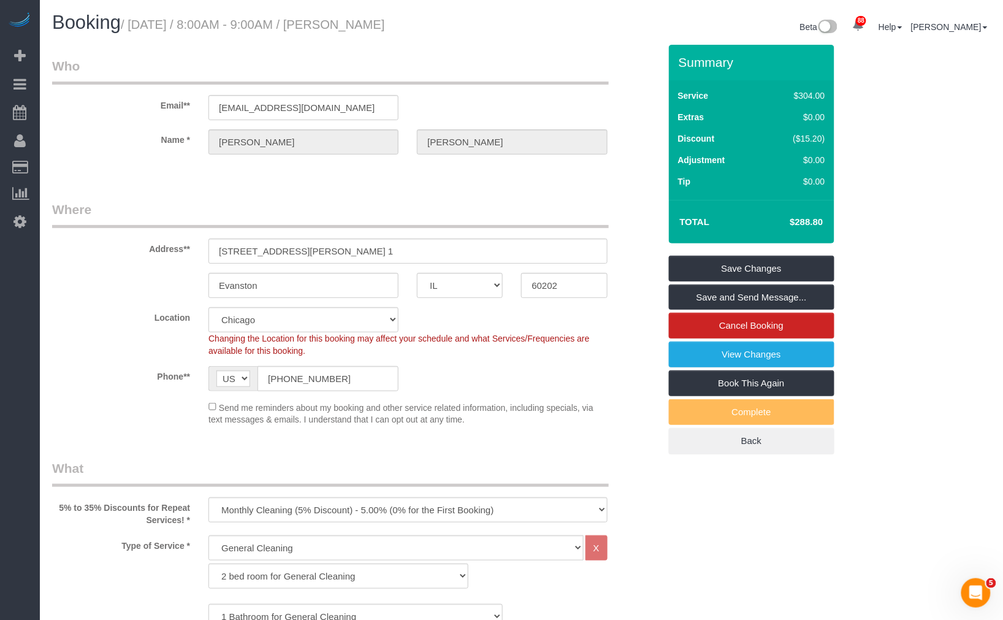
drag, startPoint x: 453, startPoint y: 28, endPoint x: 342, endPoint y: 33, distance: 111.6
click at [342, 33] on div "Booking / [DATE] / 8:00AM - 9:00AM / [PERSON_NAME]" at bounding box center [282, 25] width 479 height 26
copy small "[PERSON_NAME]"
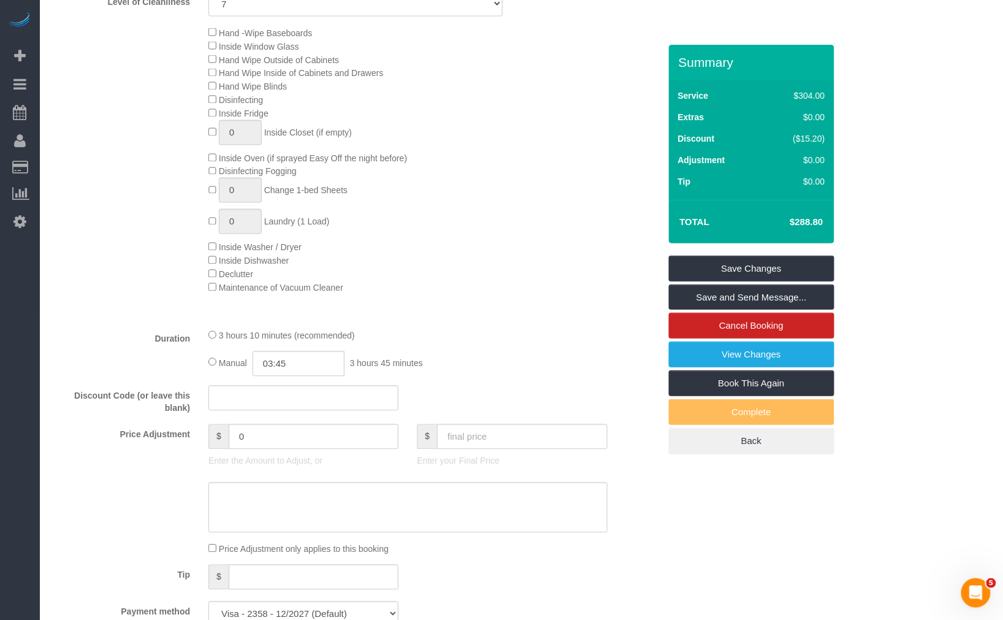
scroll to position [340, 0]
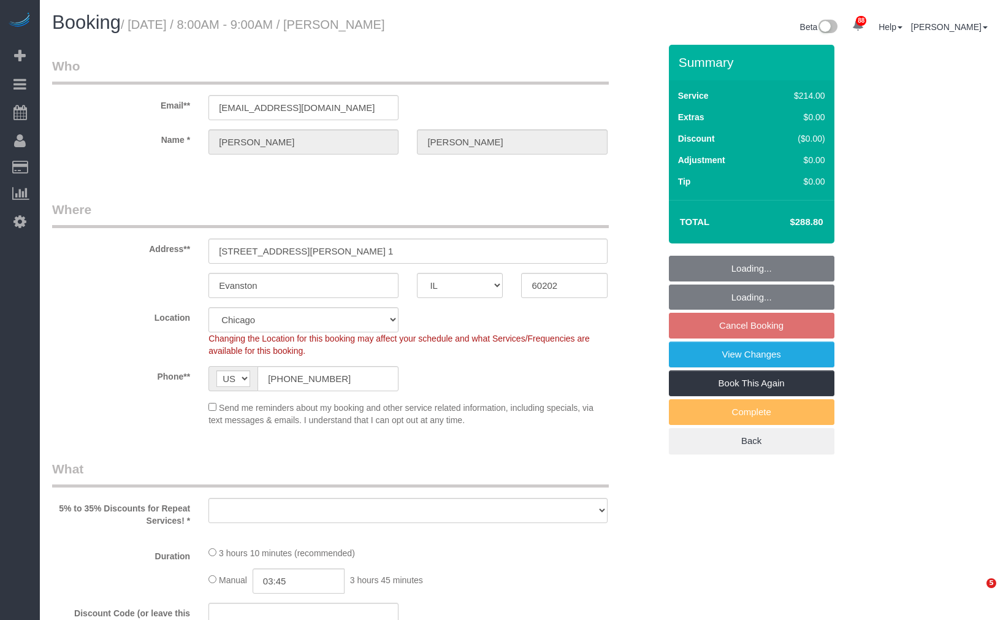
select select "IL"
select select "string:fspay-18afa05c-ad2b-4d79-842e-27d1f7d4543c"
select select "object:1112"
select select "number:1"
select select "number:66"
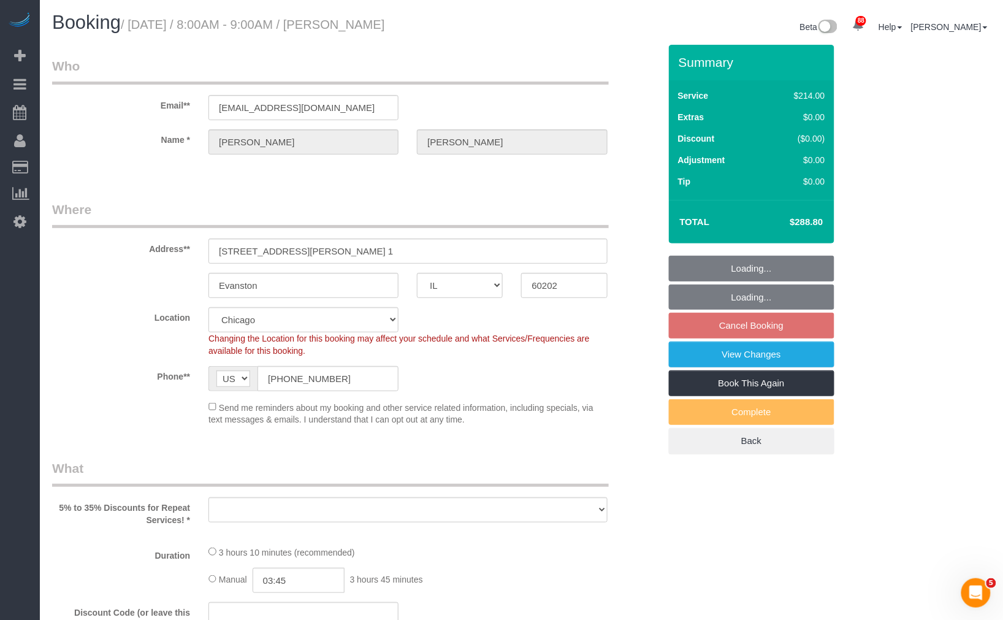
select select "number:139"
select select "number:106"
select select "512"
select select "7"
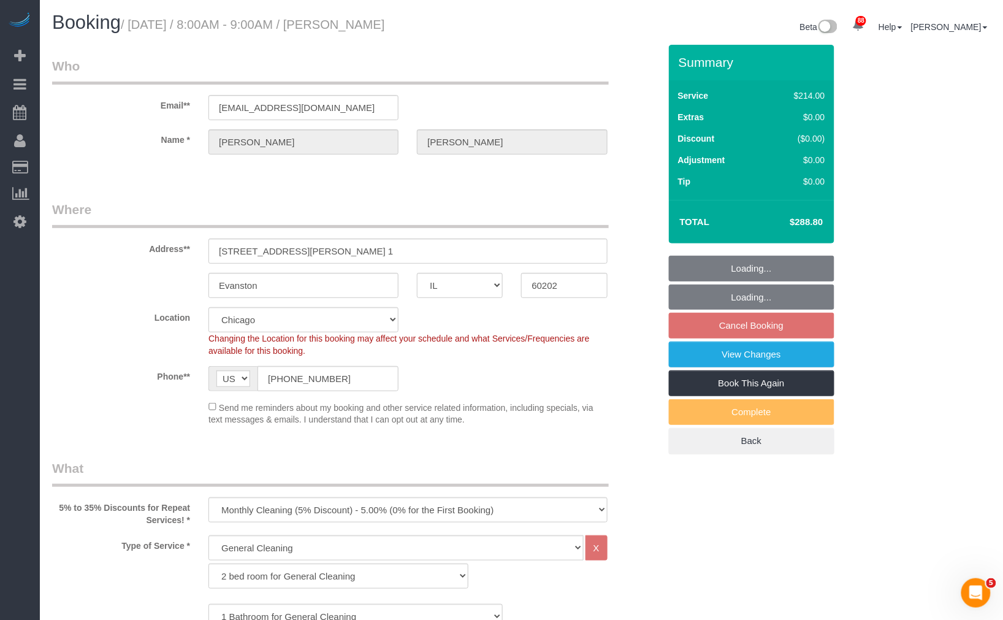
select select "spot1"
select select "7"
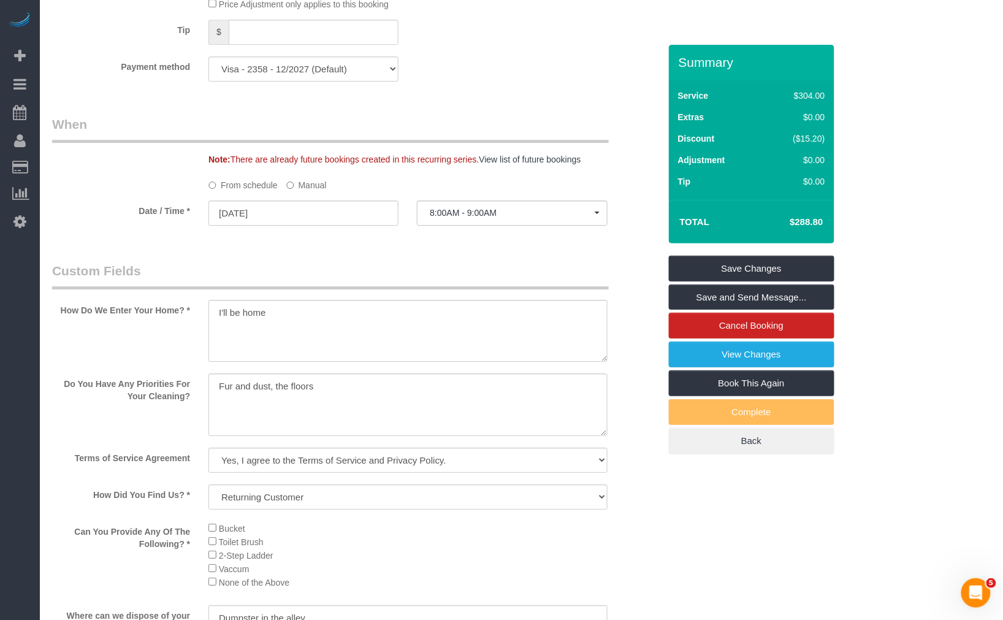
scroll to position [1294, 0]
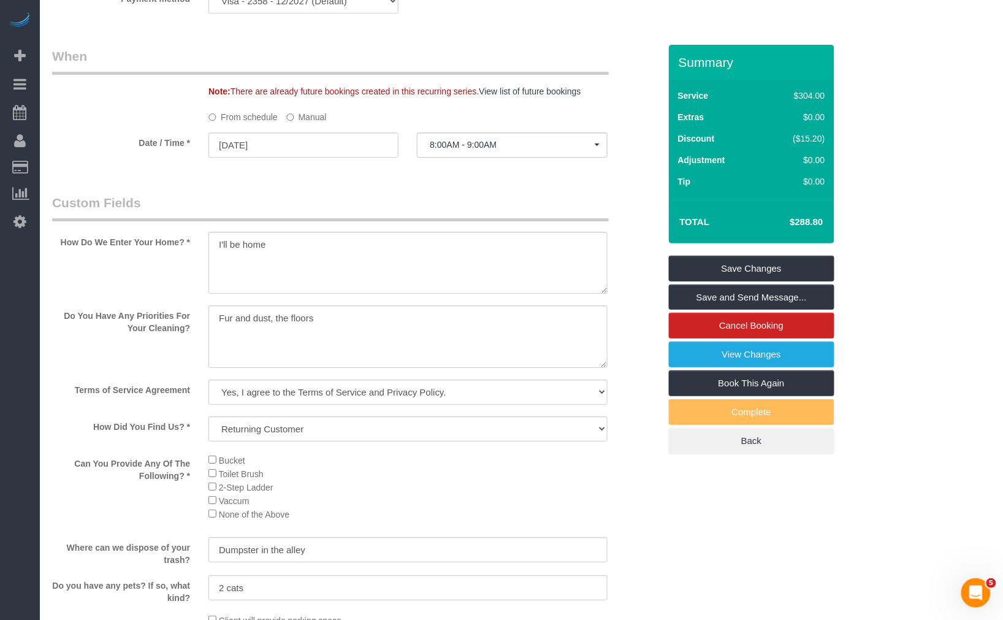
click at [307, 121] on label "Manual" at bounding box center [306, 115] width 40 height 17
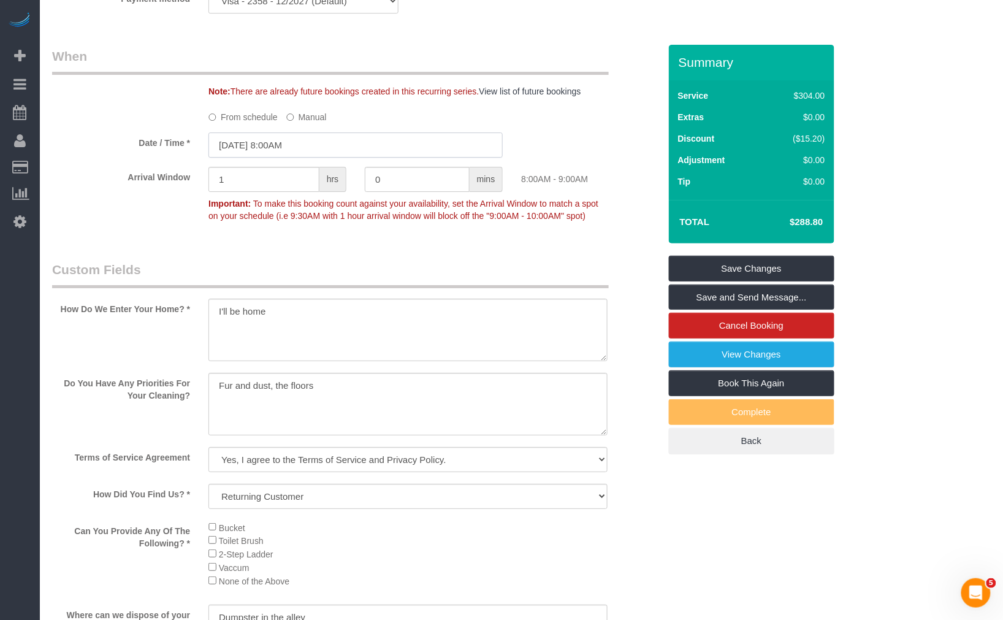
click at [321, 148] on input "[DATE] 8:00AM" at bounding box center [355, 144] width 294 height 25
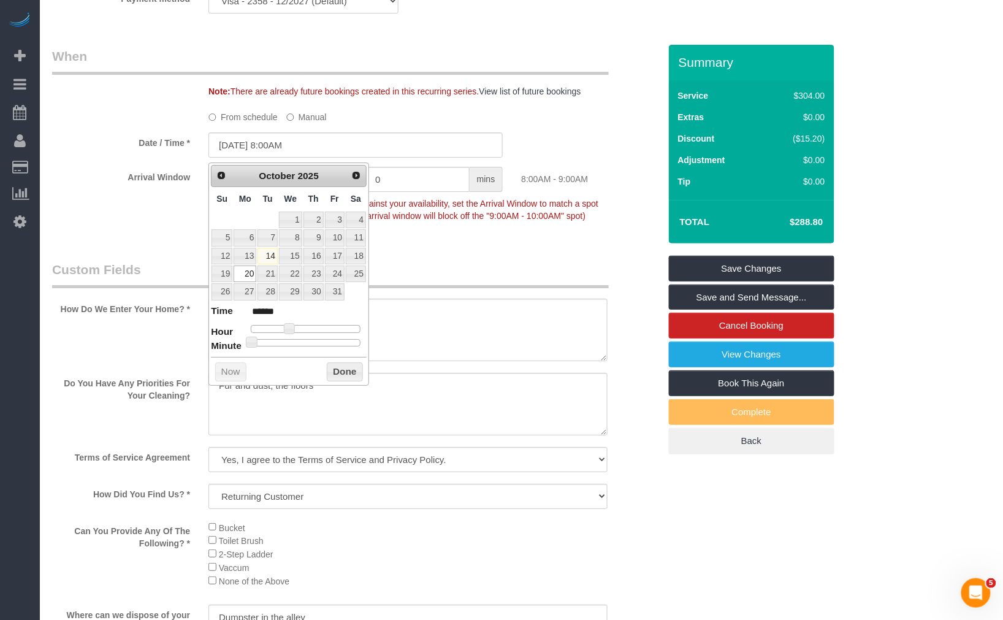
click at [445, 265] on div "Who Email** [EMAIL_ADDRESS][DOMAIN_NAME] Name * [PERSON_NAME] Where Address** […" at bounding box center [356, 72] width 626 height 2642
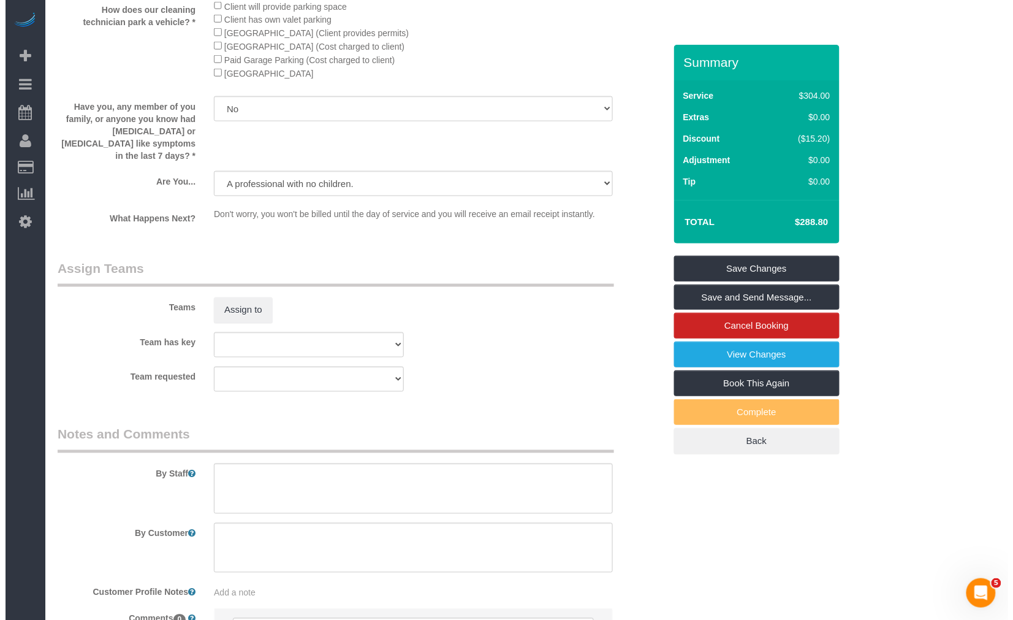
scroll to position [2042, 0]
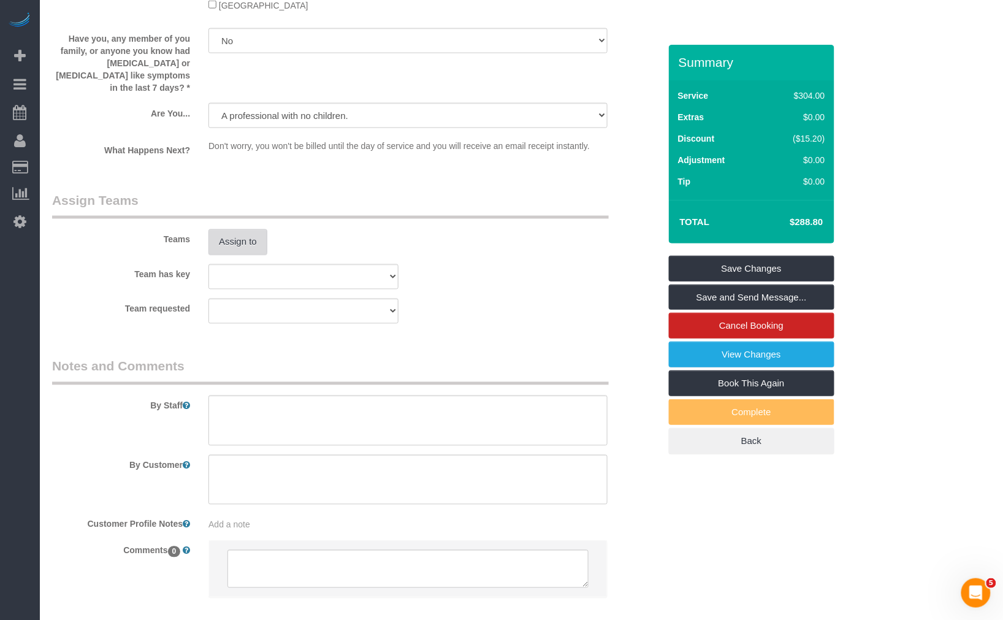
click at [236, 254] on button "Assign to" at bounding box center [237, 242] width 59 height 26
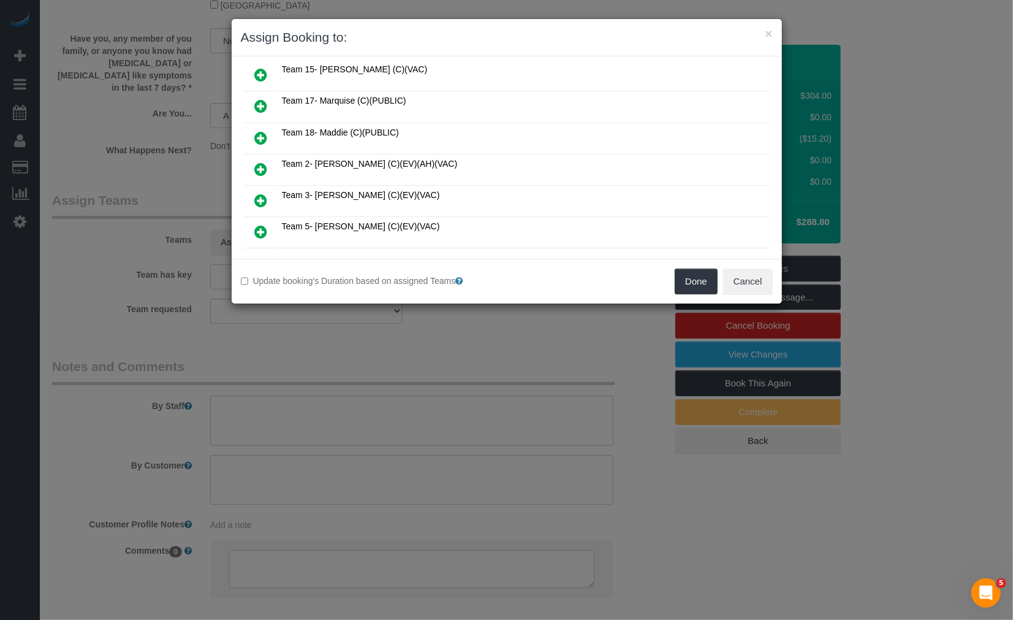
scroll to position [204, 0]
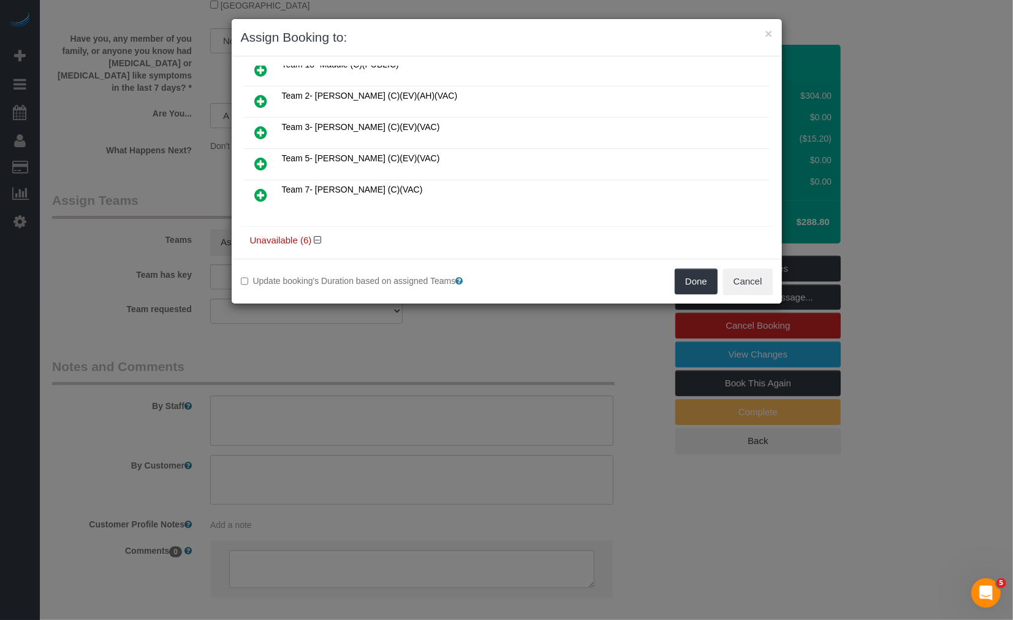
click at [260, 127] on icon at bounding box center [261, 132] width 13 height 15
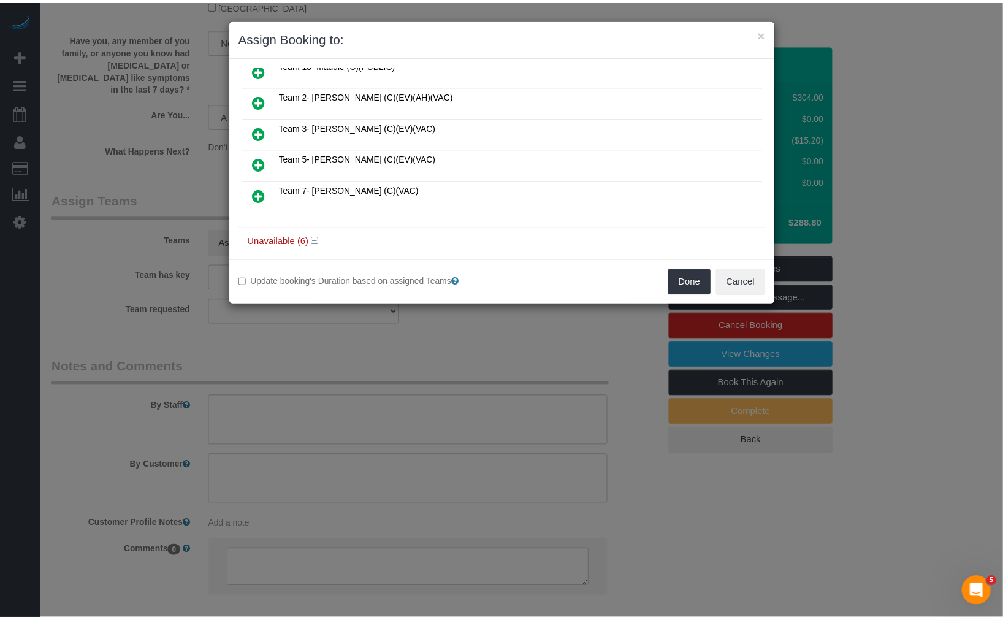
scroll to position [233, 0]
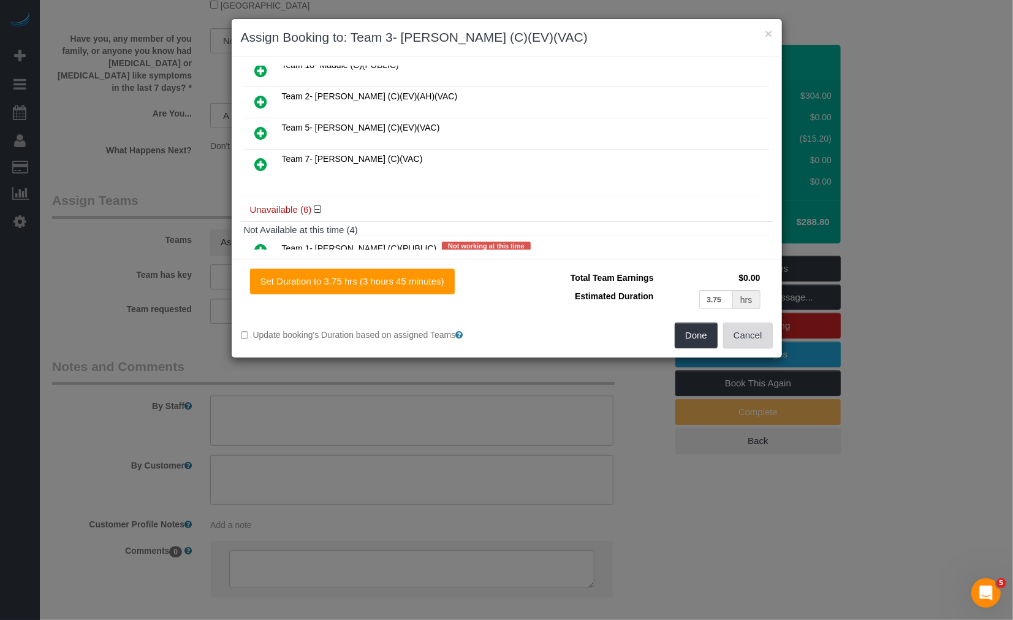
drag, startPoint x: 748, startPoint y: 332, endPoint x: 648, endPoint y: 310, distance: 102.8
click at [748, 332] on button "Cancel" at bounding box center [748, 335] width 50 height 26
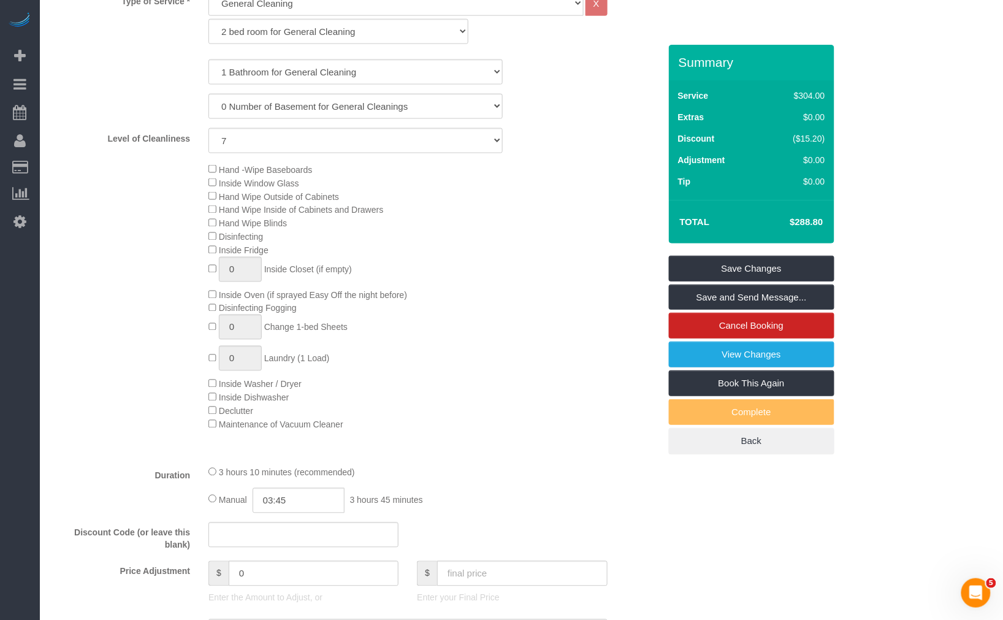
scroll to position [953, 0]
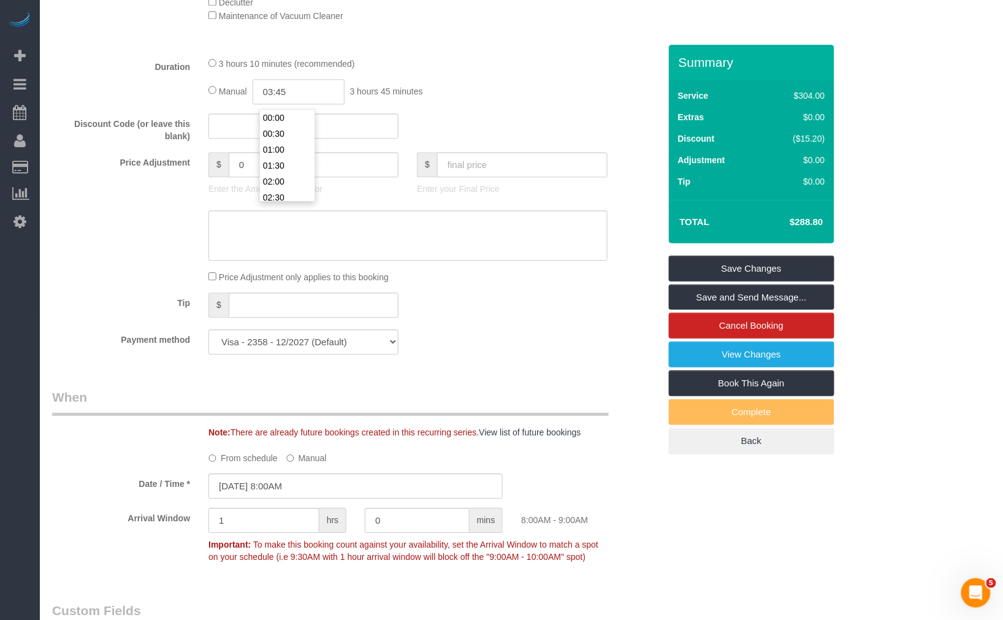
drag, startPoint x: 310, startPoint y: 93, endPoint x: 162, endPoint y: 93, distance: 148.3
click at [188, 94] on div "Duration 3 hours 10 minutes (recommended) Manual 03:45 3 hours 45 minutes" at bounding box center [356, 80] width 626 height 48
type input "03:00"
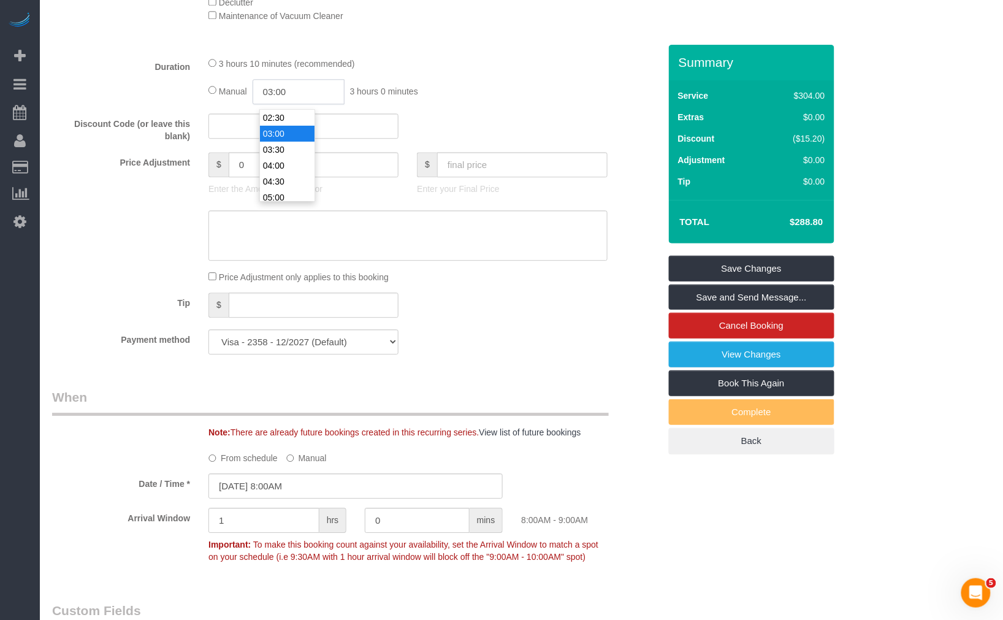
drag, startPoint x: 317, startPoint y: 95, endPoint x: 347, endPoint y: 135, distance: 50.3
click at [235, 88] on div "Manual 03:00 3 hours 0 minutes" at bounding box center [407, 91] width 398 height 25
click at [512, 168] on input "text" at bounding box center [522, 164] width 170 height 25
paste input "237"
type input "237"
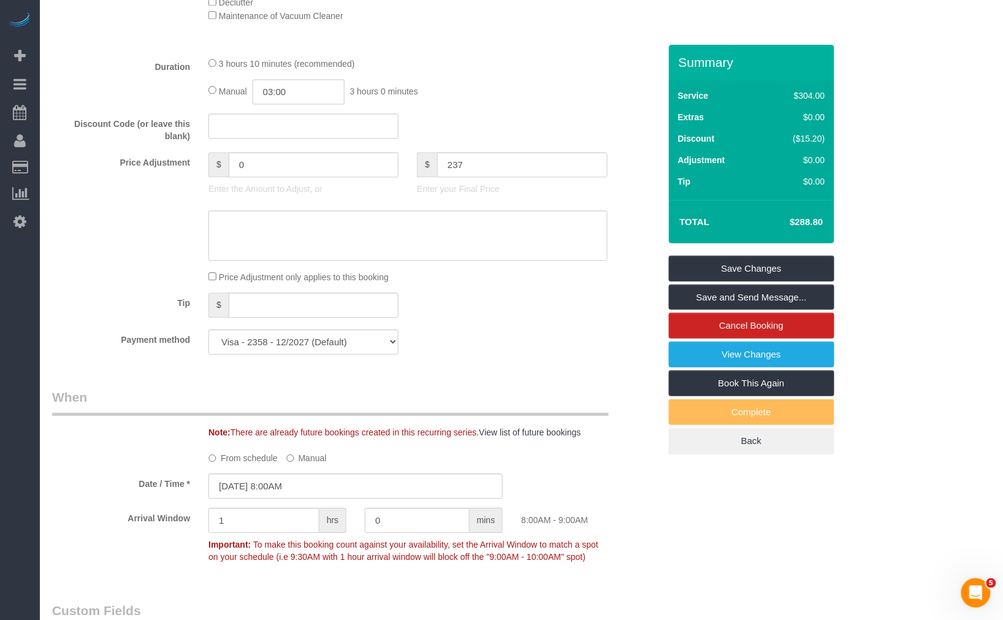
type input "-51.8"
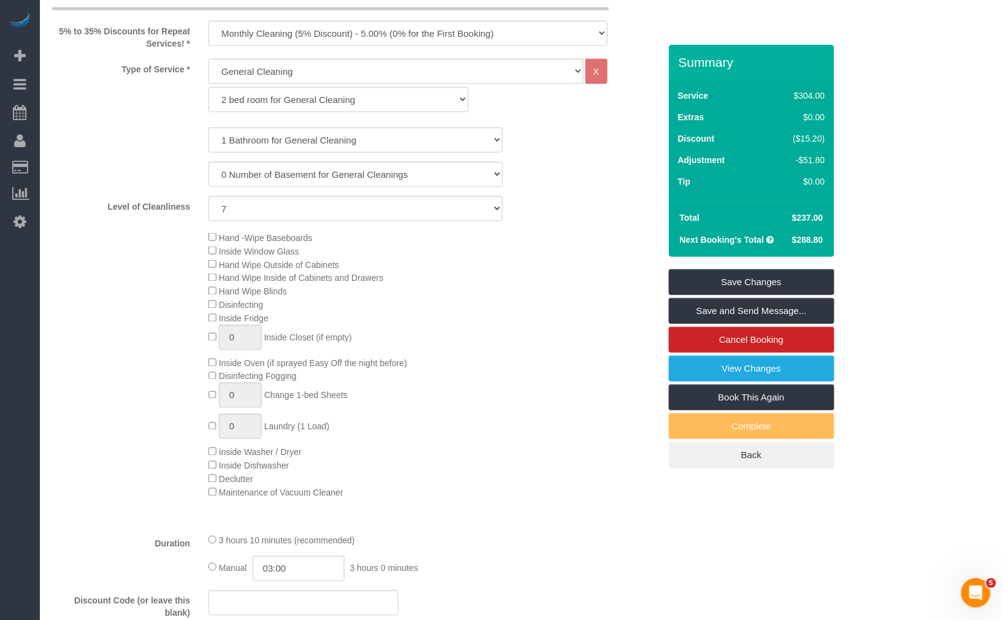
scroll to position [204, 0]
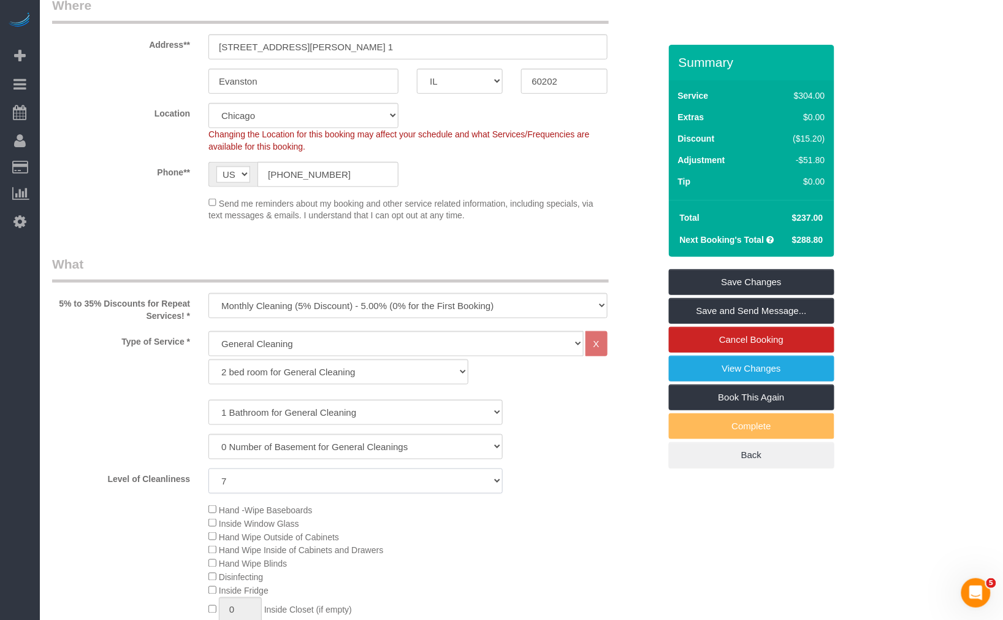
click at [327, 482] on select "1 (Very Clean) 2 3 4 5 (Average Condition) 6 7 8 9 10 (Extremely Dirty)" at bounding box center [355, 480] width 294 height 25
select select "5"
click at [208, 468] on select "1 (Very Clean) 2 3 4 5 (Average Condition) 6 7 8 9 10 (Extremely Dirty)" at bounding box center [355, 480] width 294 height 25
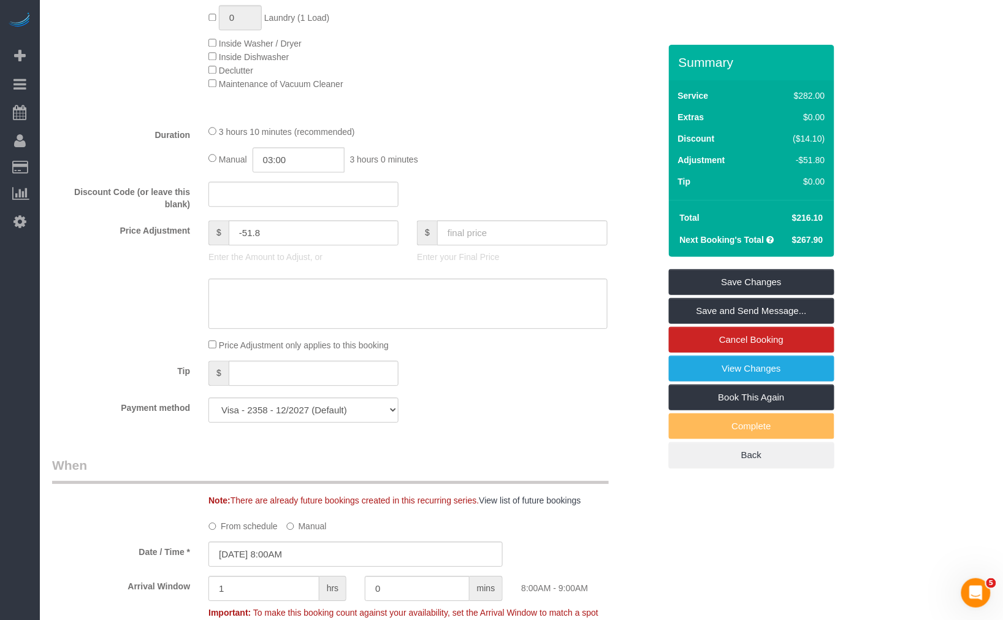
scroll to position [953, 0]
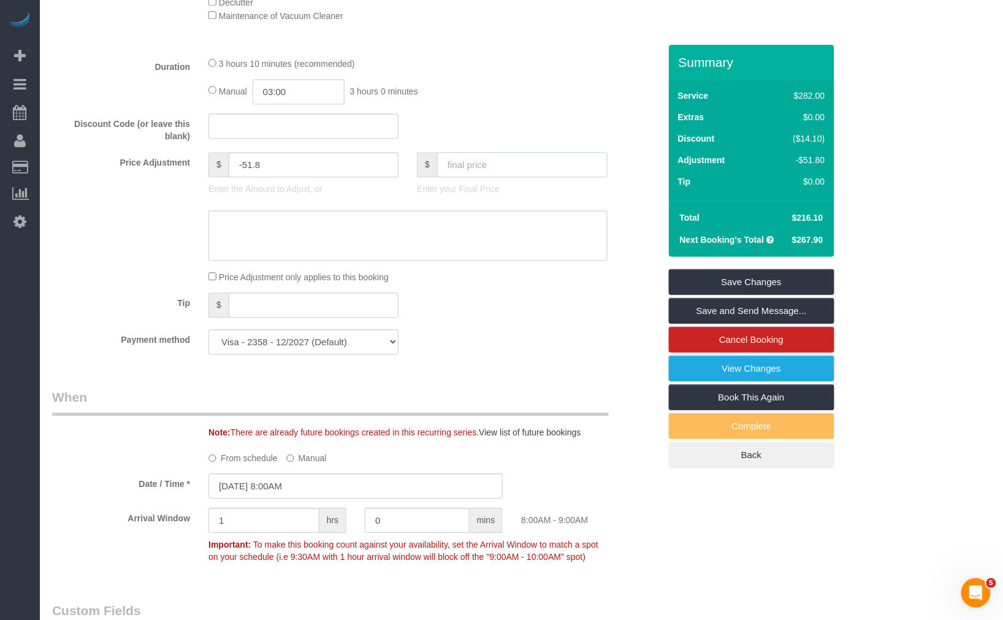
click at [479, 161] on input "text" at bounding box center [522, 164] width 170 height 25
paste input "237"
type input "237"
type input "-30.9"
click at [540, 338] on div "Payment method Visa - 2358 - 12/2027 Visa - 2358 - 12/2027 (Default) Add Credit…" at bounding box center [356, 341] width 626 height 25
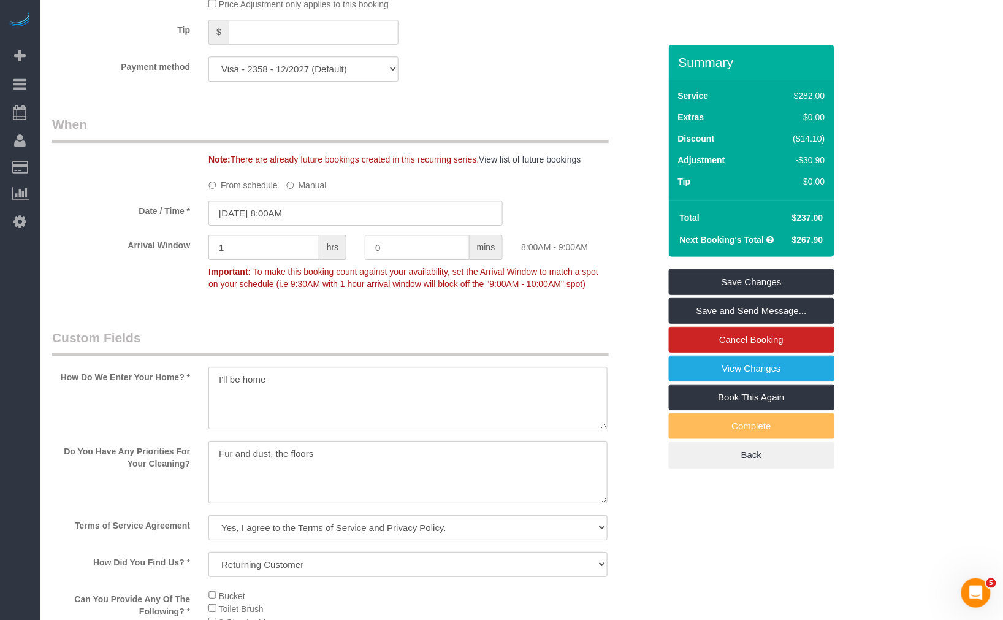
scroll to position [1430, 0]
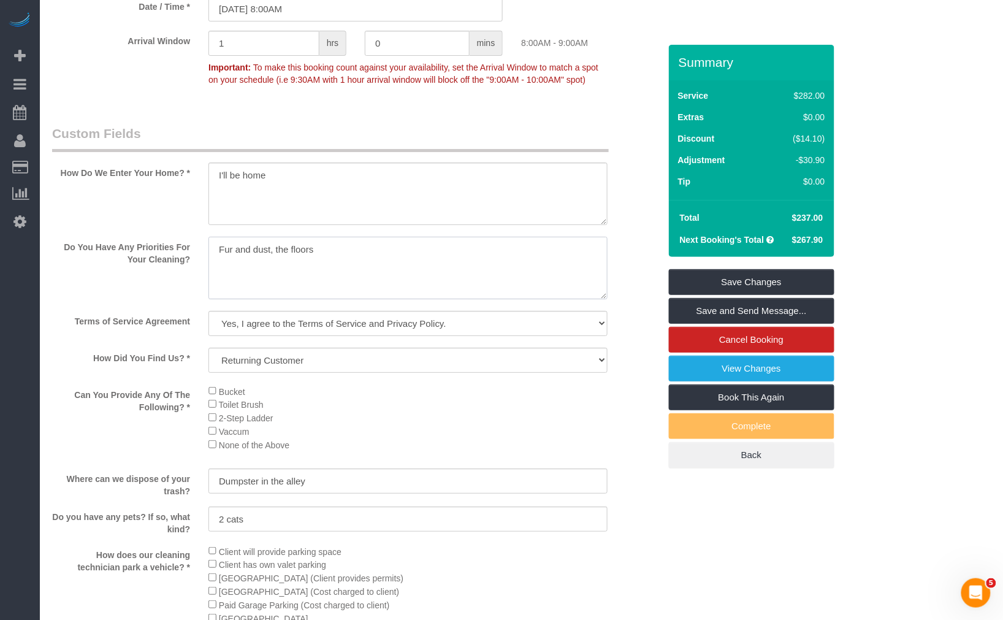
click at [408, 286] on textarea at bounding box center [407, 268] width 398 height 63
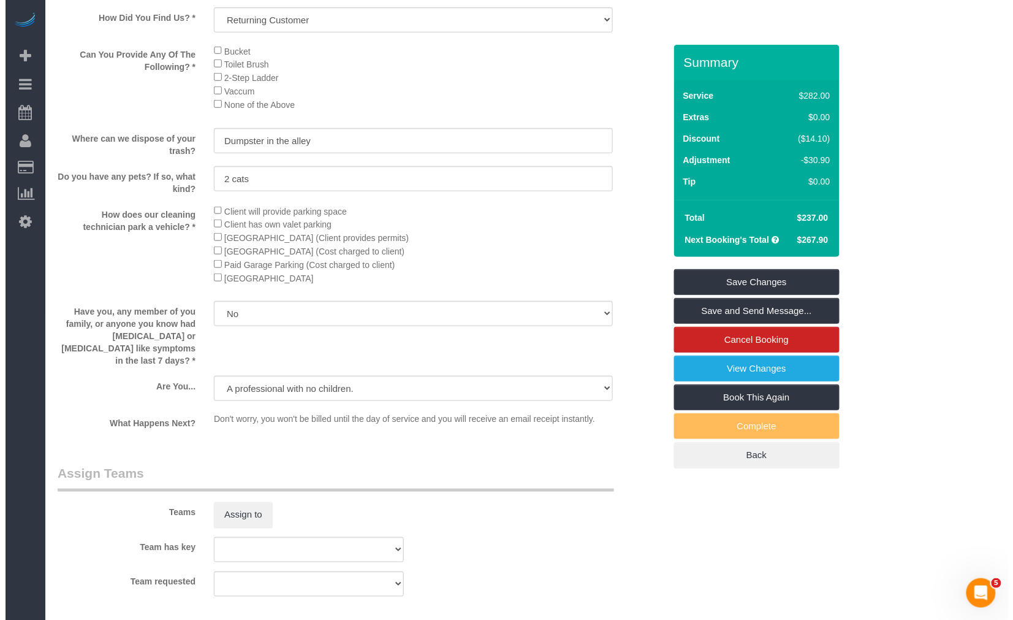
scroll to position [1906, 0]
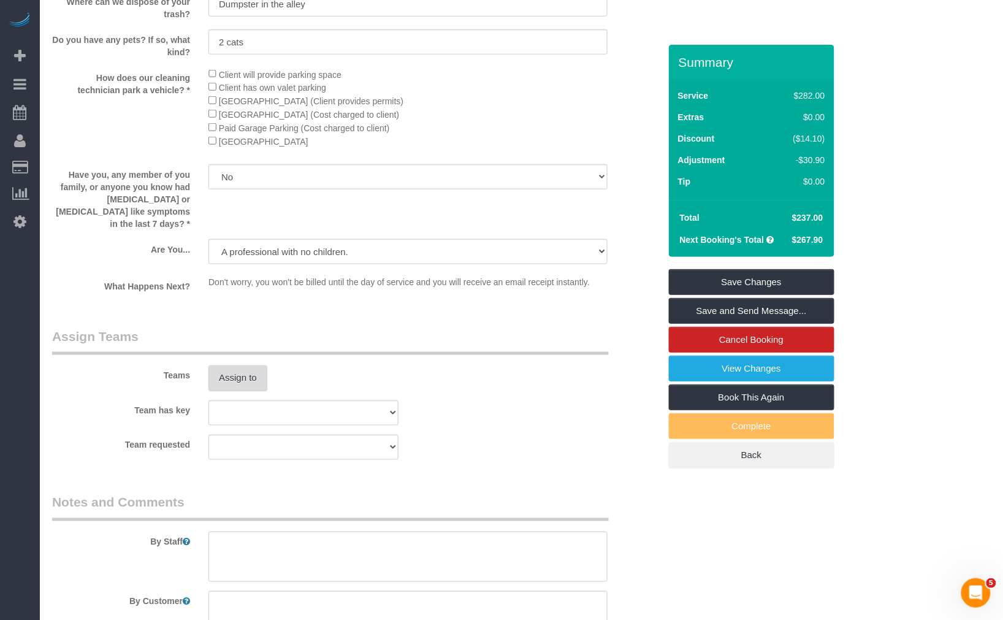
click at [244, 390] on button "Assign to" at bounding box center [237, 378] width 59 height 26
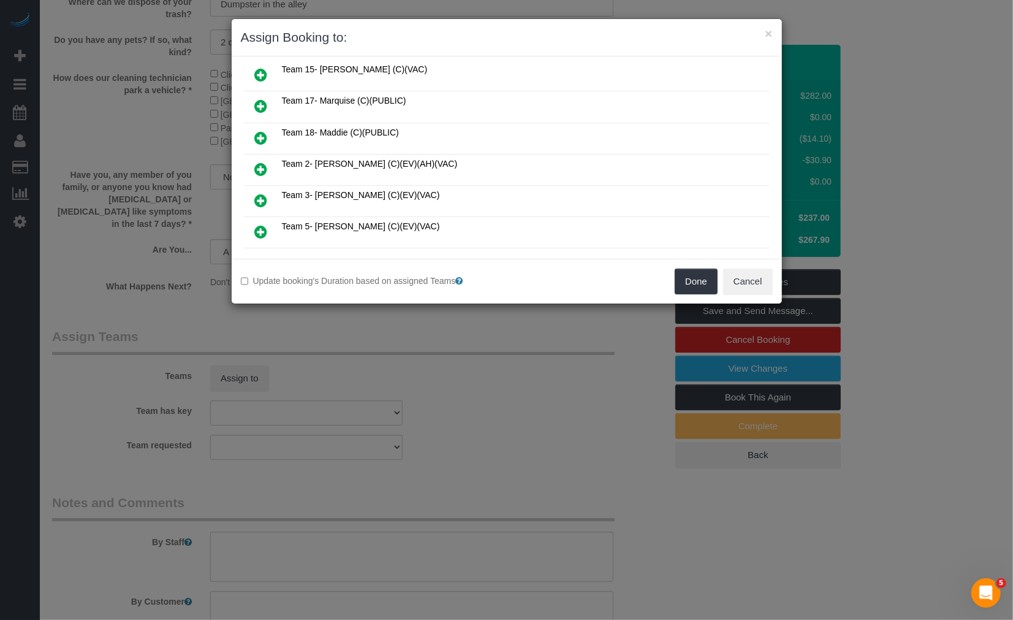
click at [265, 196] on icon at bounding box center [261, 200] width 13 height 15
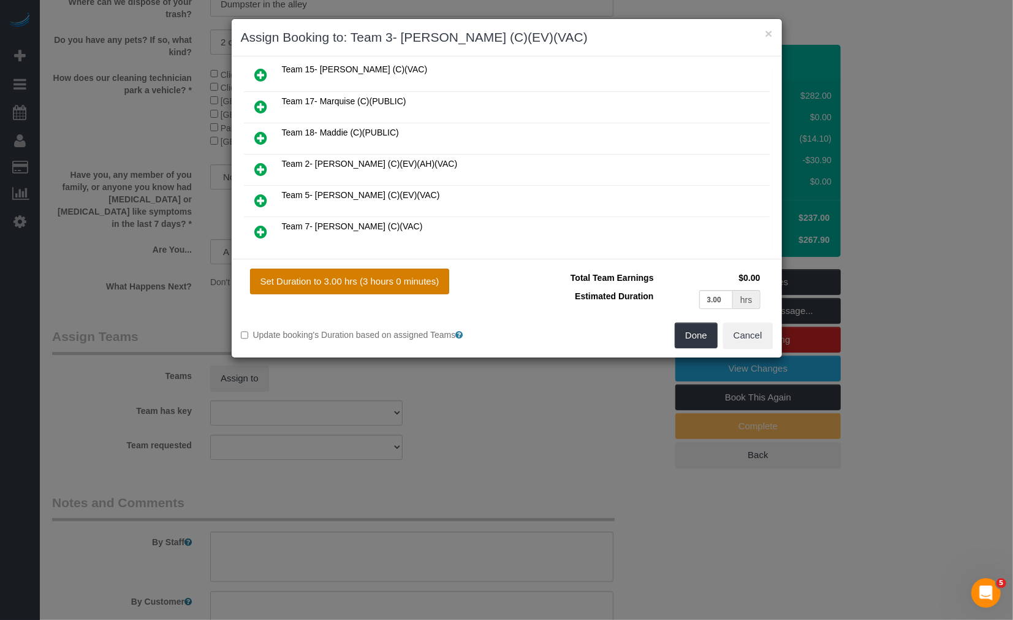
click at [332, 280] on button "Set Duration to 3.00 hrs (3 hours 0 minutes)" at bounding box center [350, 281] width 200 height 26
type input "3.00"
click at [686, 335] on button "Done" at bounding box center [696, 335] width 43 height 26
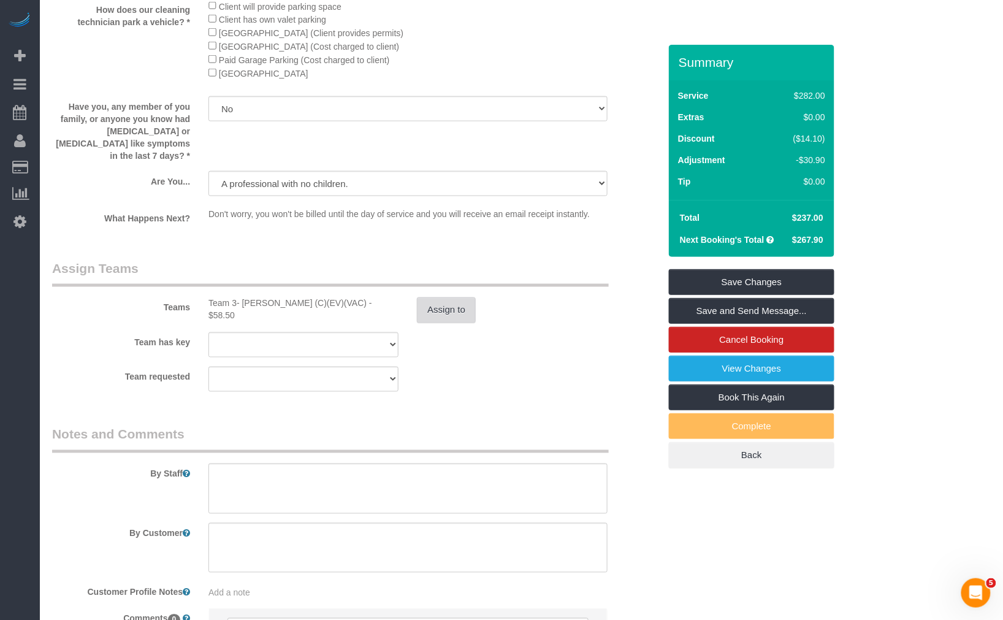
scroll to position [2118, 0]
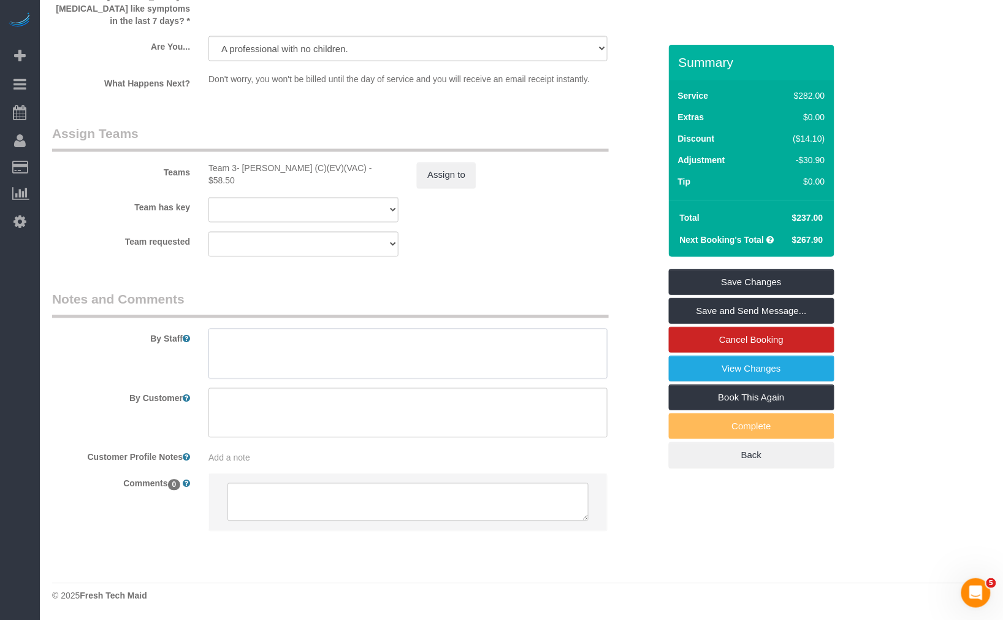
click at [396, 357] on textarea at bounding box center [407, 353] width 398 height 50
paste textarea "Monthly 1). General Cleaning. 2) See priority listed in above section. 3) Estim…"
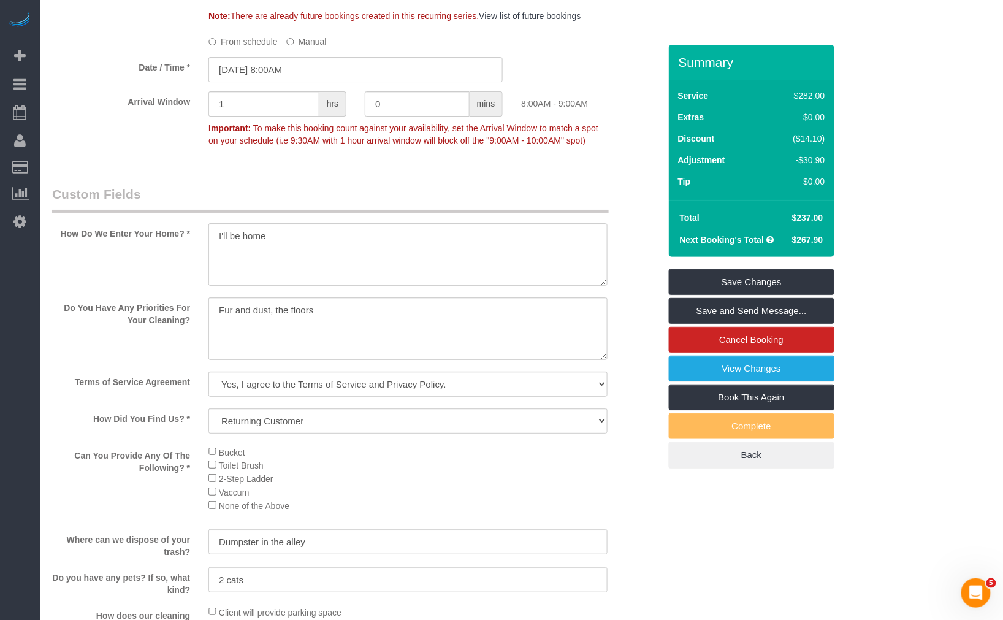
scroll to position [1982, 0]
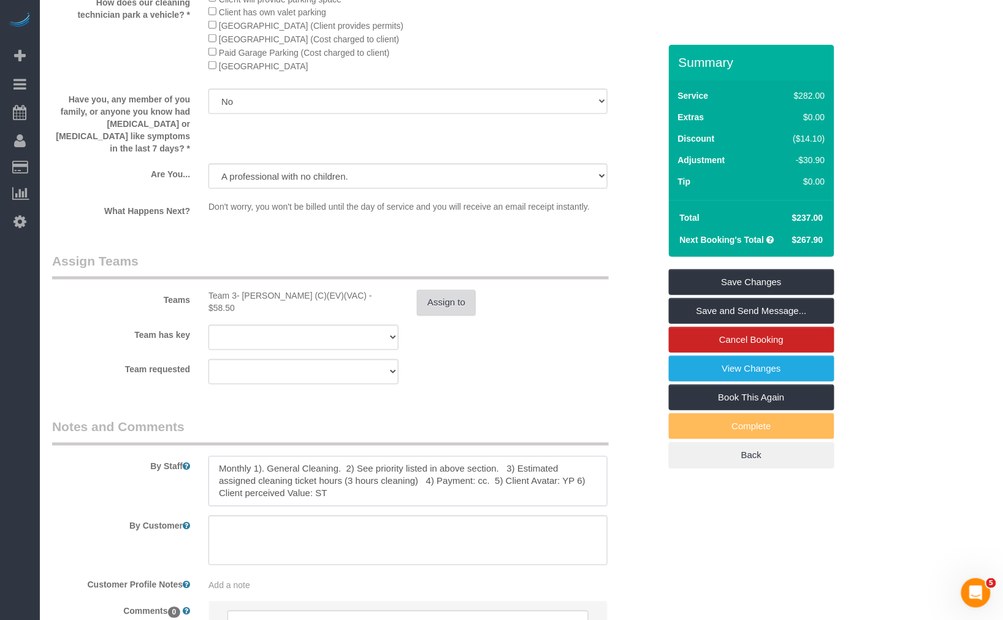
type textarea "Monthly 1). General Cleaning. 2) See priority listed in above section. 3) Estim…"
click at [463, 325] on sui-booking-teams "Teams Team 3- Corrina (C)(EV)(VAC) - $58.50 Assign to Team has key Team 10 - Su…" at bounding box center [355, 318] width 607 height 132
click at [461, 316] on button "Assign to" at bounding box center [446, 303] width 59 height 26
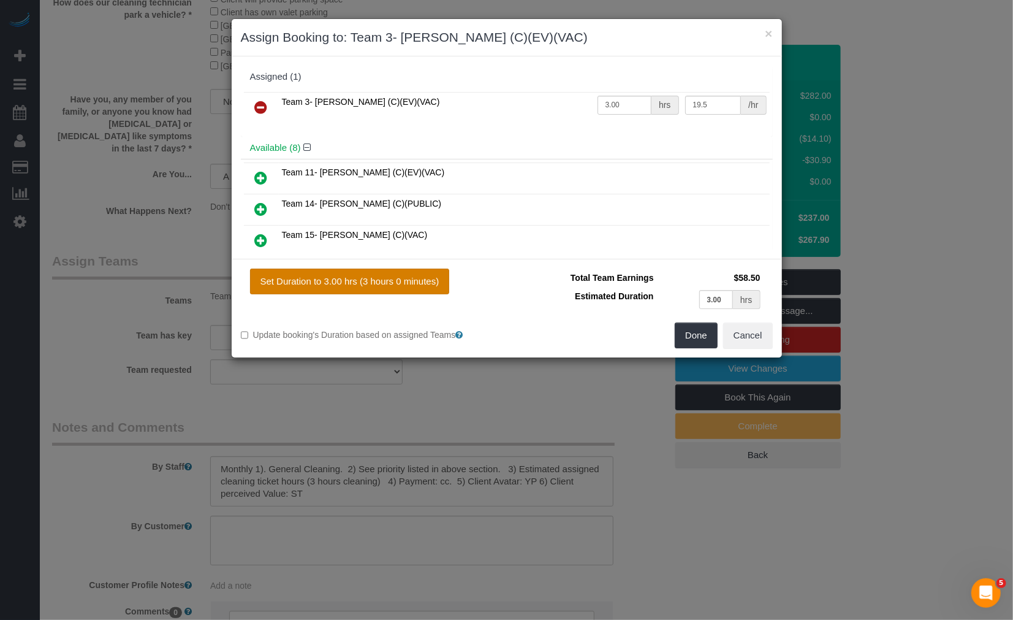
click at [382, 282] on button "Set Duration to 3.00 hrs (3 hours 0 minutes)" at bounding box center [350, 281] width 200 height 26
click at [686, 332] on button "Done" at bounding box center [696, 335] width 43 height 26
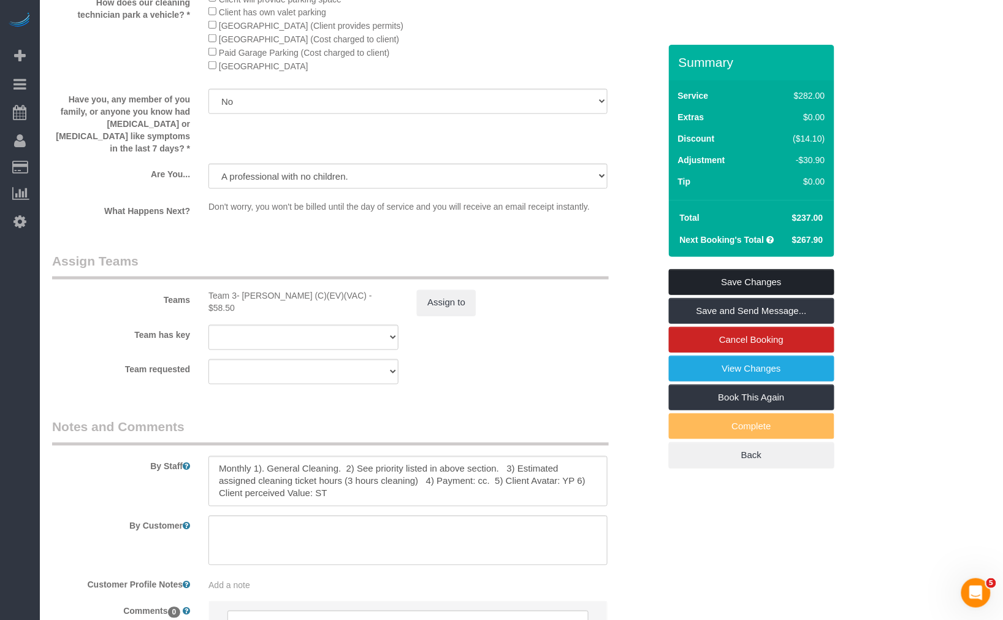
click at [782, 277] on link "Save Changes" at bounding box center [751, 282] width 165 height 26
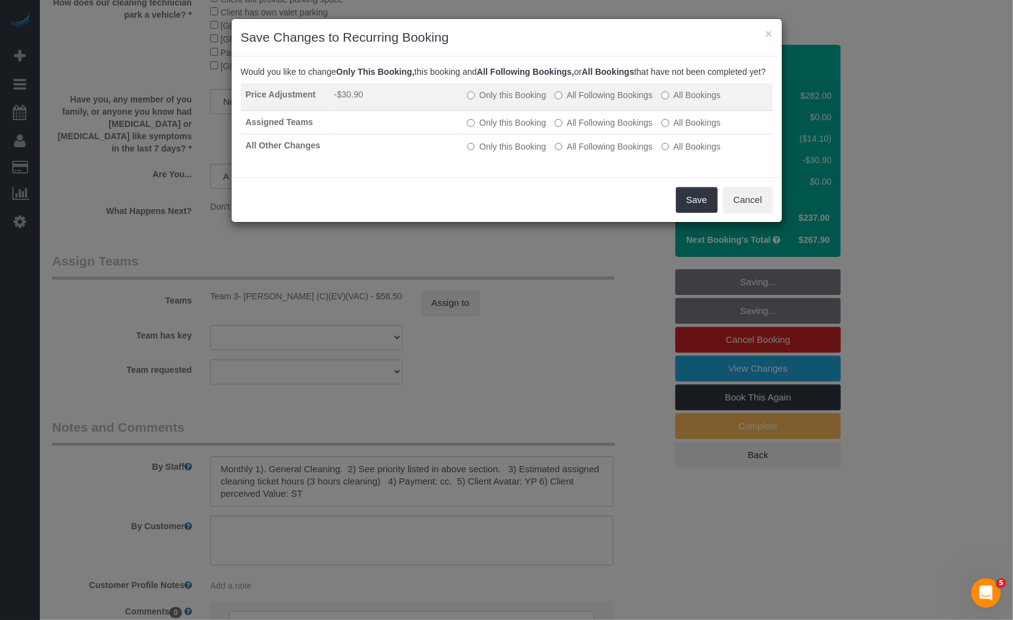
click at [594, 101] on label "All Following Bookings" at bounding box center [604, 95] width 98 height 12
click at [522, 101] on label "Only this Booking" at bounding box center [506, 95] width 79 height 12
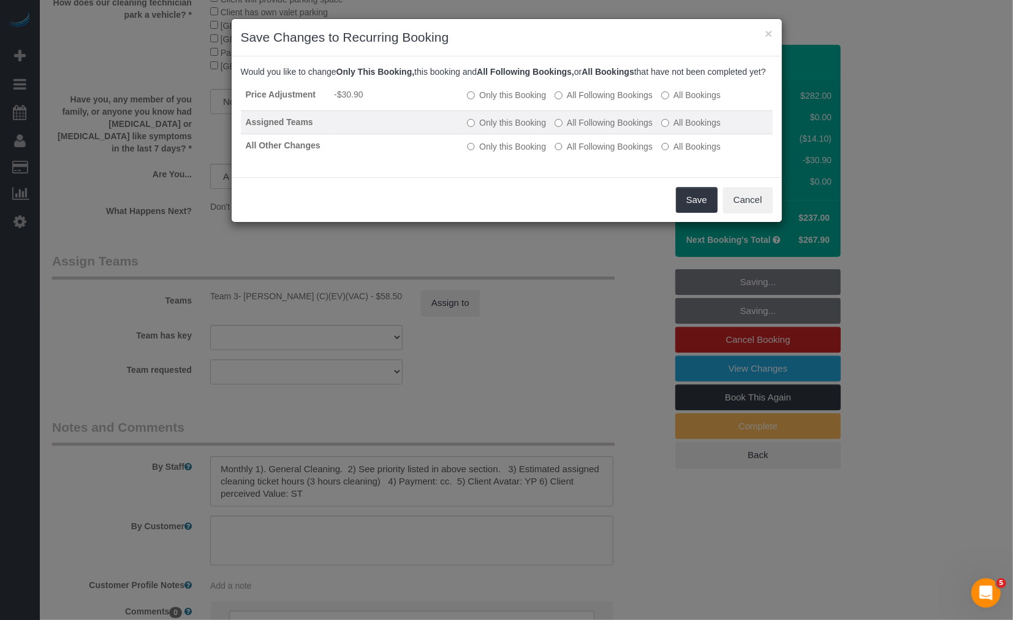
click at [637, 129] on label "All Following Bookings" at bounding box center [604, 122] width 98 height 12
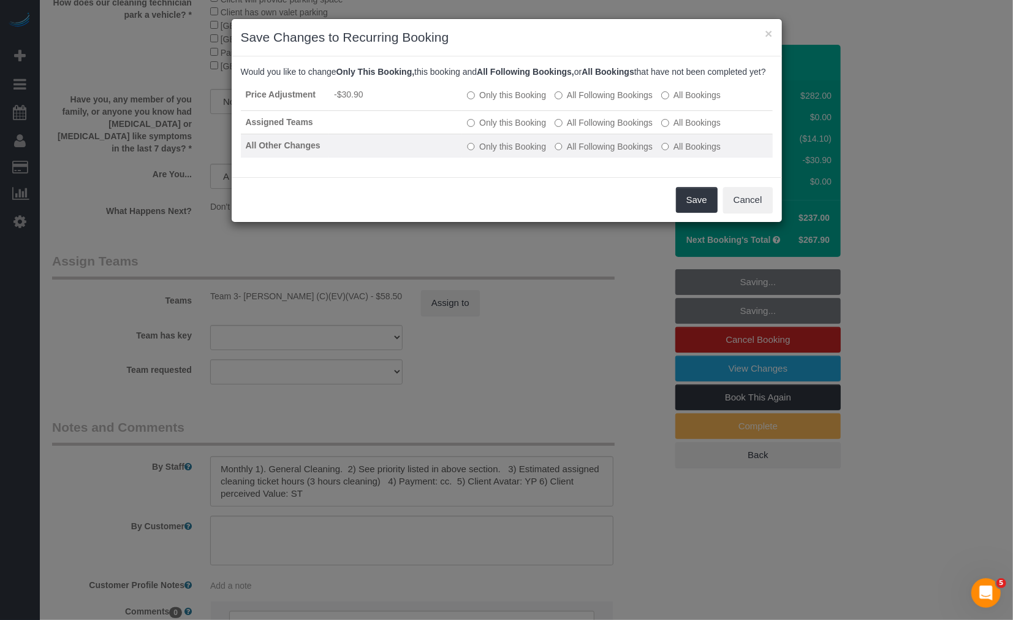
click at [627, 153] on label "All Following Bookings" at bounding box center [604, 146] width 98 height 12
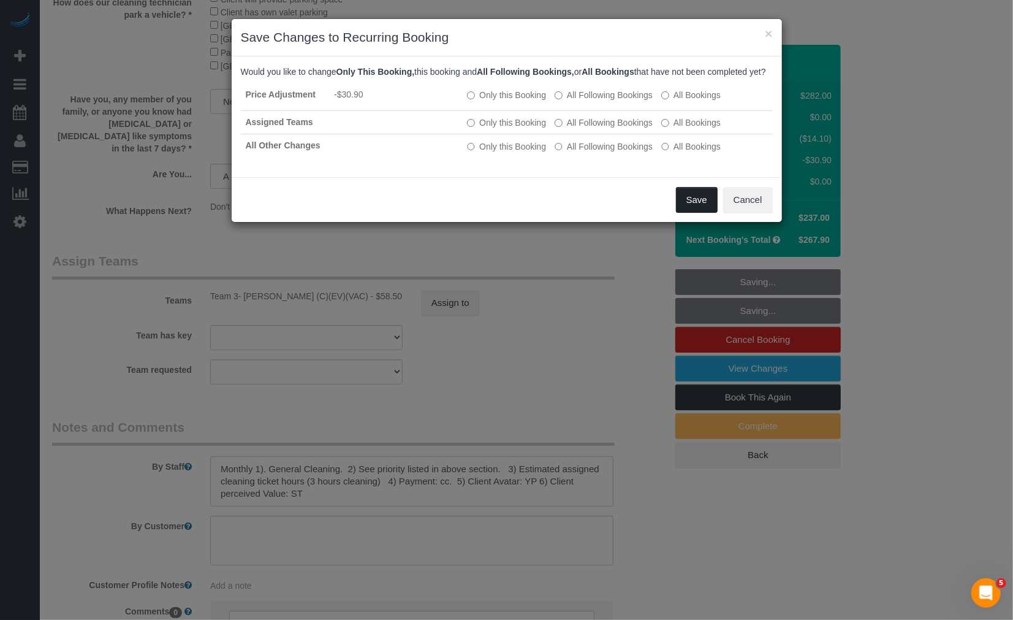
click at [697, 213] on button "Save" at bounding box center [697, 200] width 42 height 26
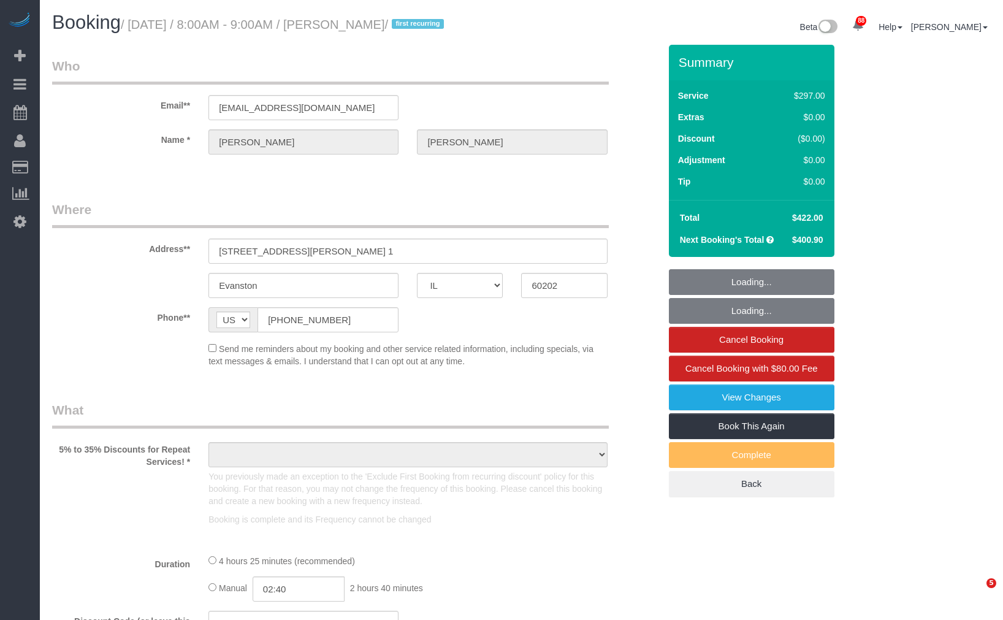
select select "IL"
select select "string:fspay-18afa05c-ad2b-4d79-842e-27d1f7d4543c"
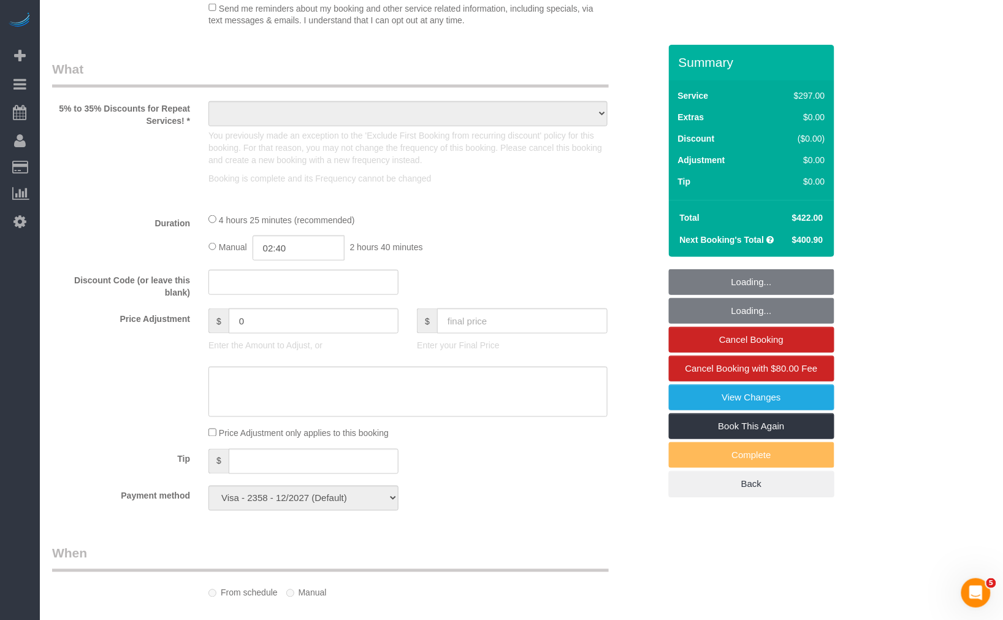
select select "513"
select select "10"
select select "number:1"
select select "number:66"
select select "number:139"
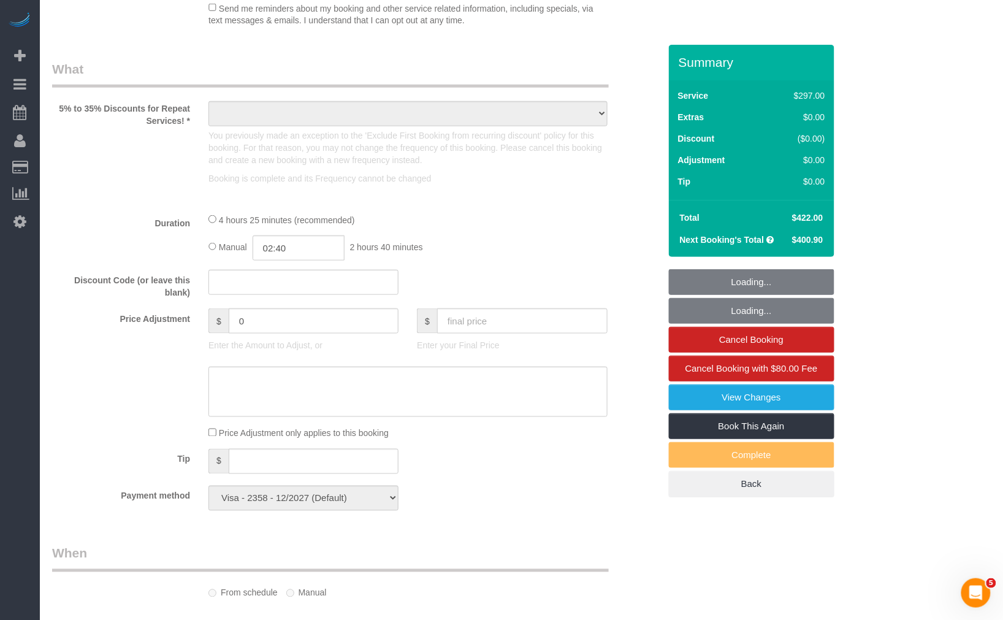
select select "number:106"
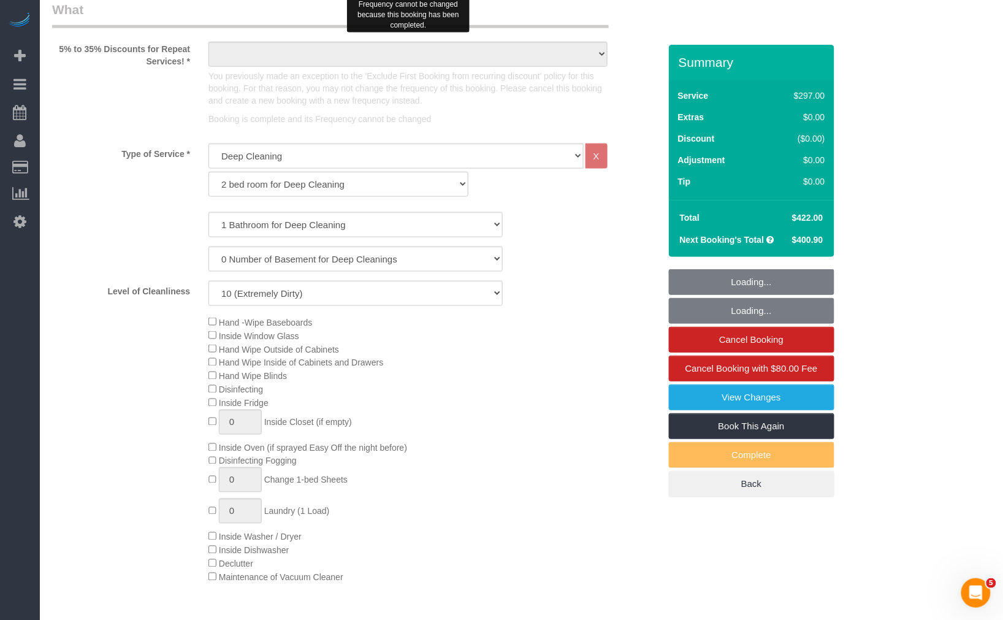
select select "object:1200"
select select "spot1"
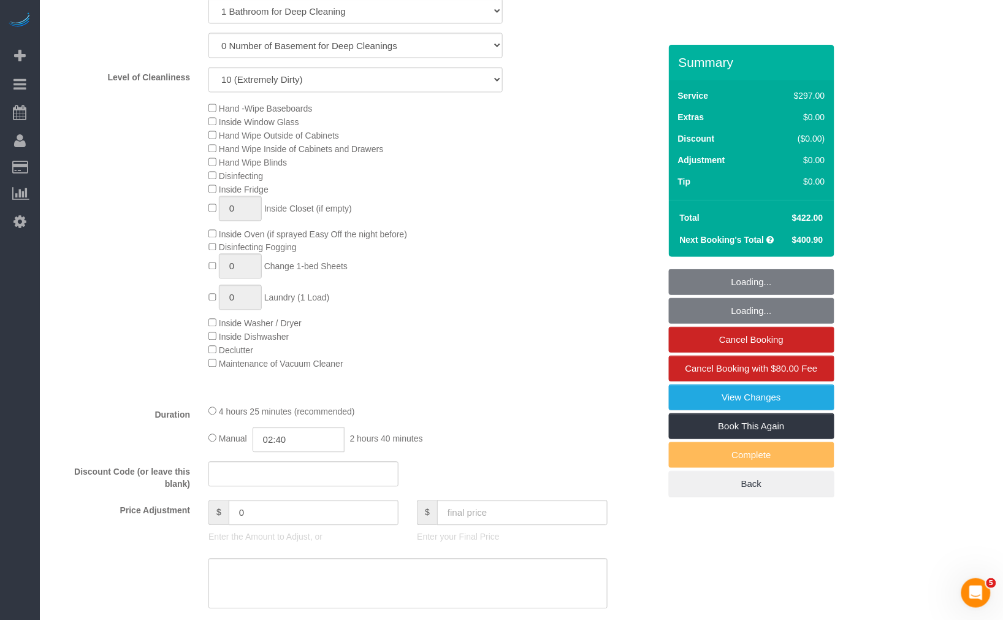
select select "10"
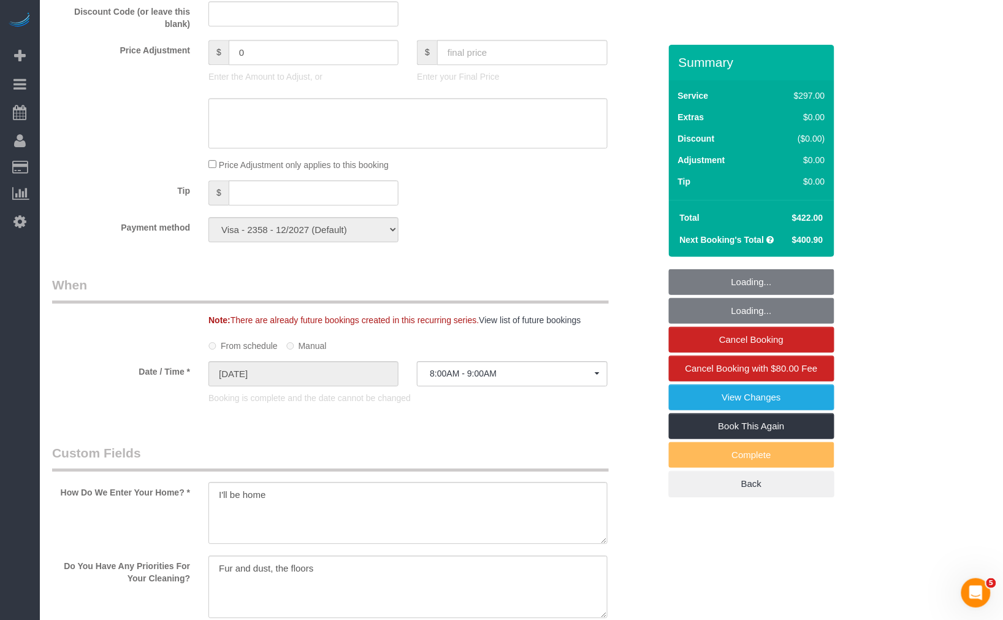
select select "object:1375"
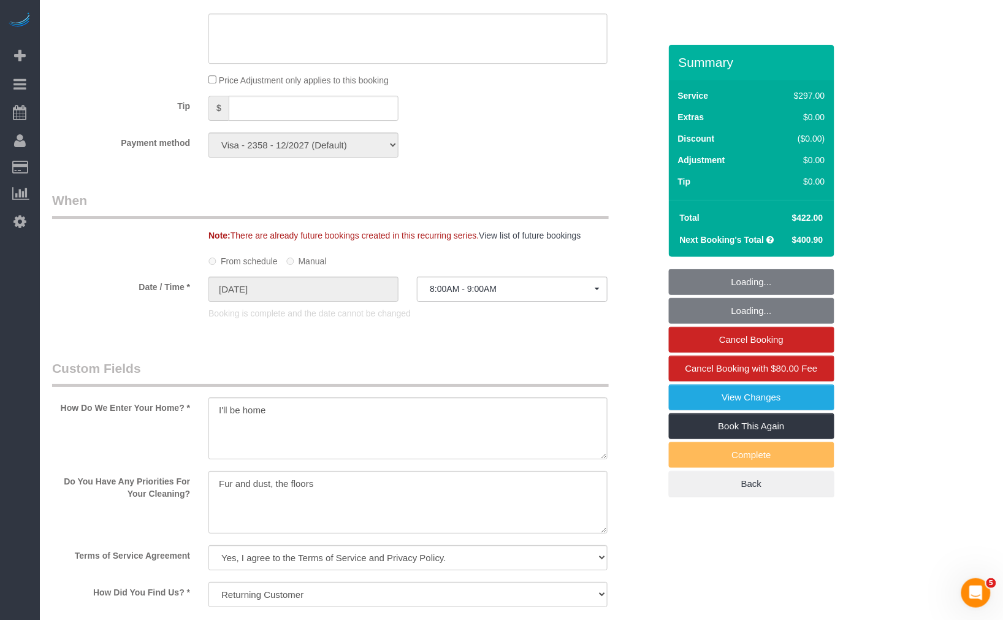
scroll to position [1420, 0]
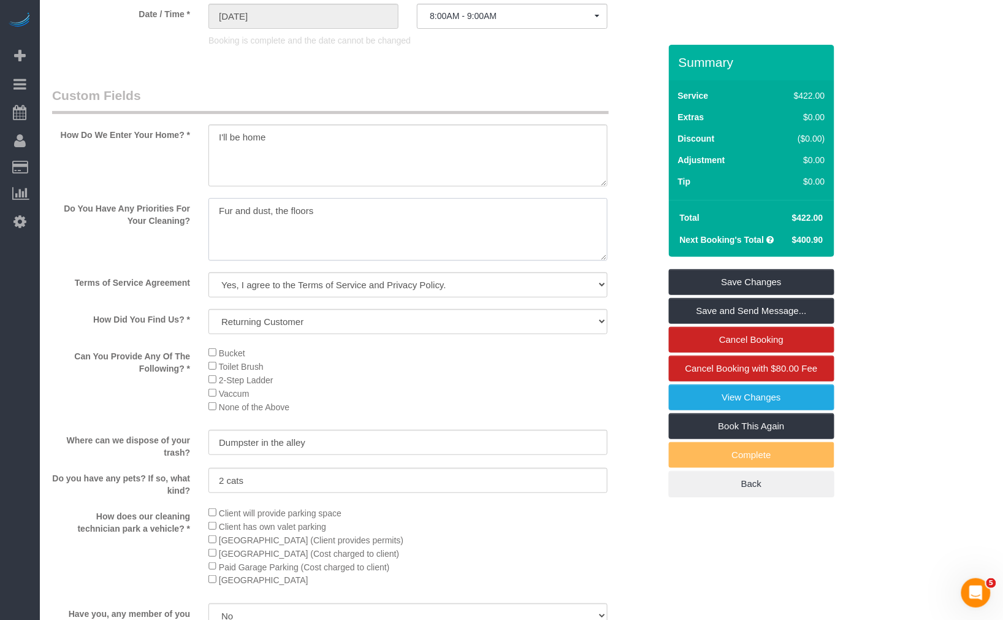
click at [429, 257] on textarea at bounding box center [407, 229] width 398 height 63
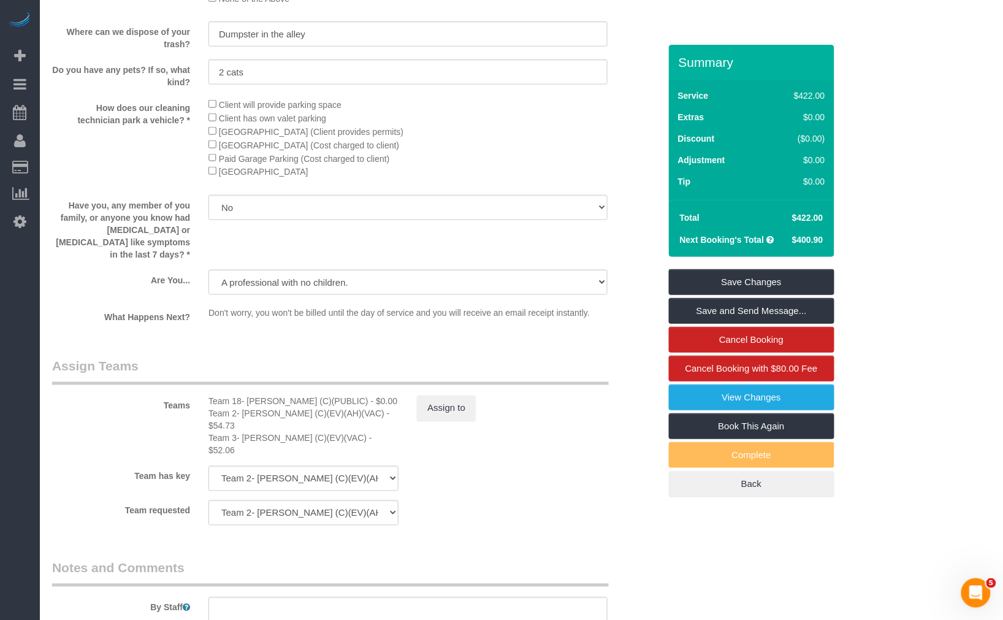
scroll to position [2139, 0]
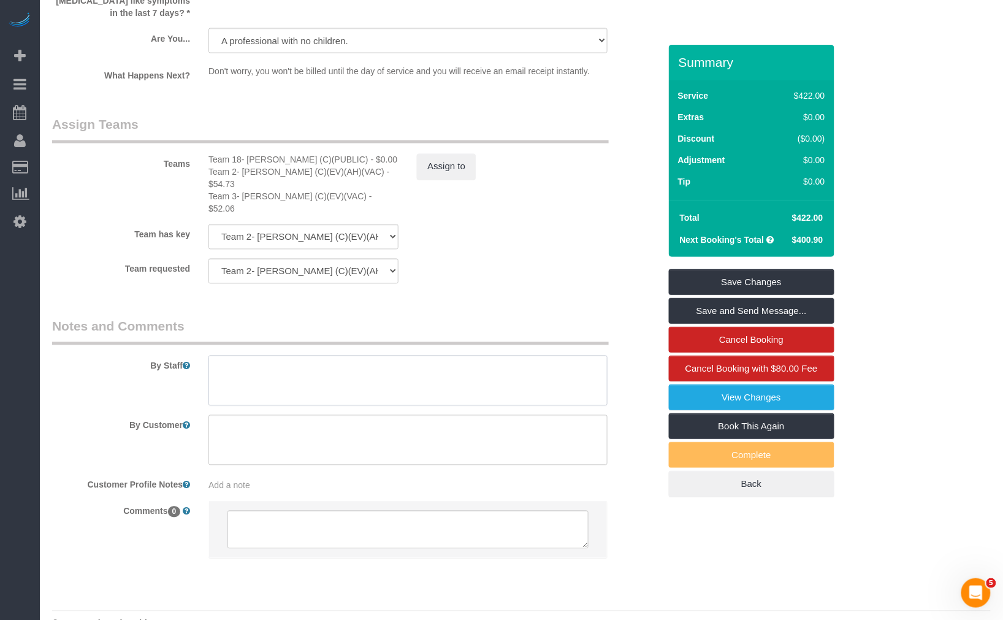
click at [384, 355] on textarea at bounding box center [407, 380] width 398 height 50
click at [369, 355] on textarea at bounding box center [407, 380] width 398 height 50
paste textarea "Initial Cleaning for a weekly cleaning. Partial Cleaning. 1). General Cleaning.…"
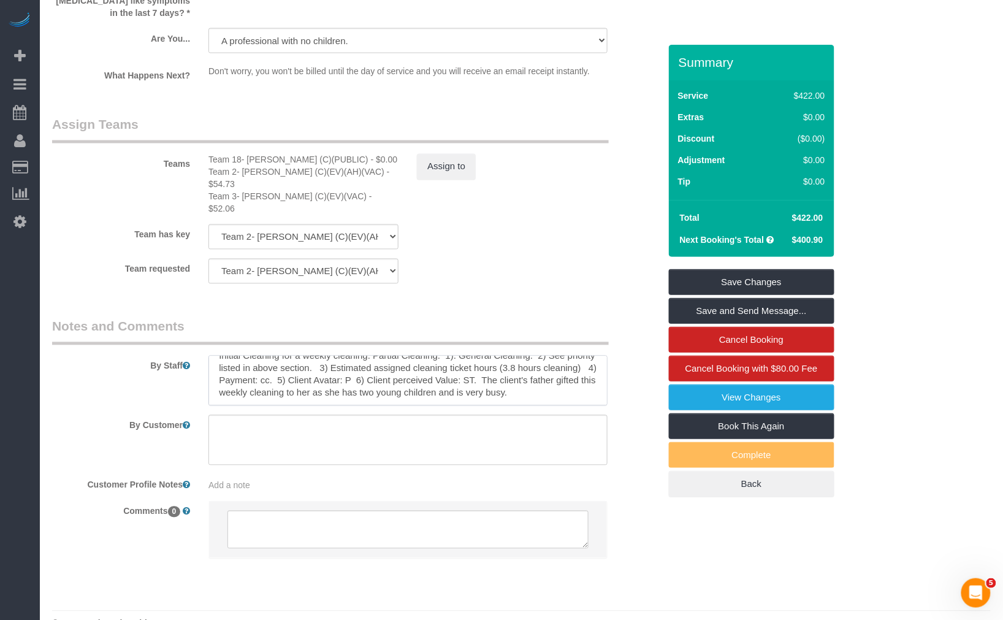
scroll to position [25, 0]
drag, startPoint x: 574, startPoint y: 343, endPoint x: 592, endPoint y: 365, distance: 27.9
click at [592, 365] on textarea at bounding box center [407, 380] width 398 height 50
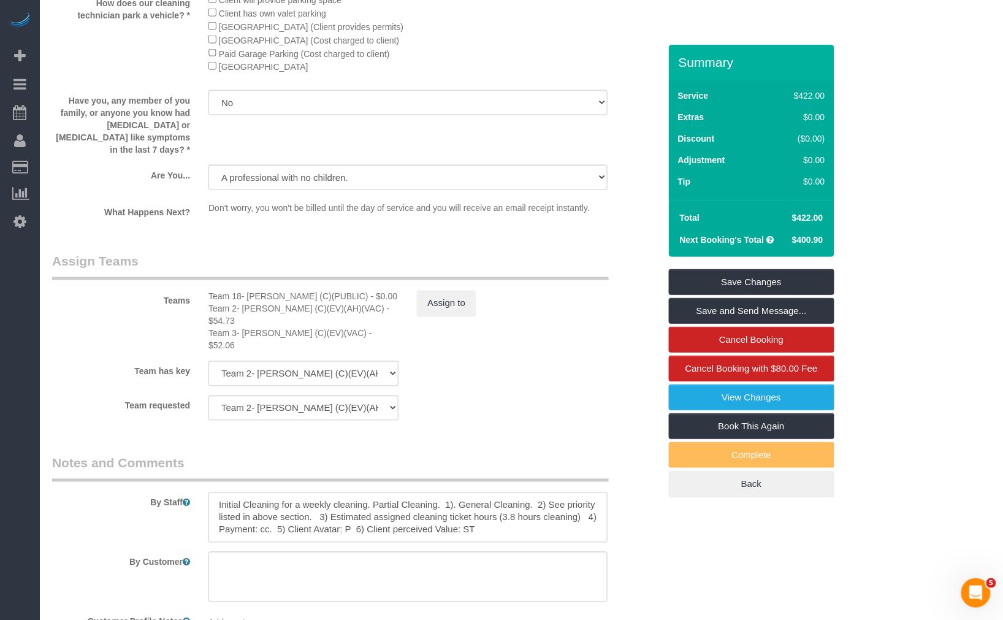
drag, startPoint x: 452, startPoint y: 476, endPoint x: 138, endPoint y: 449, distance: 315.5
click at [138, 454] on fieldset "Notes and Comments By Staff By Customer Customer Profile Notes Add a note Comme…" at bounding box center [355, 585] width 607 height 262
drag, startPoint x: 366, startPoint y: 492, endPoint x: 373, endPoint y: 525, distance: 33.7
click at [366, 493] on textarea at bounding box center [407, 517] width 398 height 50
click at [594, 492] on textarea at bounding box center [407, 517] width 398 height 50
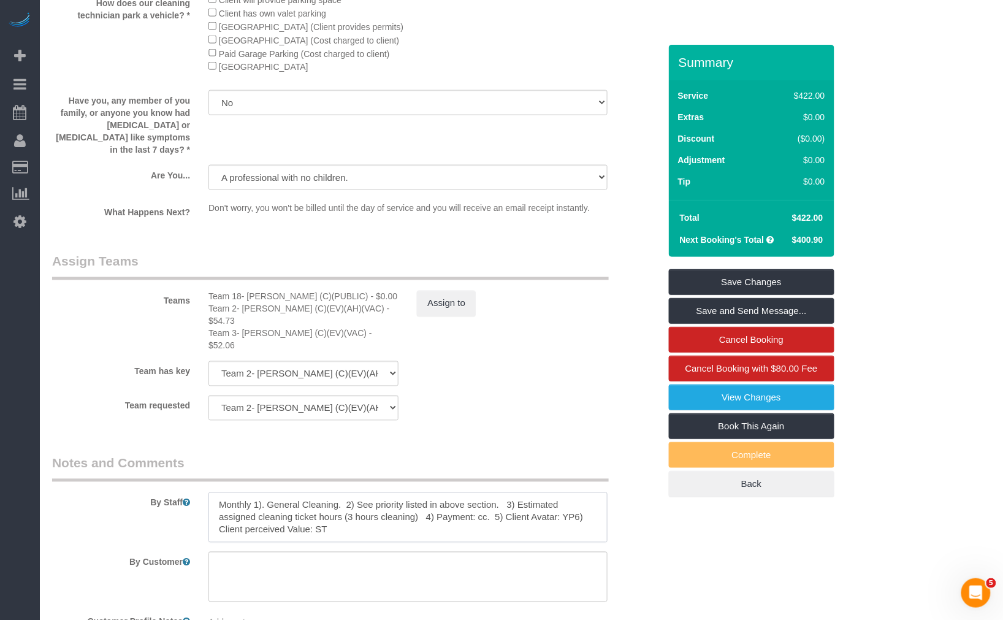
type textarea "Monthly 1). General Cleaning. 2) See priority listed in above section. 3) Estim…"
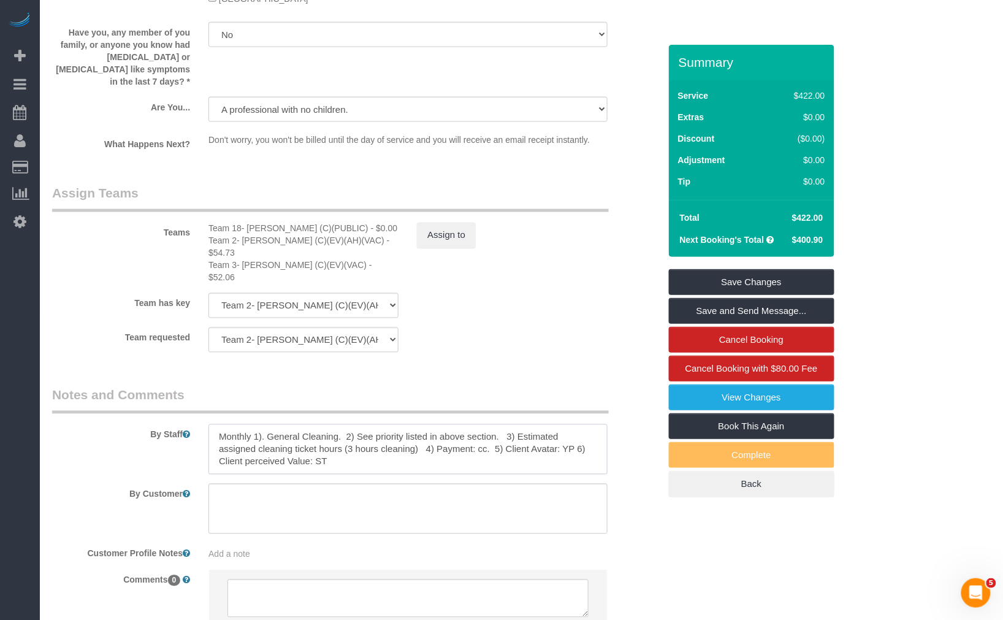
click at [461, 424] on textarea at bounding box center [407, 449] width 398 height 50
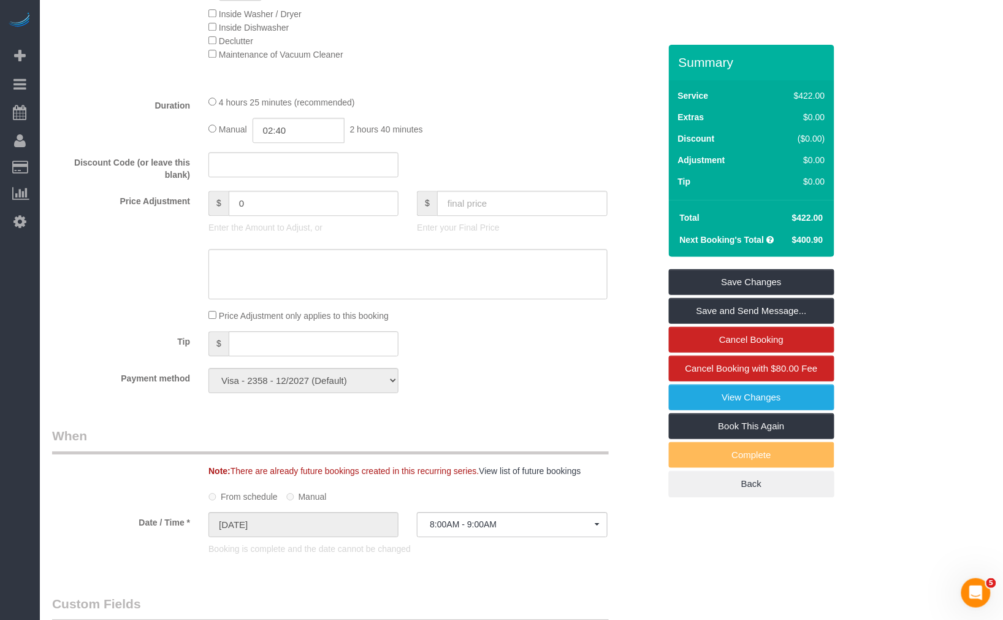
scroll to position [776, 0]
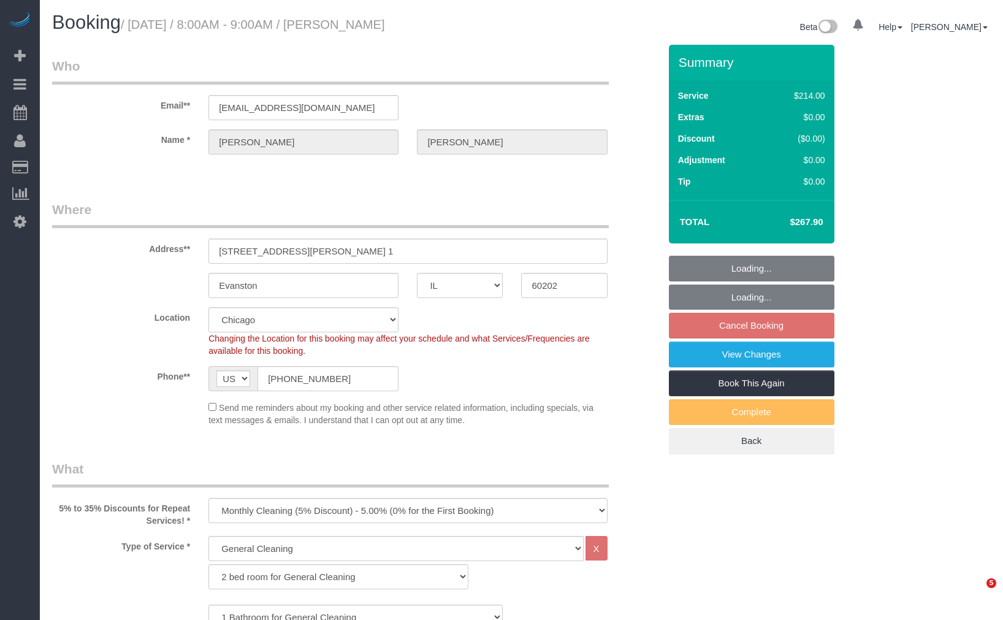
select select "IL"
select select "512"
select select "string:fspay-18afa05c-ad2b-4d79-842e-27d1f7d4543c"
select select "spot1"
select select "number:1"
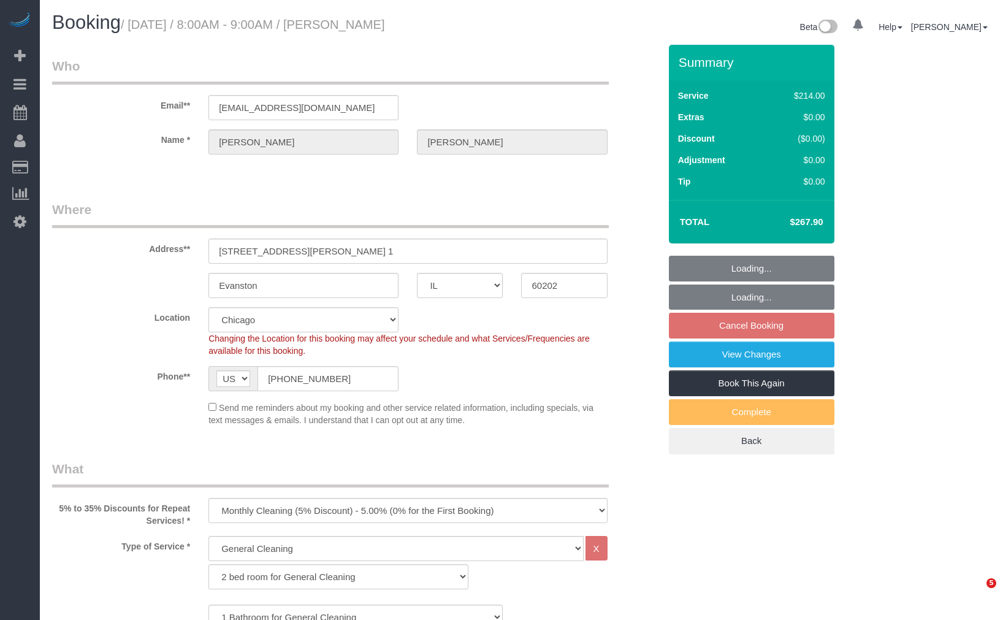
select select "number:66"
select select "number:139"
select select "number:106"
select select "5"
select select "object:1340"
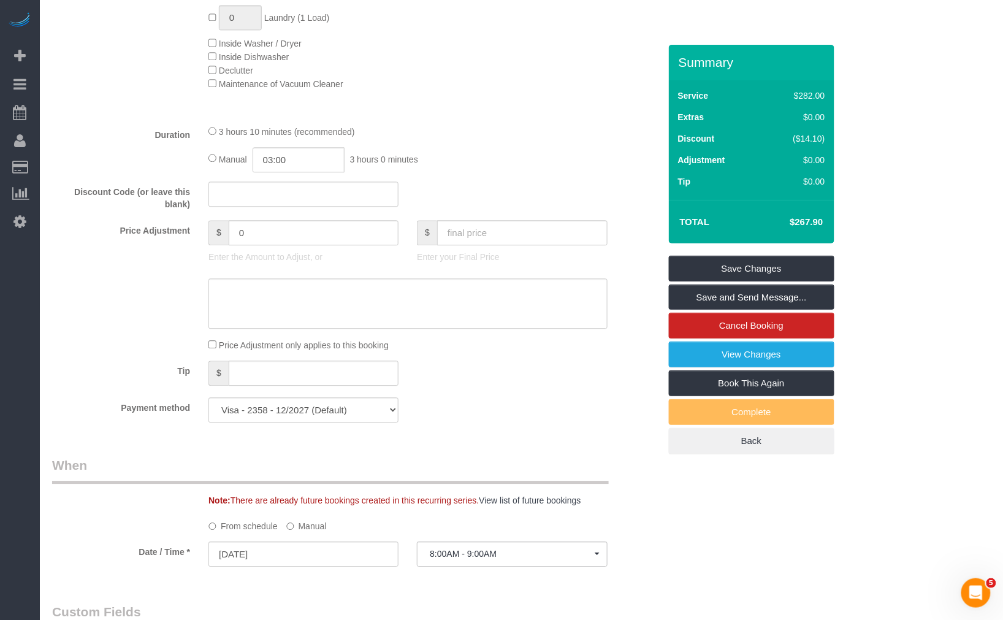
scroll to position [817, 0]
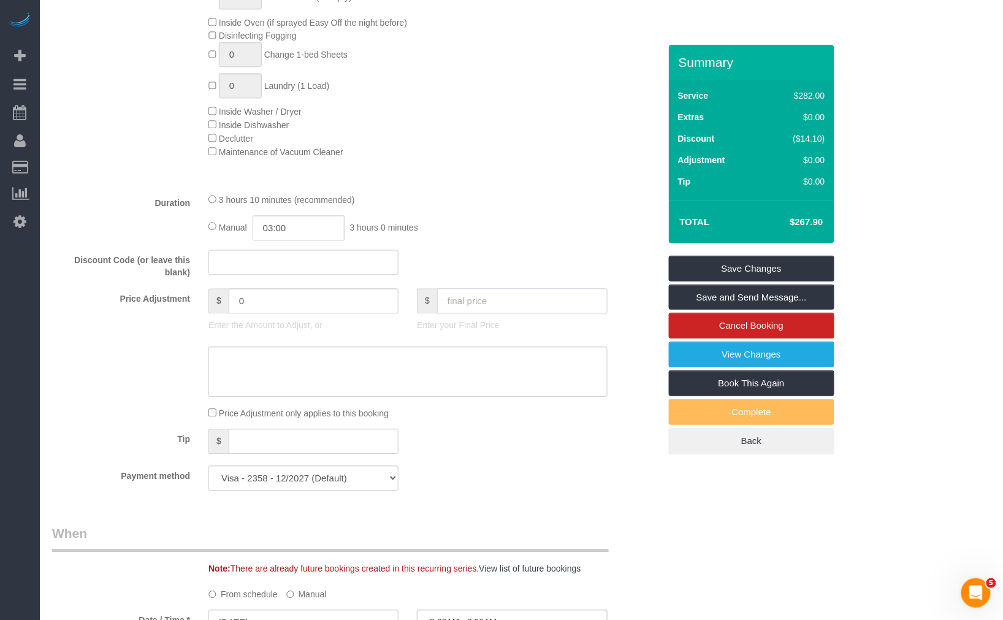
click at [524, 301] on input "text" at bounding box center [522, 300] width 170 height 25
paste input "237"
type input "237"
type input "-30.9"
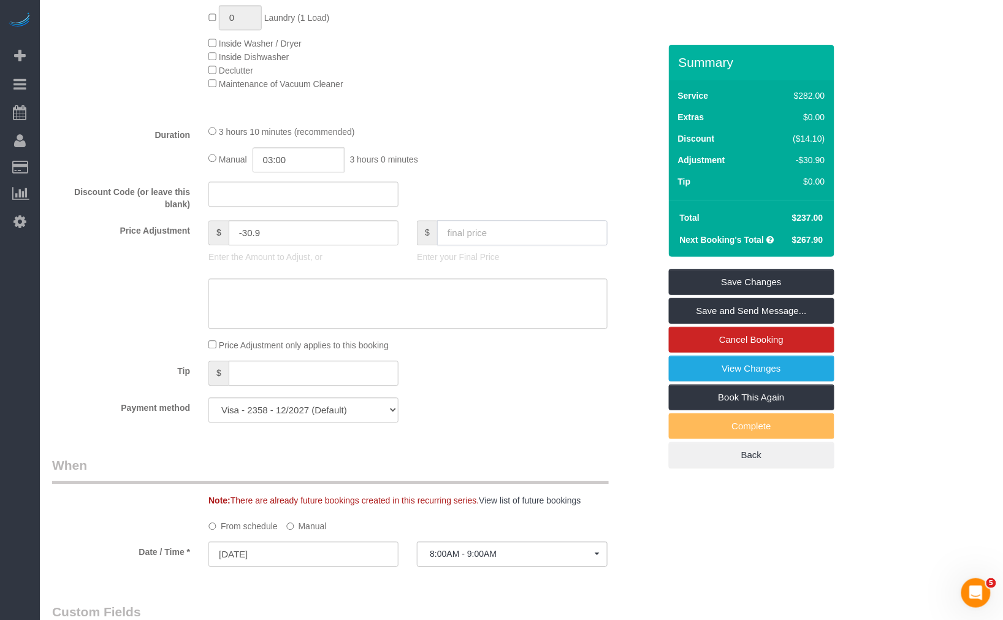
scroll to position [1021, 0]
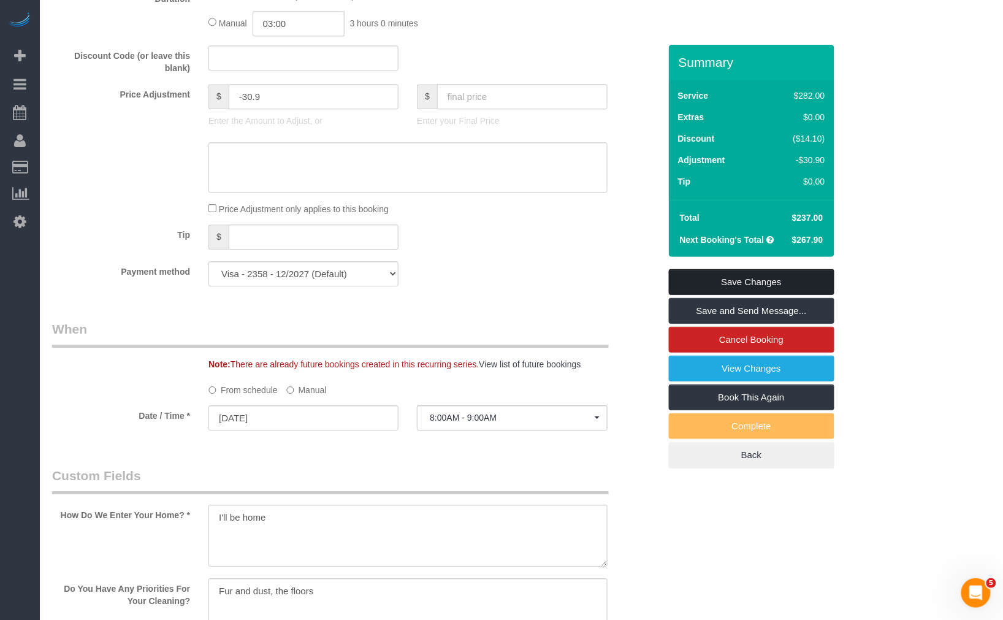
click at [756, 281] on link "Save Changes" at bounding box center [751, 282] width 165 height 26
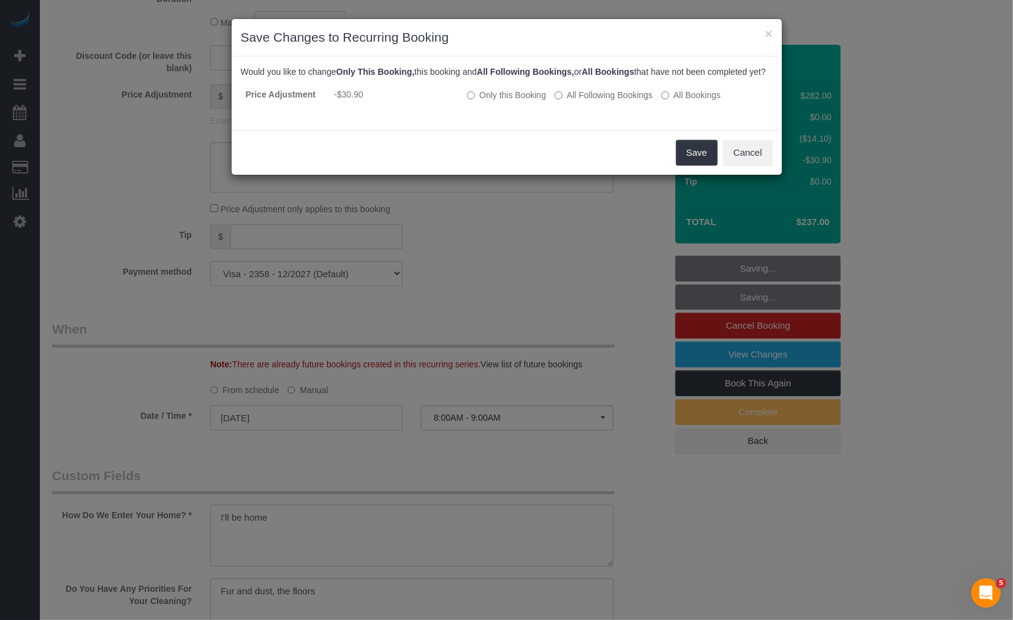
click at [737, 162] on button "Cancel" at bounding box center [748, 153] width 50 height 26
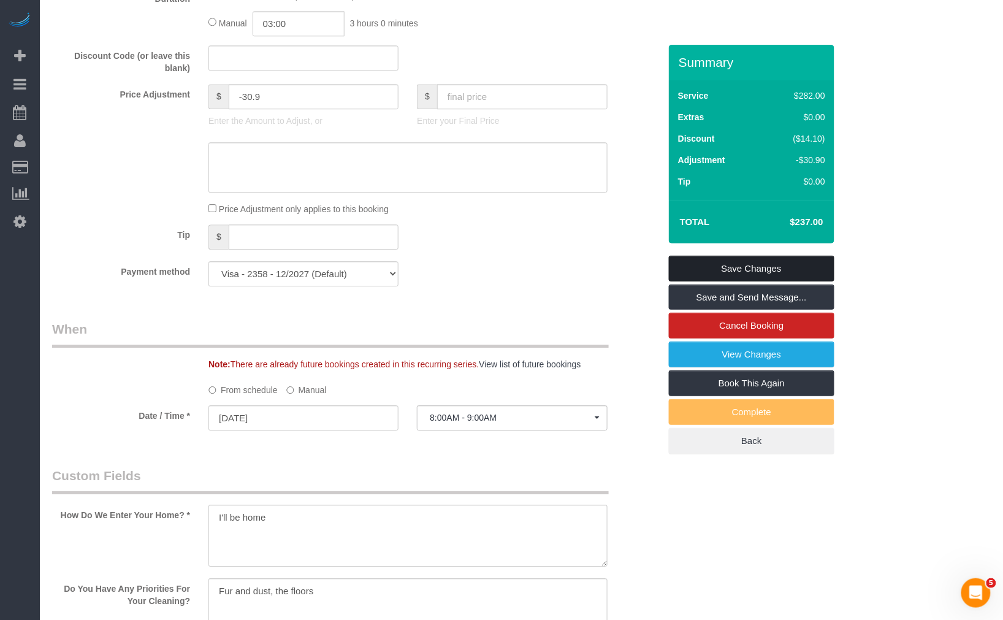
click at [764, 267] on link "Save Changes" at bounding box center [751, 269] width 165 height 26
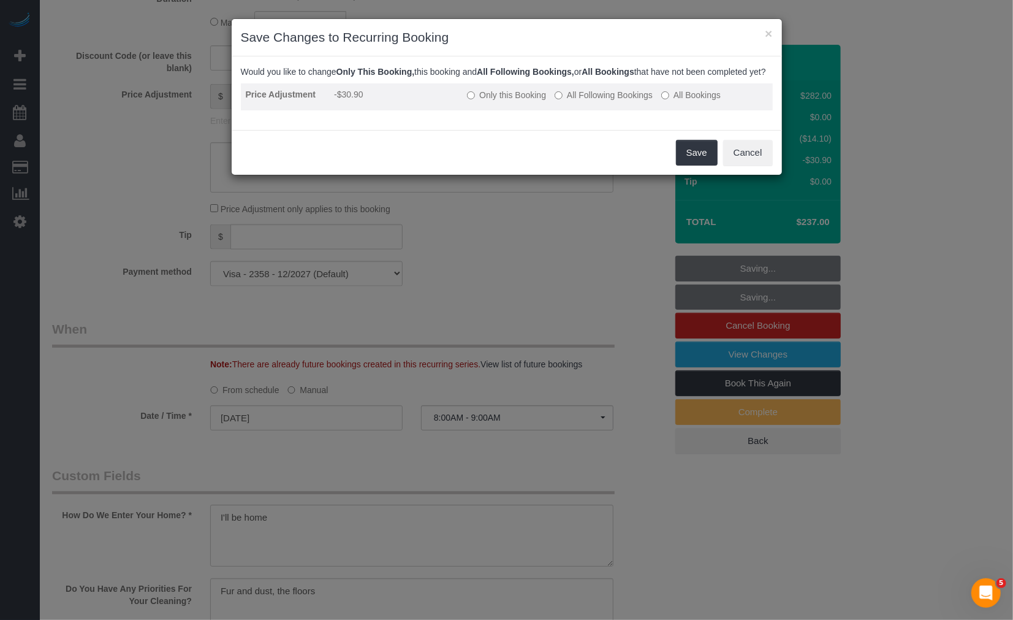
click at [598, 101] on label "All Following Bookings" at bounding box center [604, 95] width 98 height 12
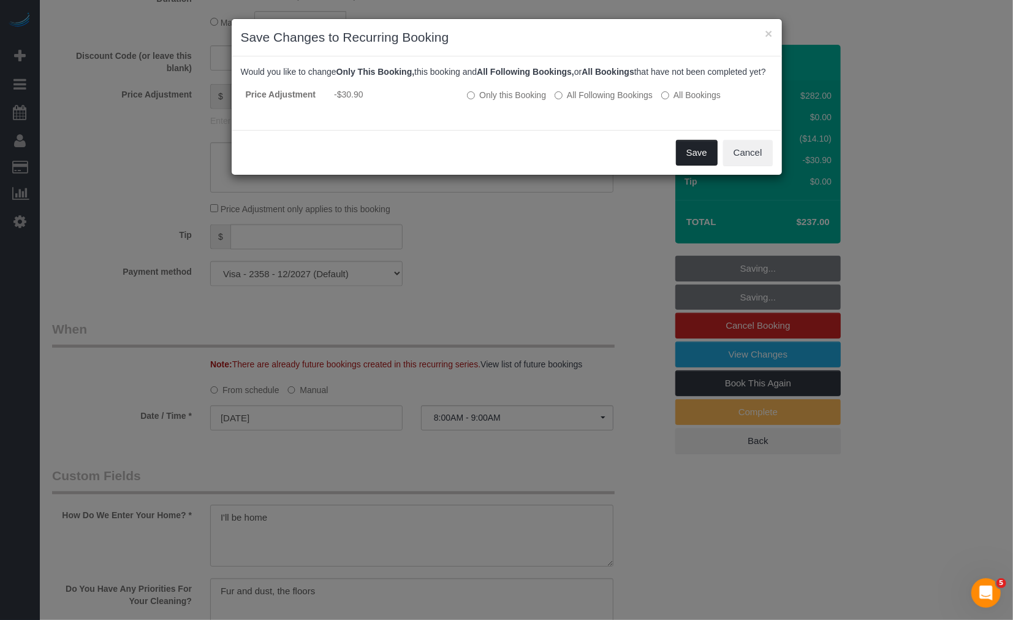
click at [705, 162] on button "Save" at bounding box center [697, 153] width 42 height 26
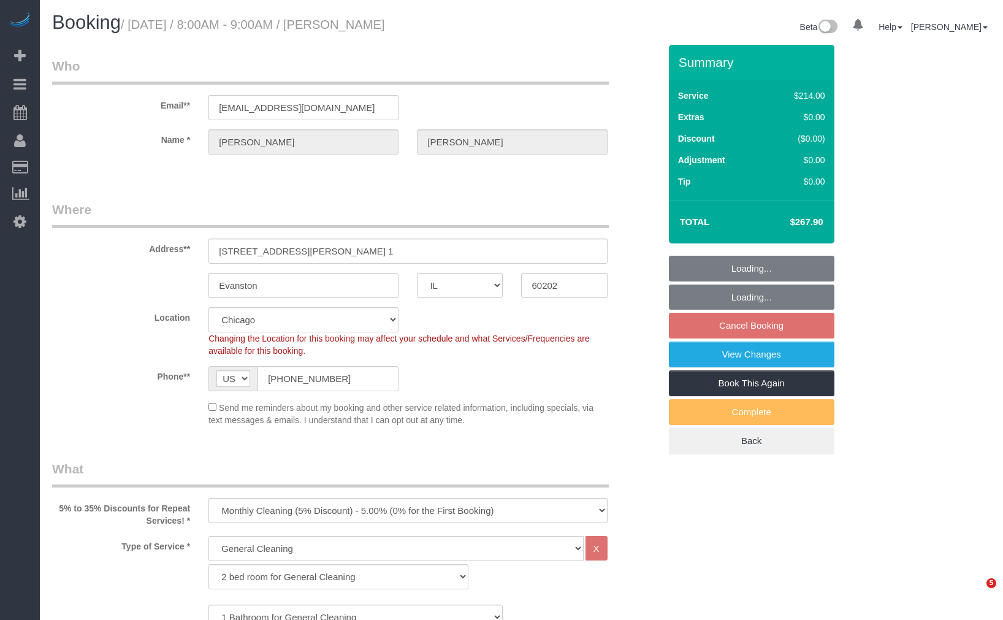
select select "IL"
select select "512"
select select "string:fspay-18afa05c-ad2b-4d79-842e-27d1f7d4543c"
select select "number:1"
select select "number:66"
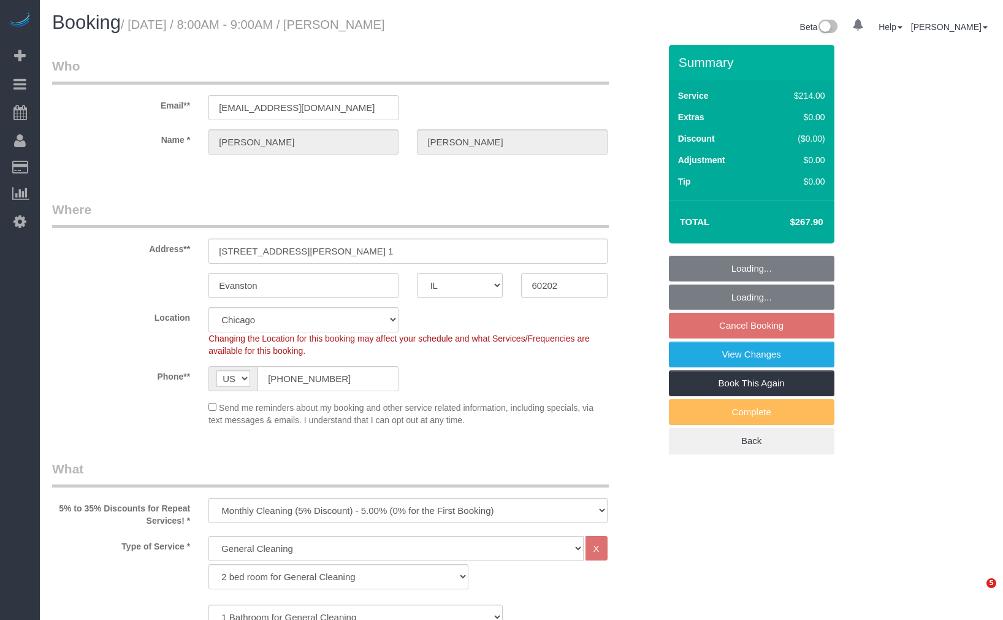
select select "number:139"
select select "number:106"
select select "object:1266"
select select "spot1"
select select "5"
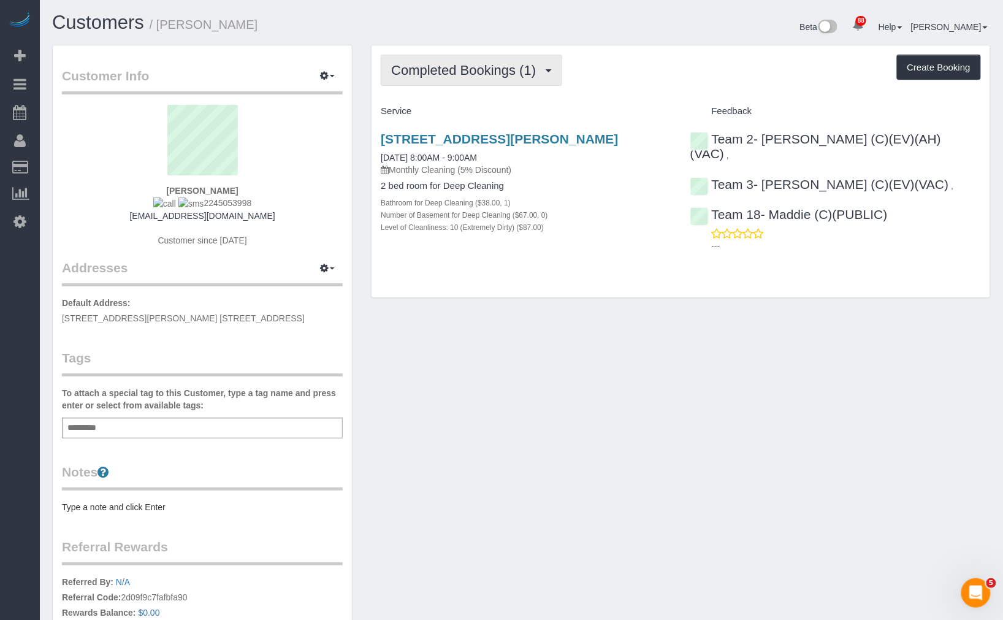
click at [500, 61] on button "Completed Bookings (1)" at bounding box center [471, 70] width 181 height 31
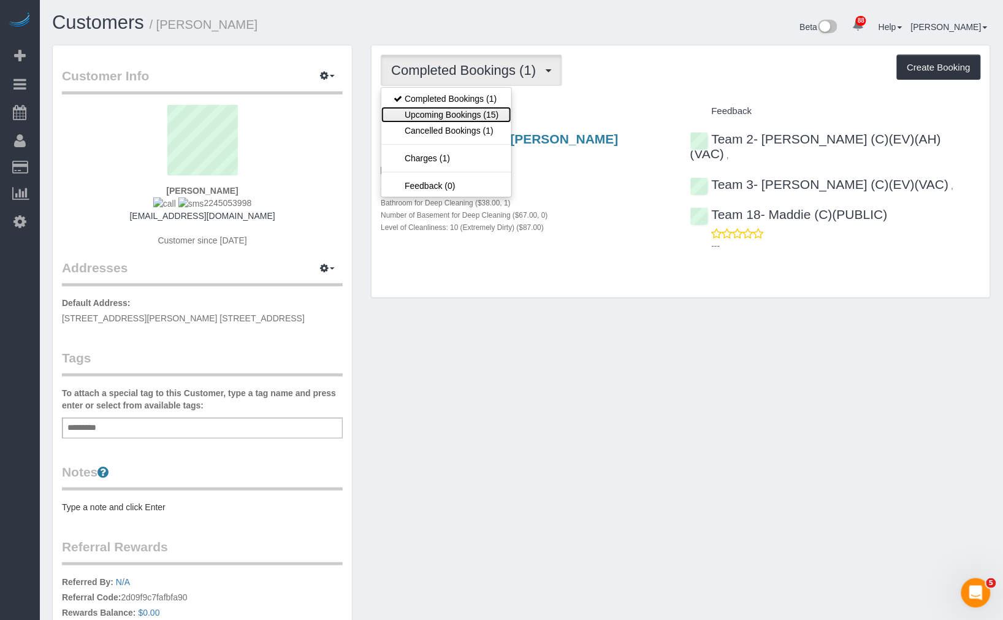
click at [487, 121] on link "Upcoming Bookings (15)" at bounding box center [445, 115] width 129 height 16
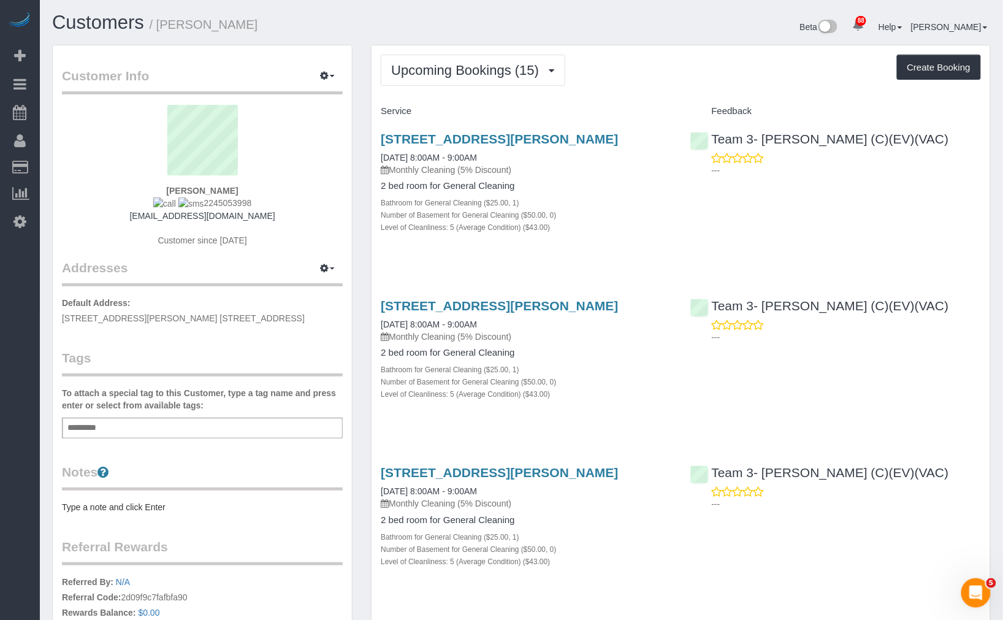
drag, startPoint x: 213, startPoint y: 28, endPoint x: 159, endPoint y: 28, distance: 53.9
click at [159, 28] on h1 "Customers / Kellye Fleming" at bounding box center [282, 22] width 460 height 21
click at [329, 23] on h1 "Customers / Kellye Fleming" at bounding box center [282, 22] width 460 height 21
drag, startPoint x: 284, startPoint y: 25, endPoint x: 162, endPoint y: 31, distance: 122.1
click at [162, 31] on h1 "Customers / Kellye Fleming" at bounding box center [282, 22] width 460 height 21
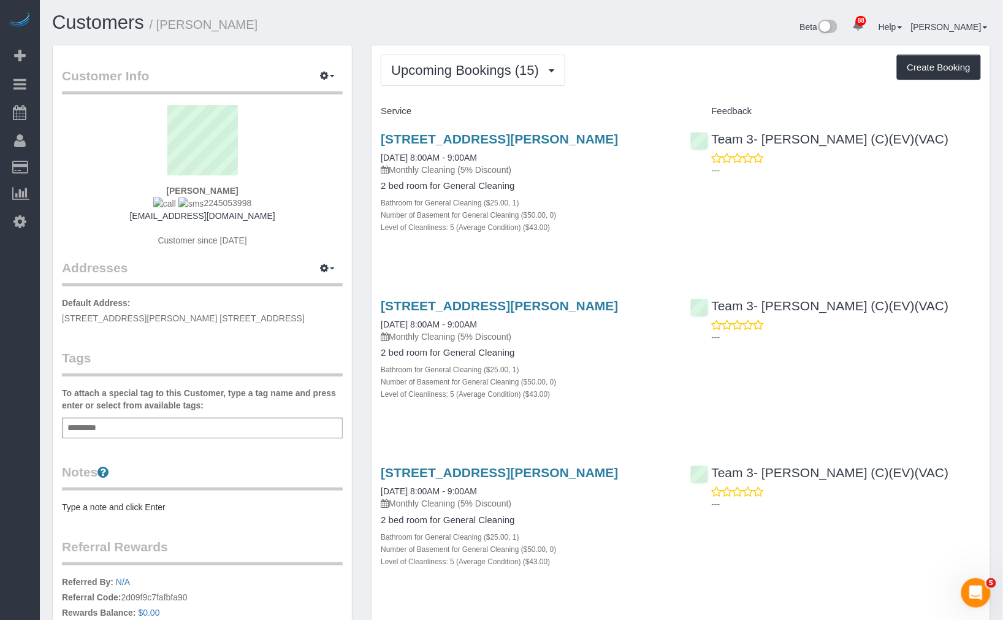
copy small "Kellye Fleming"
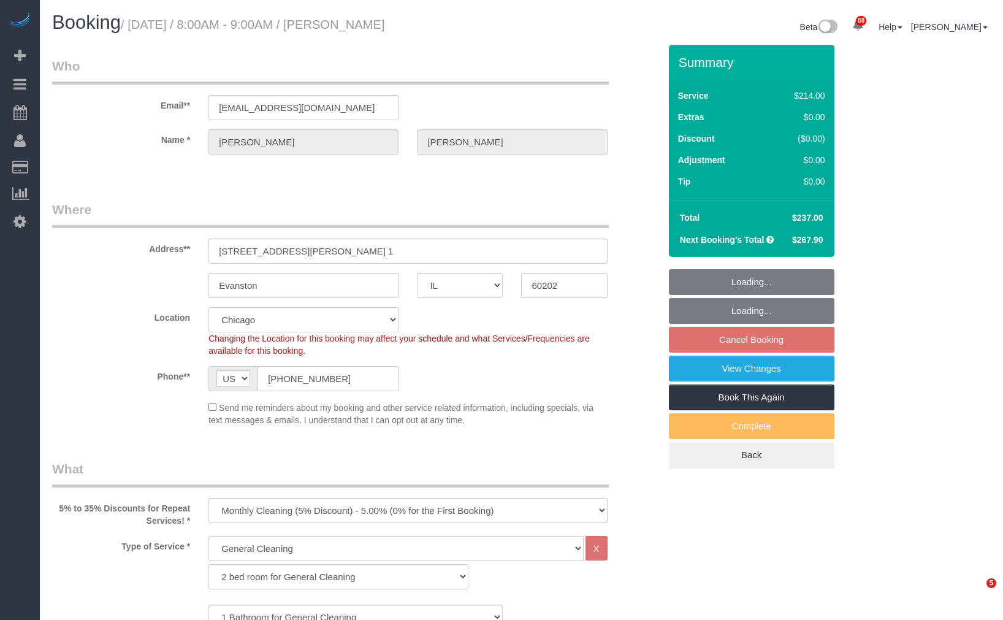
select select "IL"
select select "512"
select select "5"
select select "string:fspay-18afa05c-ad2b-4d79-842e-27d1f7d4543c"
select select "number:1"
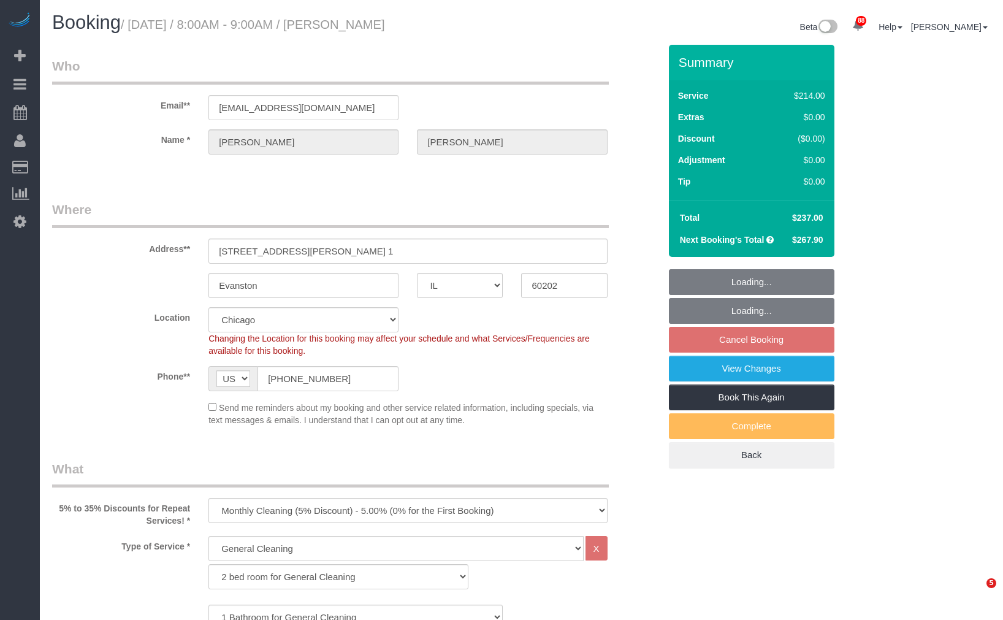
select select "number:66"
select select "number:139"
select select "number:106"
select select "spot1"
select select "5"
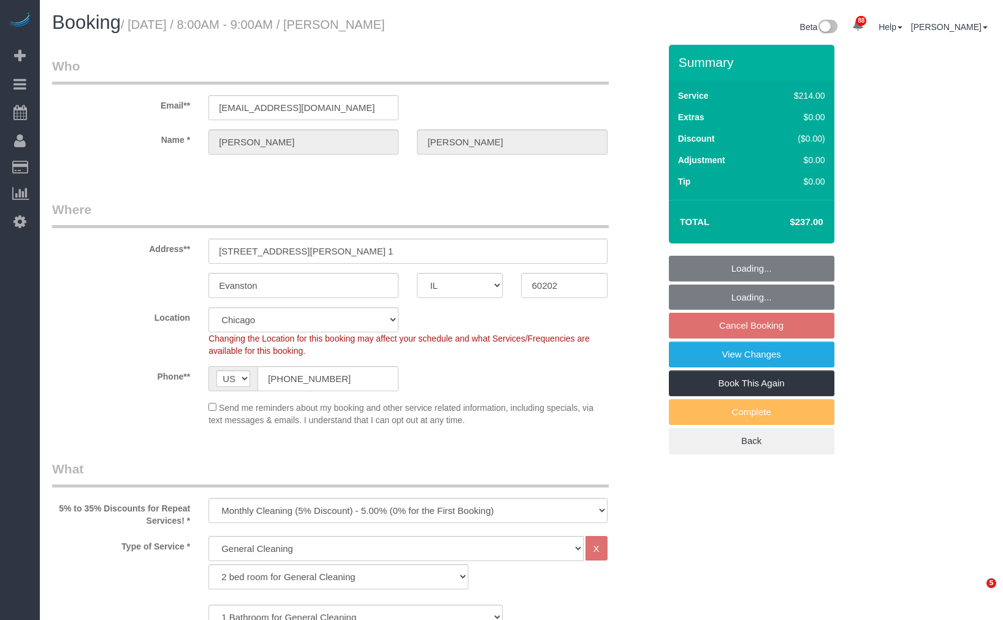
select select "IL"
select select "512"
select select "5"
select select "string:fspay-18afa05c-ad2b-4d79-842e-27d1f7d4543c"
select select "spot1"
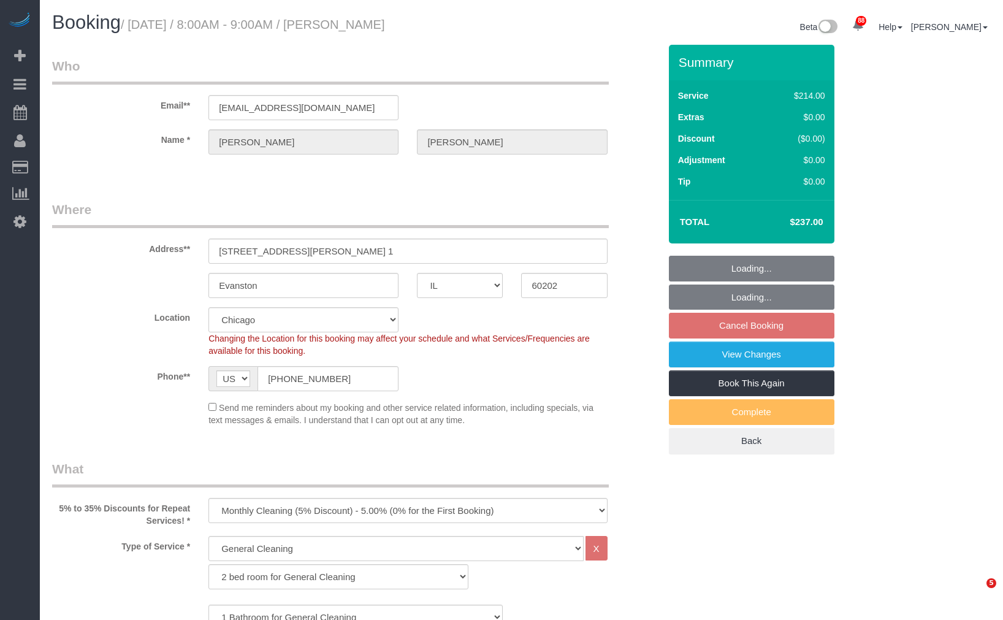
select select "number:1"
select select "number:66"
select select "number:139"
select select "number:106"
select select "5"
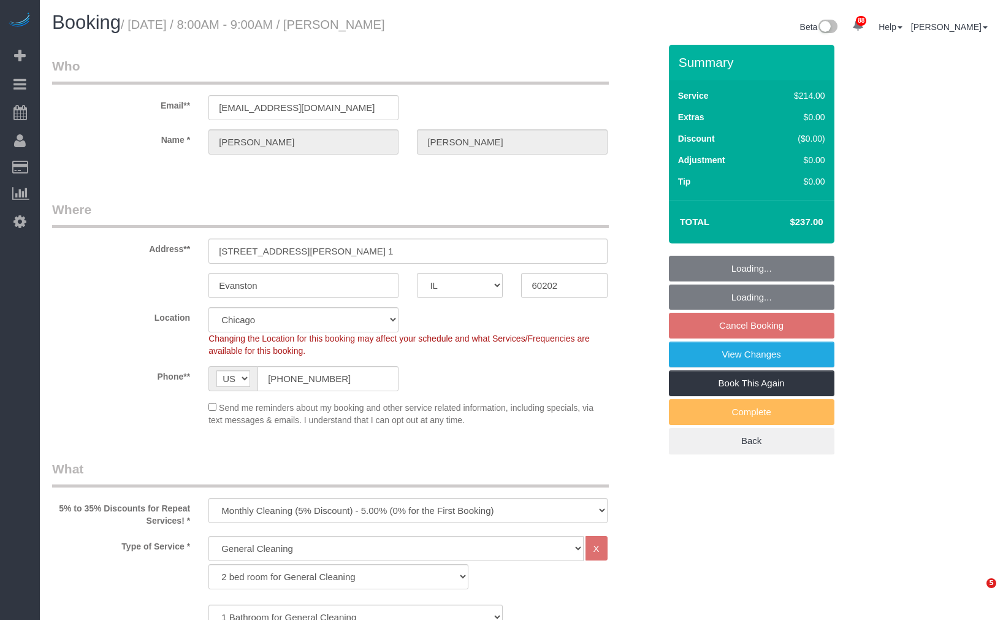
select select "IL"
select select "512"
select select "5"
select select "string:fspay-18afa05c-ad2b-4d79-842e-27d1f7d4543c"
select select "number:1"
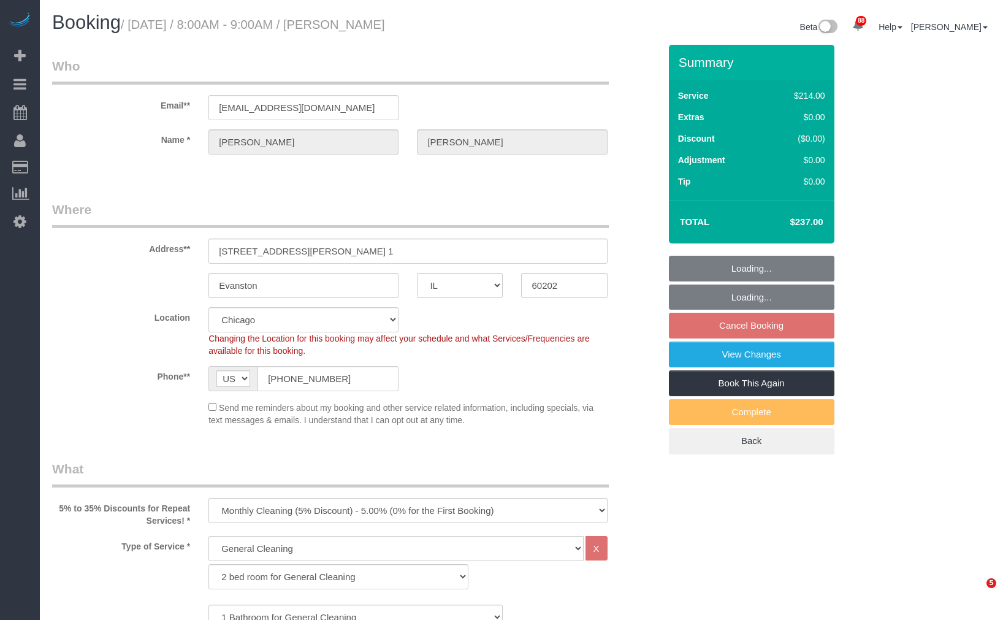
select select "number:66"
select select "number:139"
select select "number:106"
select select "5"
select select "spot1"
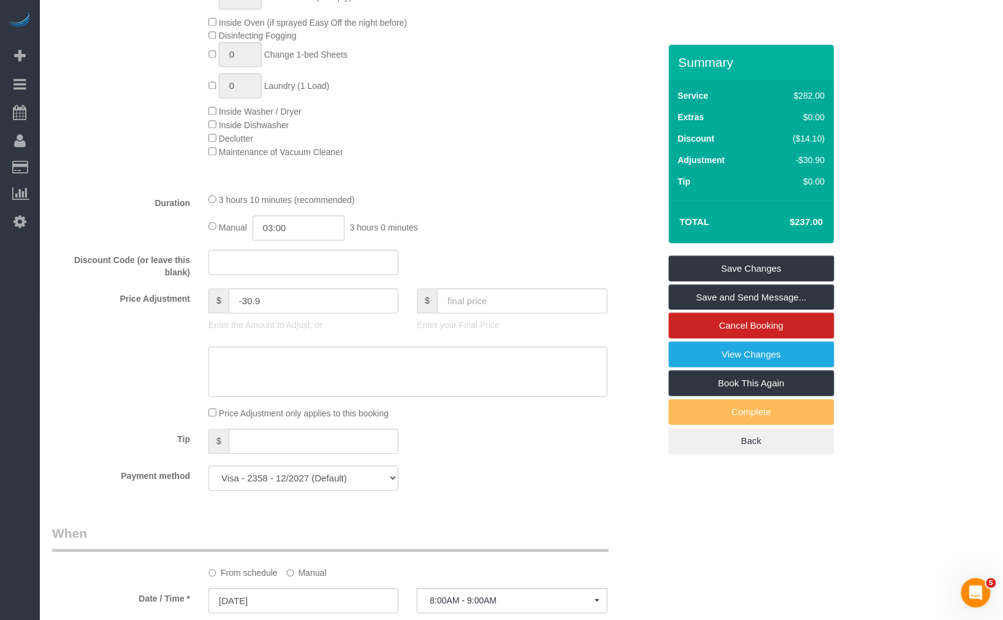
scroll to position [340, 0]
